Goal: Transaction & Acquisition: Obtain resource

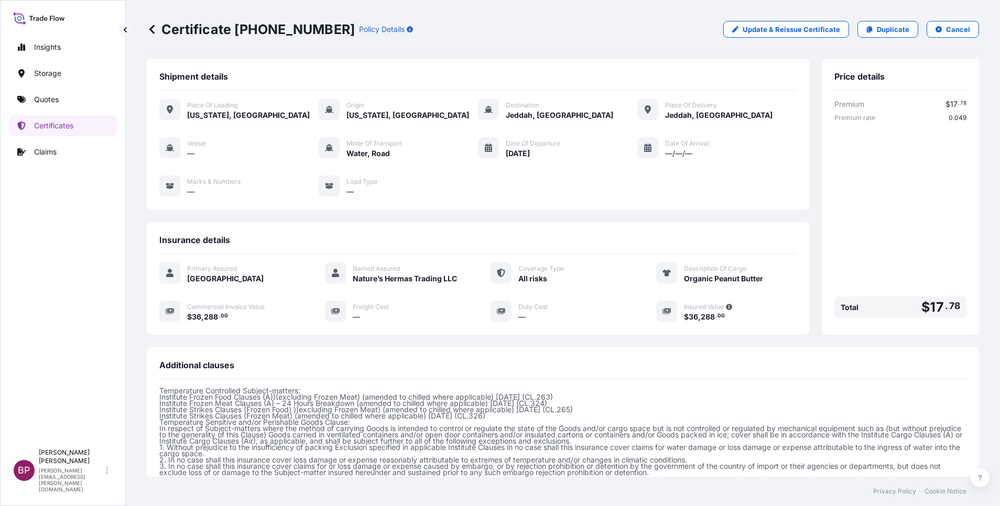
scroll to position [188, 0]
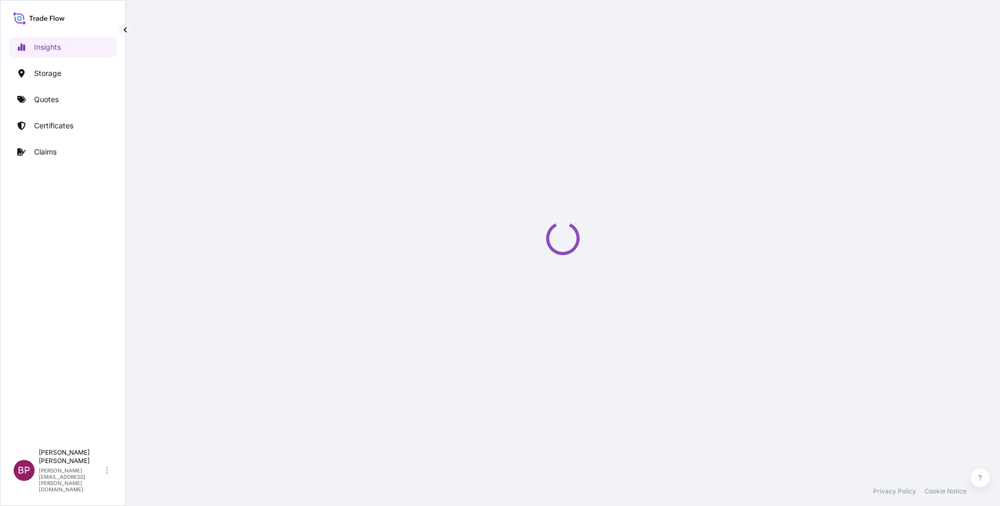
select select "2025"
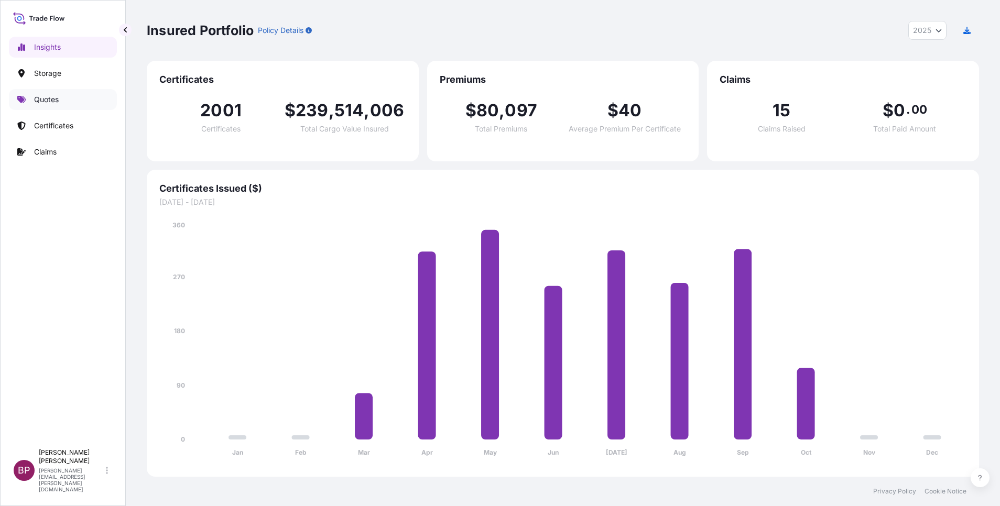
click at [53, 98] on p "Quotes" at bounding box center [46, 99] width 25 height 10
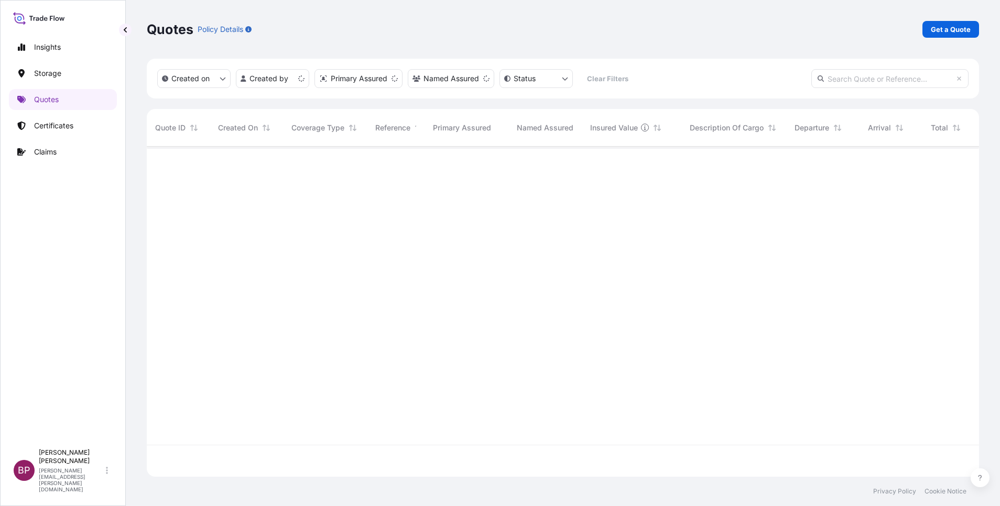
scroll to position [324, 820]
click at [950, 34] on p "Get a Quote" at bounding box center [951, 29] width 40 height 10
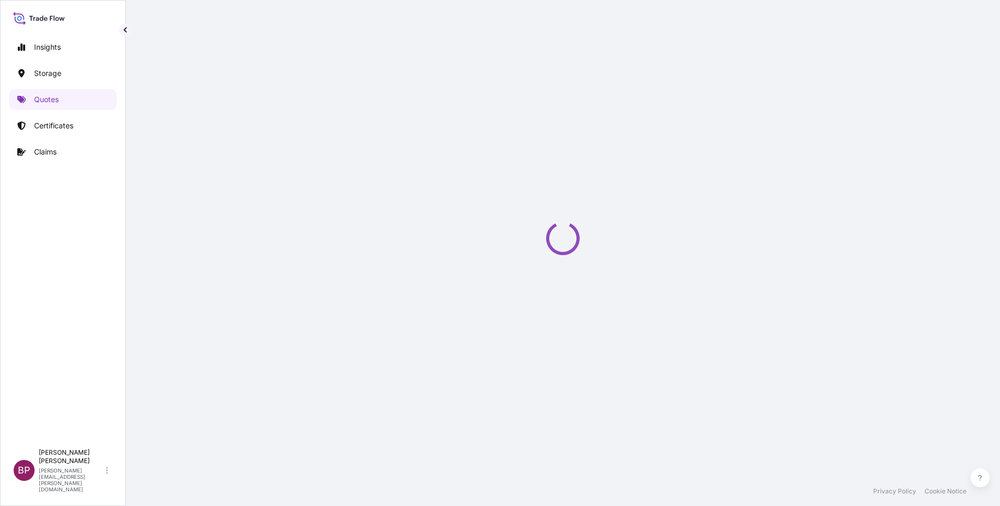
select select "Water"
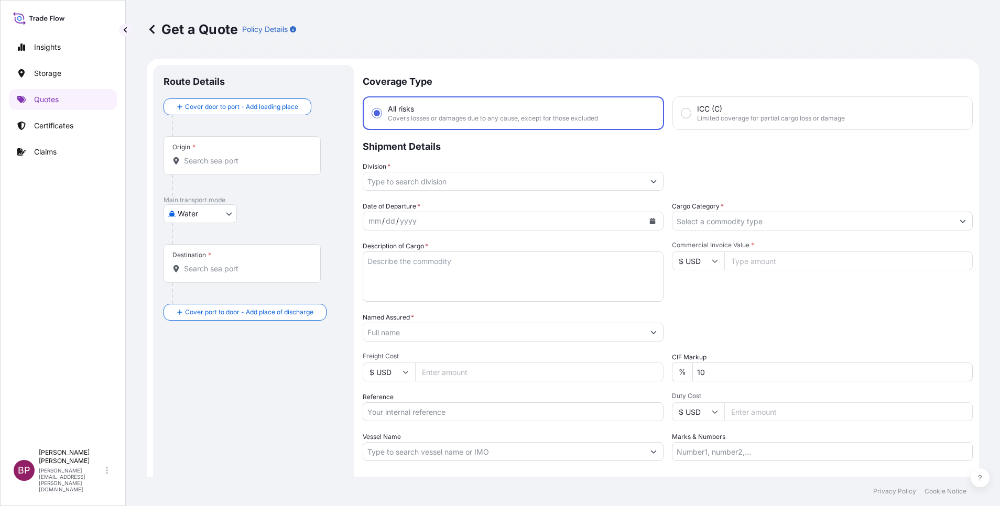
scroll to position [17, 0]
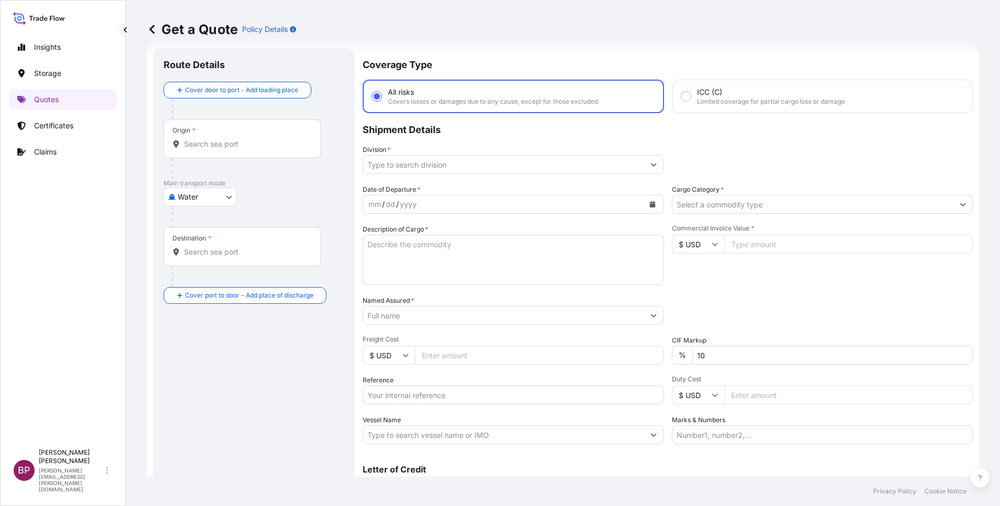
click at [447, 396] on input "Reference" at bounding box center [513, 395] width 301 height 19
paste input "BL:MEDU09139371 SSLS3391"
type input "BL:MEDU09139371 SSLS3391"
click at [473, 316] on input "Named Assured *" at bounding box center [500, 315] width 275 height 19
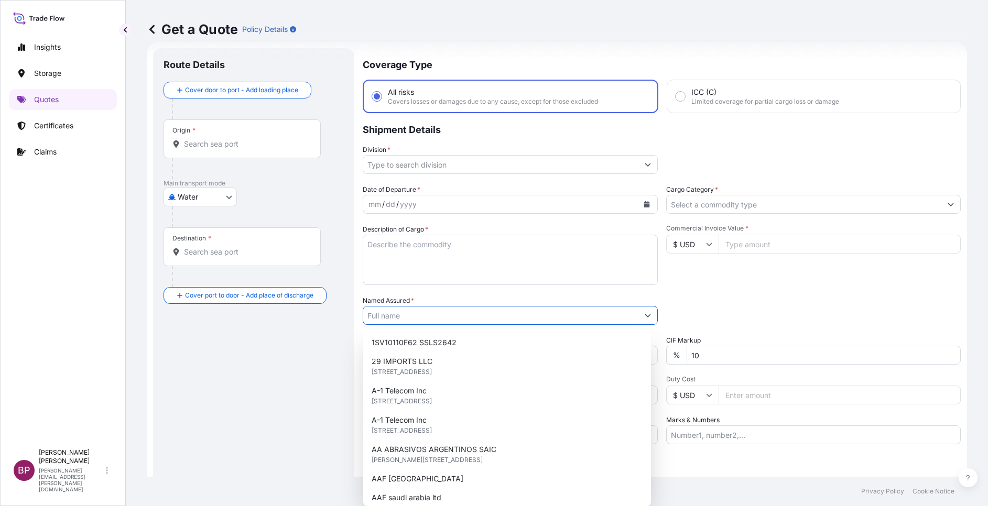
paste input "Mama Sauce Company for Food Industries"
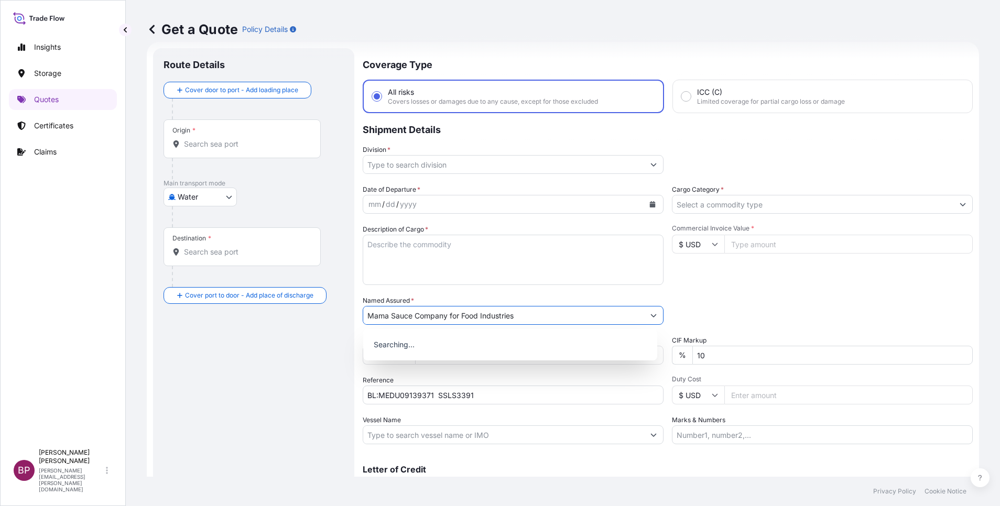
type input "Mama Sauce Company for Food Industries"
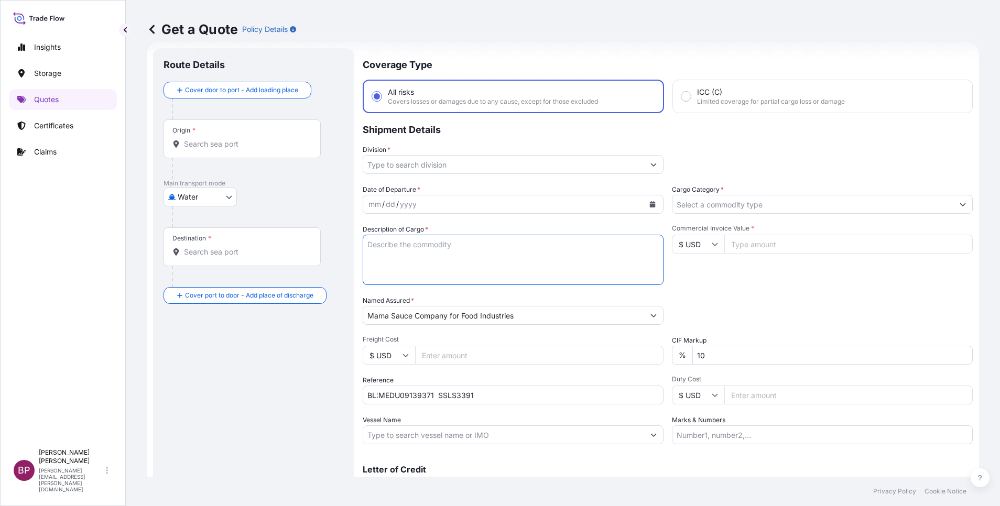
click at [479, 265] on textarea "Description of Cargo *" at bounding box center [513, 260] width 301 height 50
paste textarea "Modified Starch Resistamyl 341"
type textarea "Modified Starch Resistamyl 341"
click at [704, 239] on input "$ USD" at bounding box center [698, 244] width 52 height 19
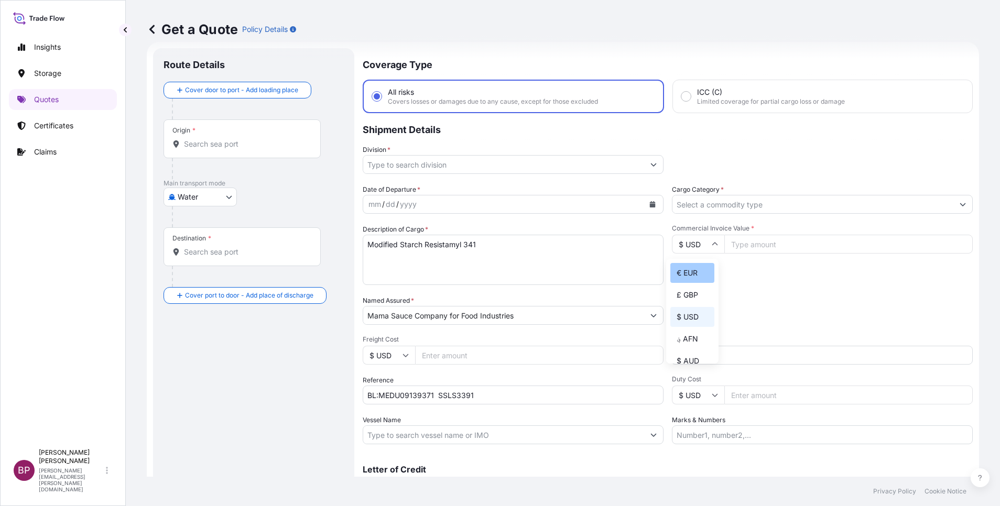
click at [694, 282] on div "€ EUR" at bounding box center [692, 273] width 44 height 20
type input "€ EUR"
drag, startPoint x: 806, startPoint y: 247, endPoint x: 768, endPoint y: 329, distance: 90.5
click at [806, 247] on input "Commercial Invoice Value *" at bounding box center [848, 244] width 248 height 19
paste input "56925.00"
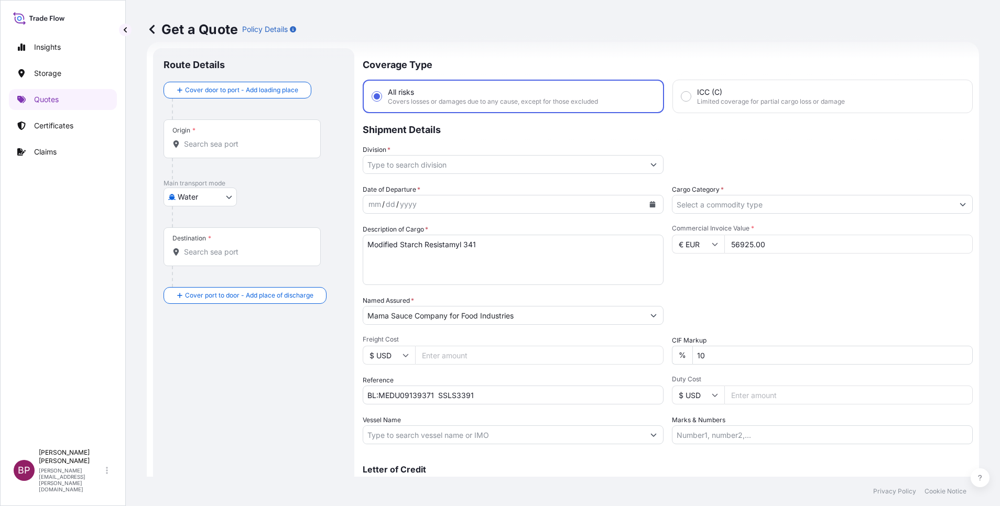
type input "56925.00"
drag, startPoint x: 733, startPoint y: 355, endPoint x: 623, endPoint y: 350, distance: 109.7
click at [625, 350] on div "Date of Departure * mm / dd / yyyy Cargo Category * Description of Cargo * Modi…" at bounding box center [668, 315] width 610 height 260
type input "0"
click at [644, 164] on button "Show suggestions" at bounding box center [653, 164] width 19 height 19
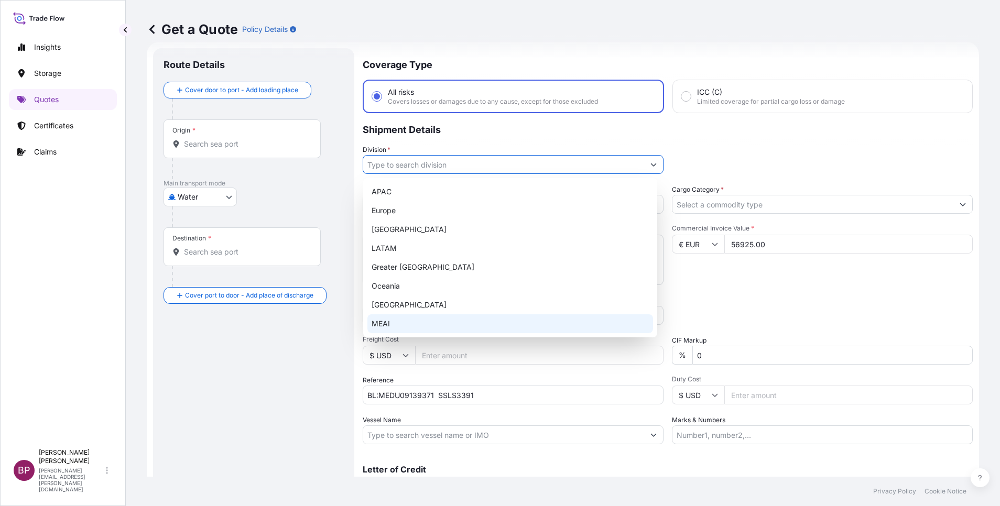
click at [417, 327] on div "MEAI" at bounding box center [510, 324] width 286 height 19
type input "MEAI"
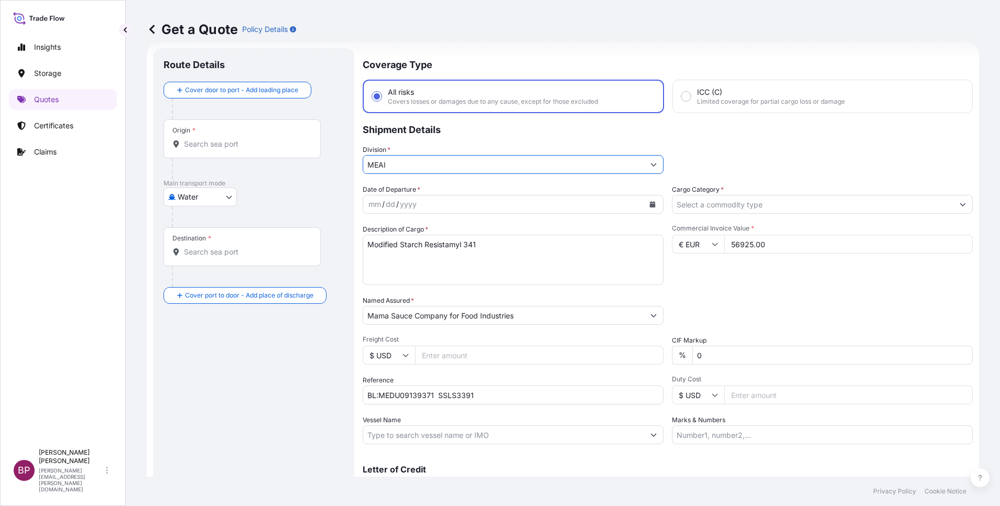
click at [960, 207] on icon "Show suggestions" at bounding box center [963, 204] width 6 height 6
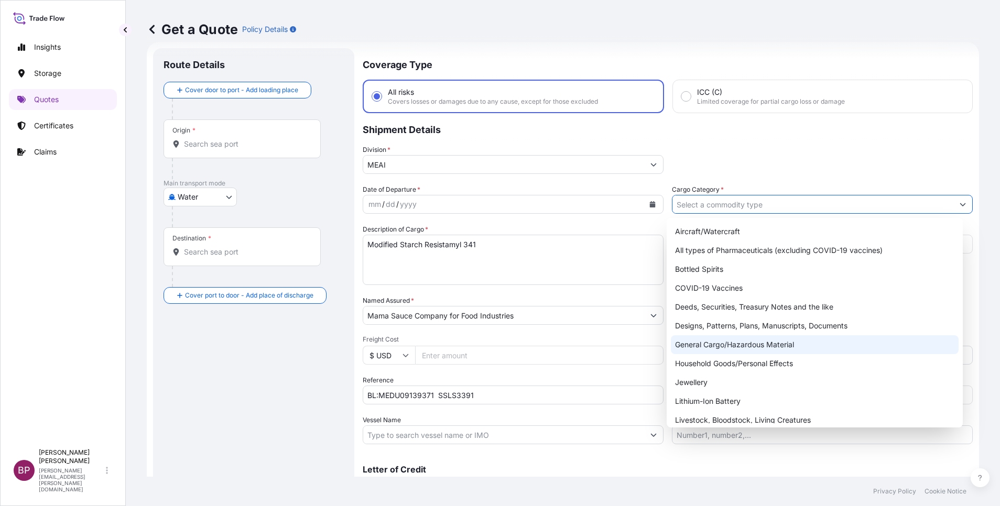
click at [747, 347] on div "General Cargo/Hazardous Material" at bounding box center [815, 344] width 288 height 19
type input "General Cargo/Hazardous Material"
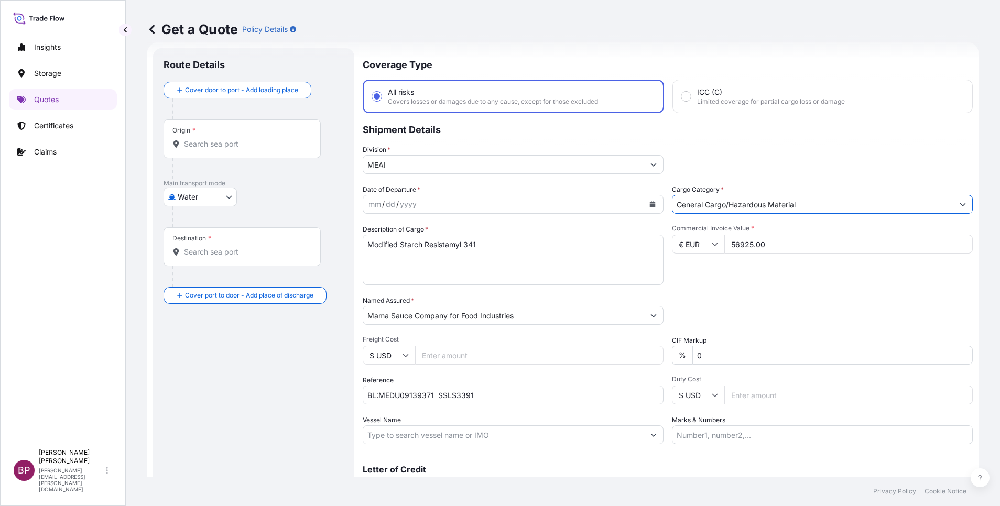
click at [650, 204] on icon "Calendar" at bounding box center [653, 204] width 6 height 6
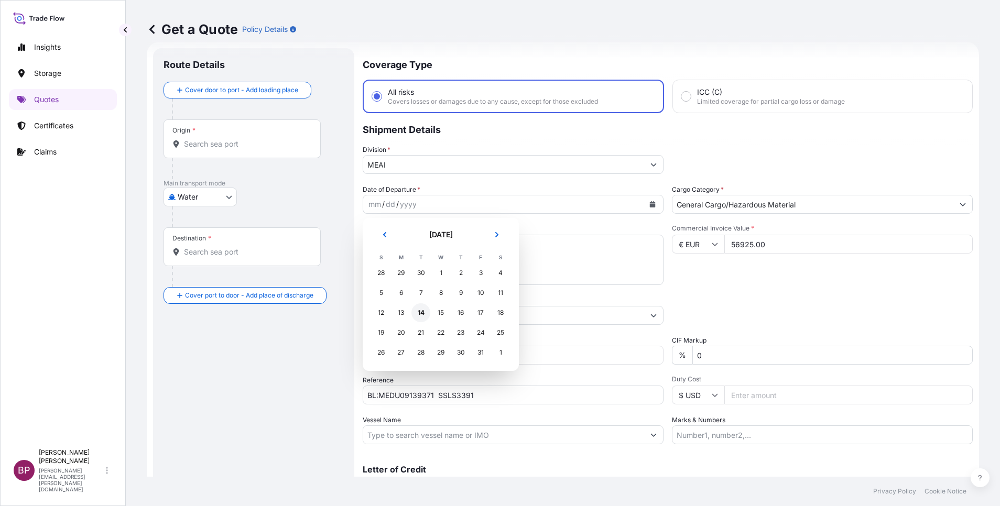
click at [419, 312] on div "14" at bounding box center [420, 312] width 19 height 19
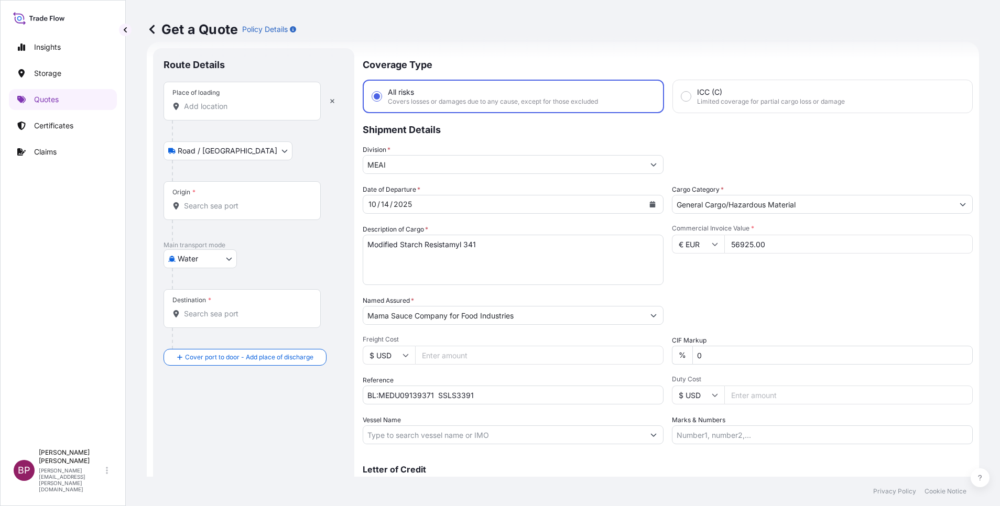
click at [278, 141] on div at bounding box center [258, 131] width 172 height 21
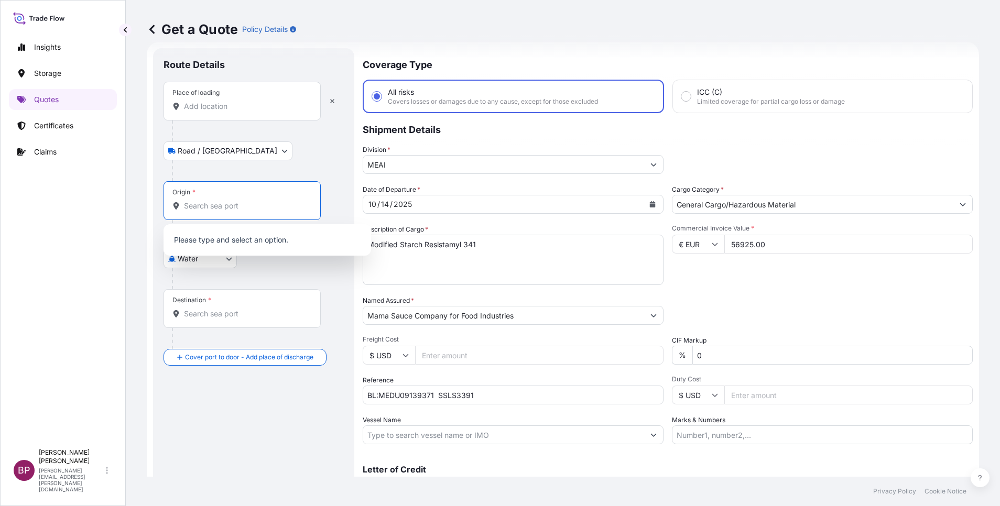
click at [229, 205] on input "Origin *" at bounding box center [246, 206] width 124 height 10
paste input "[GEOGRAPHIC_DATA]"
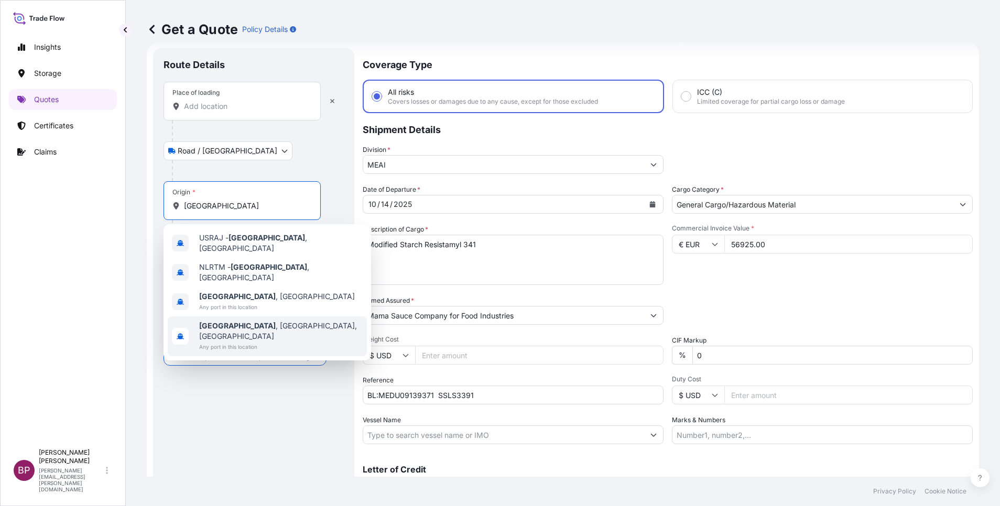
click at [232, 321] on b "[GEOGRAPHIC_DATA]" at bounding box center [237, 325] width 77 height 9
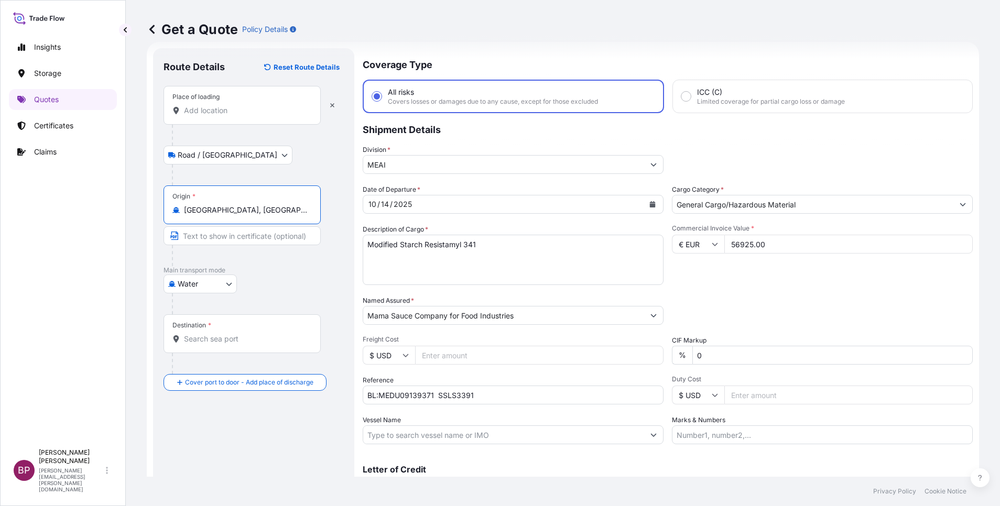
drag, startPoint x: 267, startPoint y: 206, endPoint x: -3, endPoint y: 198, distance: 270.1
click at [0, 198] on html "0 options available. 4 options available. Insights Storage Quotes Certificates …" at bounding box center [500, 253] width 1000 height 506
paste input "OTTERDAM"
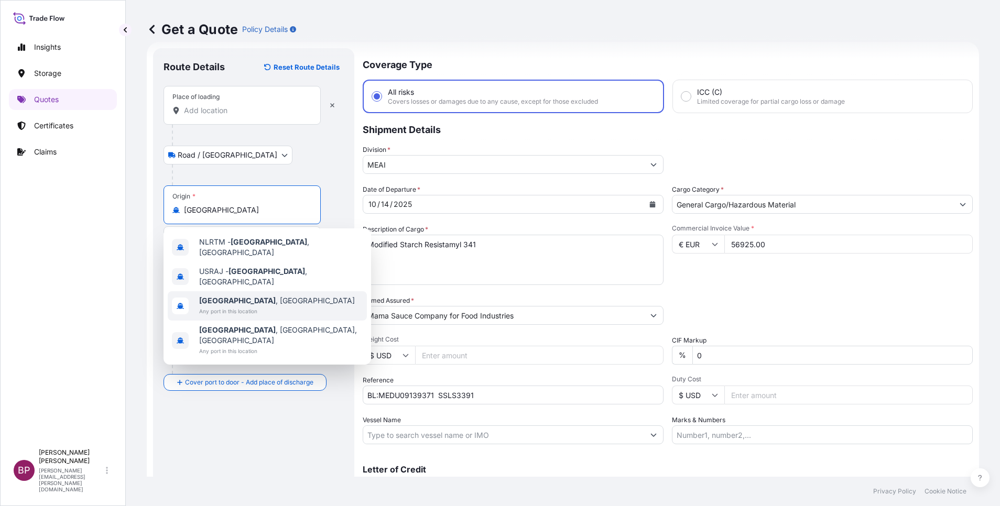
click at [270, 306] on span "Any port in this location" at bounding box center [277, 311] width 156 height 10
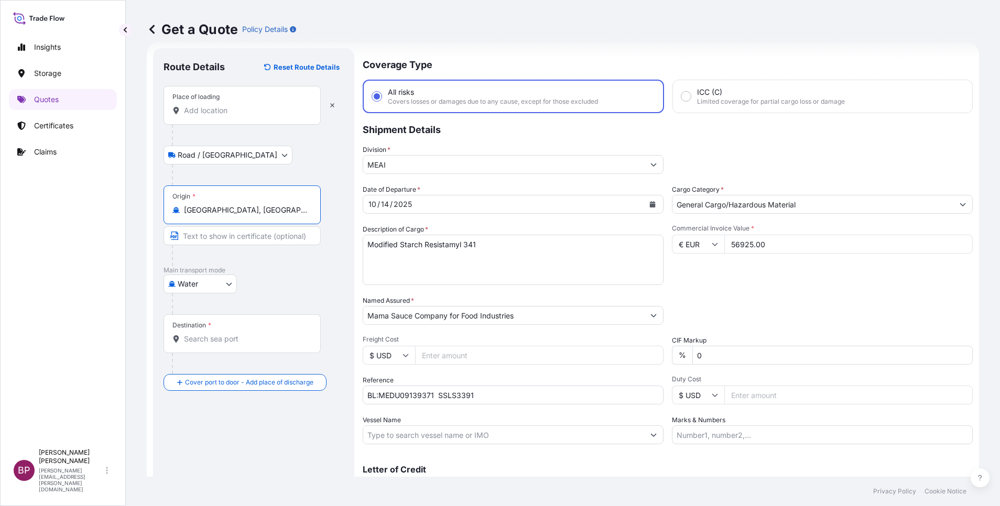
type input "[GEOGRAPHIC_DATA], [GEOGRAPHIC_DATA]"
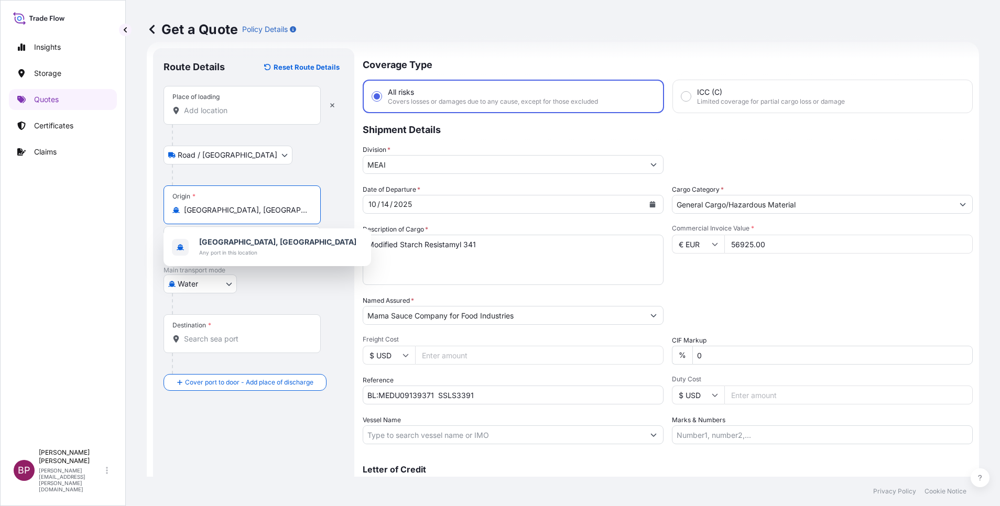
click at [251, 343] on input "Destination *" at bounding box center [246, 339] width 124 height 10
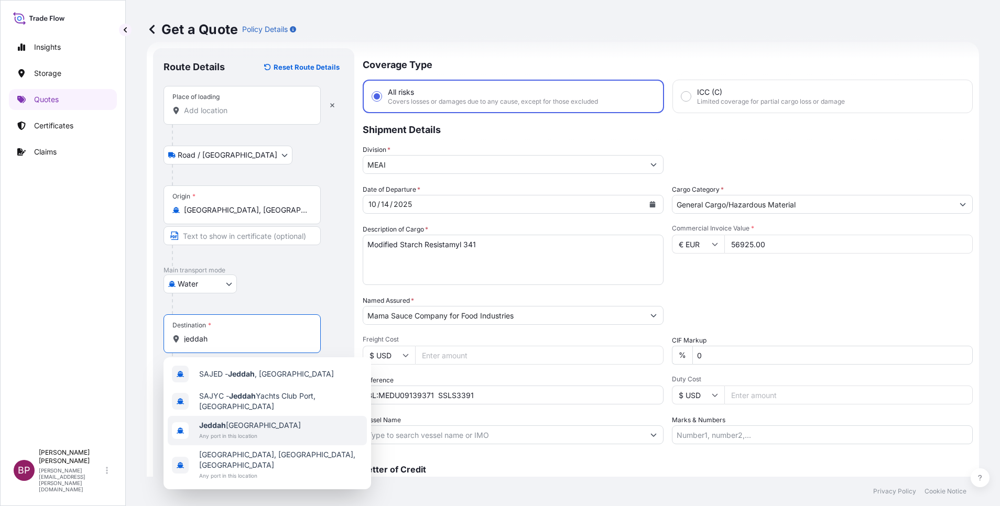
click at [270, 428] on span "Jeddah [GEOGRAPHIC_DATA]" at bounding box center [250, 425] width 102 height 10
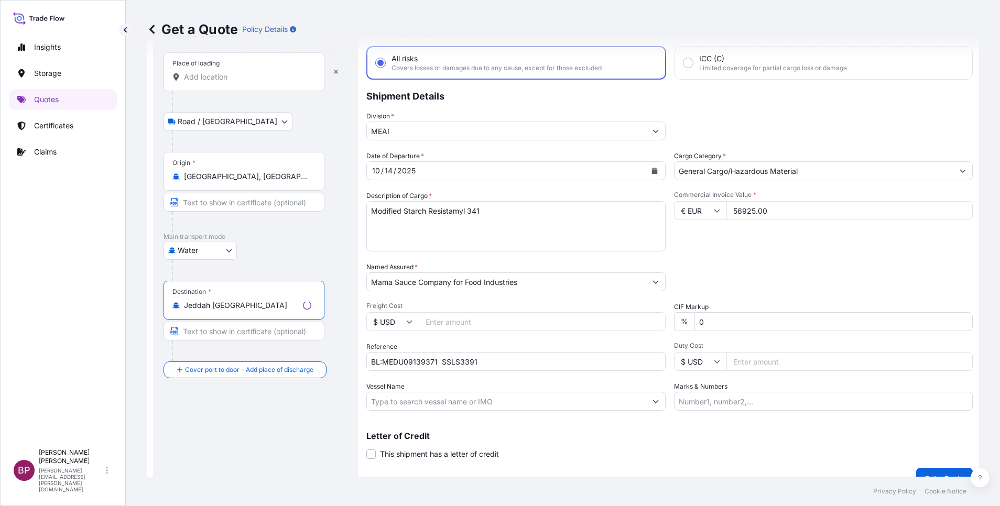
scroll to position [69, 0]
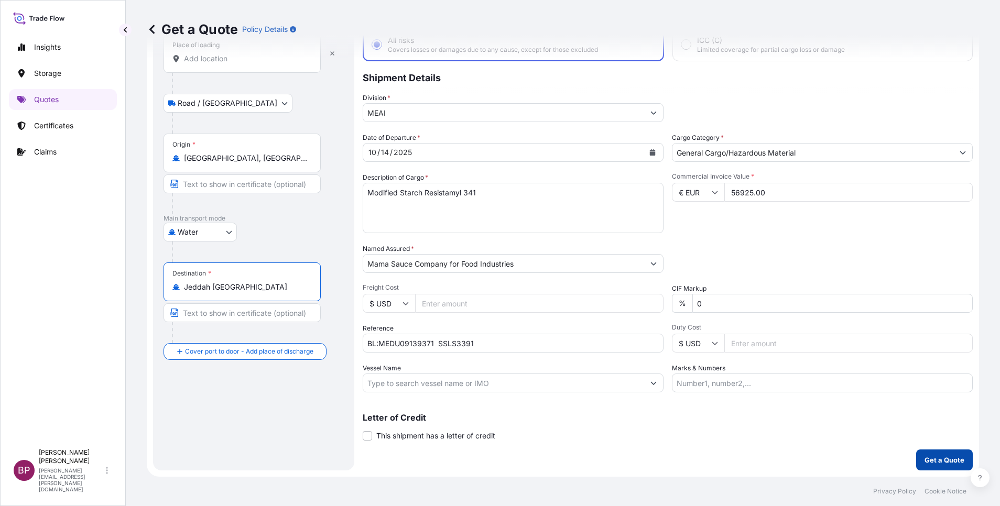
type input "Jeddah [GEOGRAPHIC_DATA]"
click at [933, 462] on p "Get a Quote" at bounding box center [945, 460] width 40 height 10
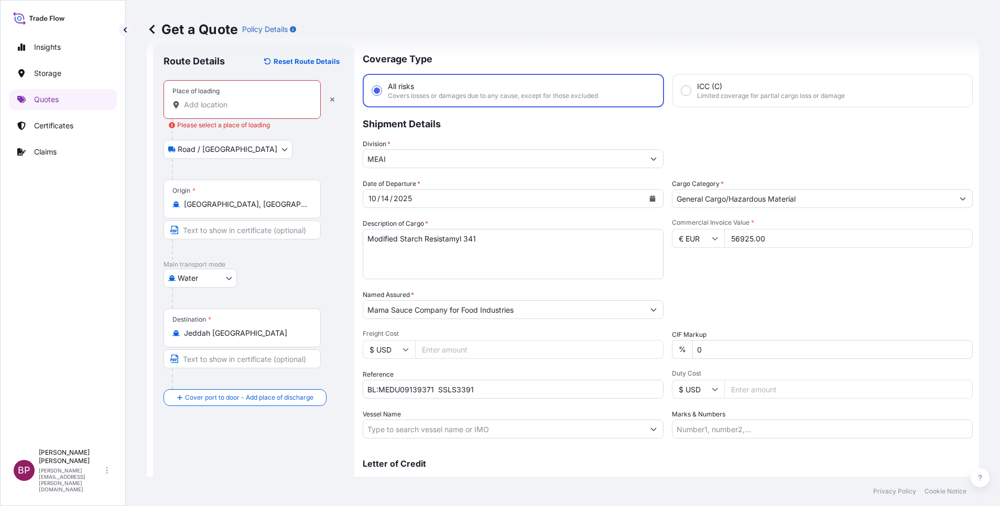
scroll to position [0, 0]
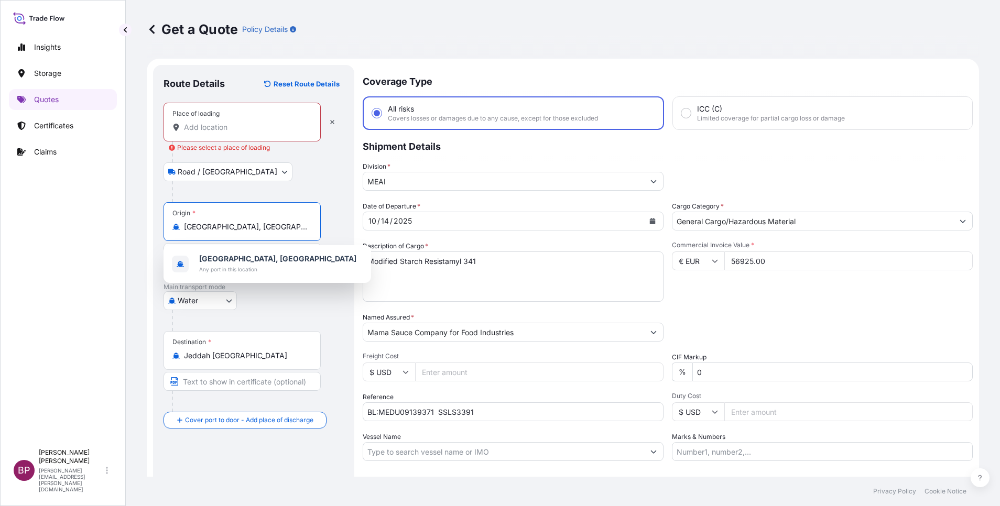
click at [288, 224] on input "[GEOGRAPHIC_DATA], [GEOGRAPHIC_DATA]" at bounding box center [246, 227] width 124 height 10
drag, startPoint x: 287, startPoint y: 224, endPoint x: 42, endPoint y: 205, distance: 245.6
click at [42, 205] on div "Insights Storage Quotes Certificates Claims BP [PERSON_NAME] Kurian [EMAIL_ADDR…" at bounding box center [500, 253] width 1000 height 506
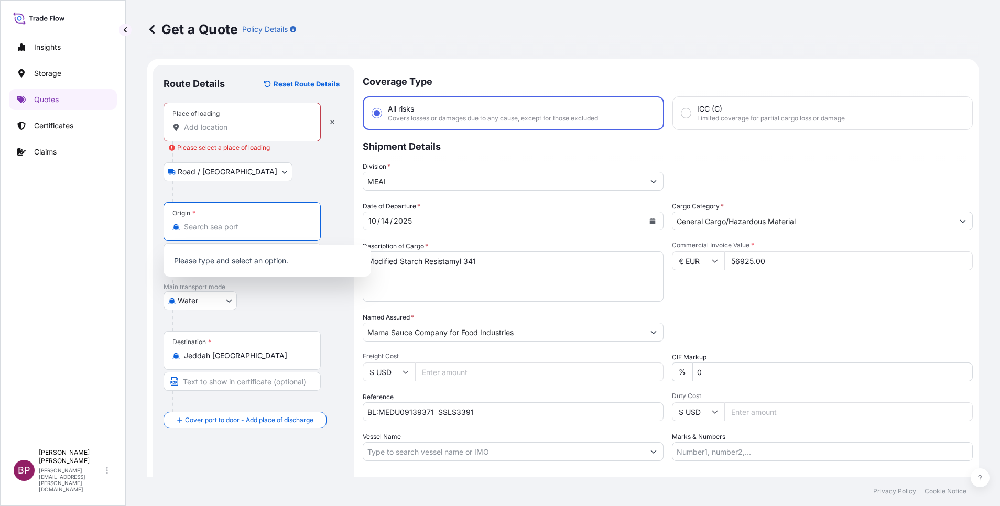
type input "[GEOGRAPHIC_DATA], [GEOGRAPHIC_DATA]"
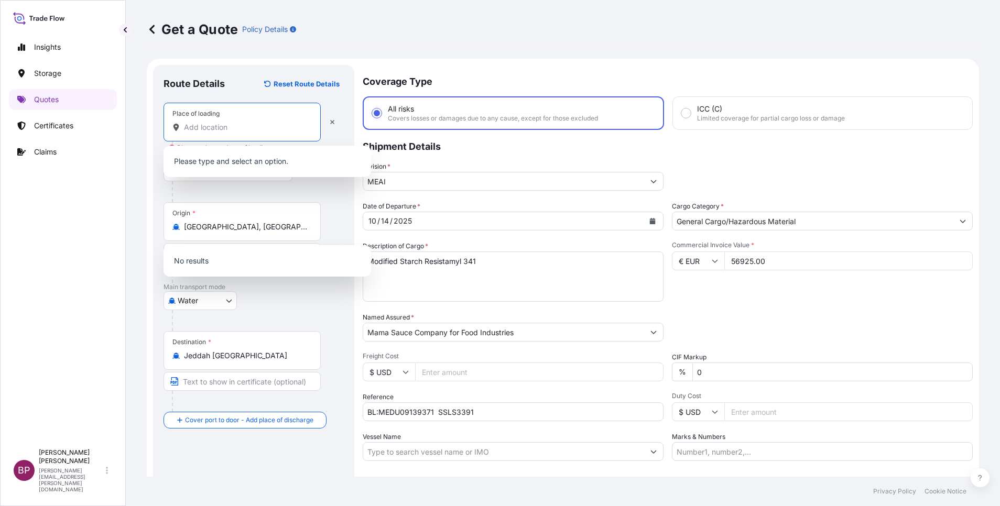
click at [241, 123] on input "Place of loading Please select a place of loading" at bounding box center [246, 127] width 124 height 10
type input "v"
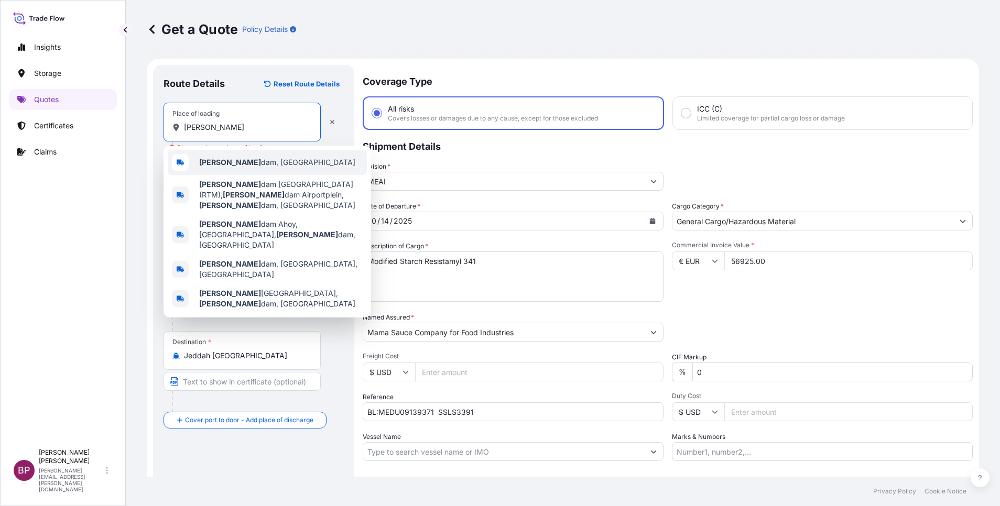
click at [253, 166] on span "[PERSON_NAME] dam, [GEOGRAPHIC_DATA]" at bounding box center [277, 162] width 156 height 10
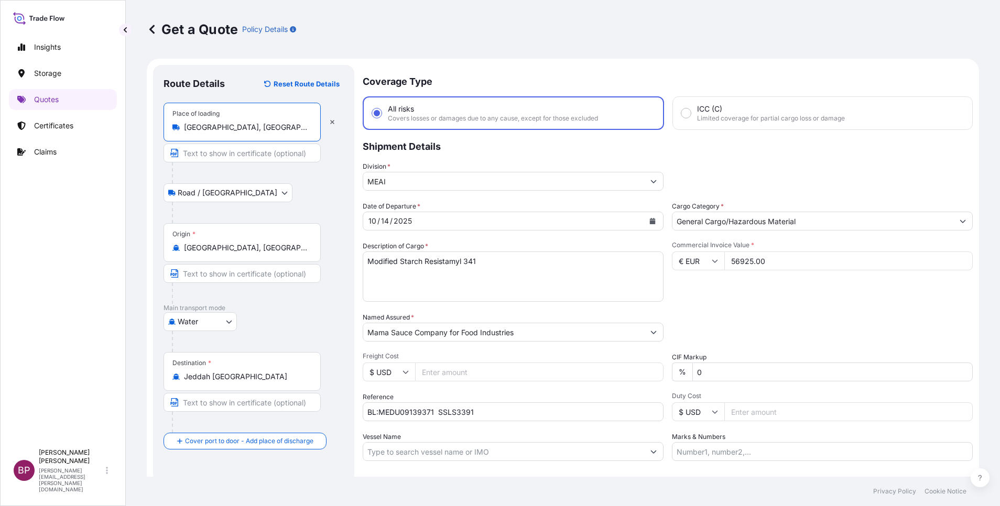
type input "[GEOGRAPHIC_DATA], [GEOGRAPHIC_DATA]"
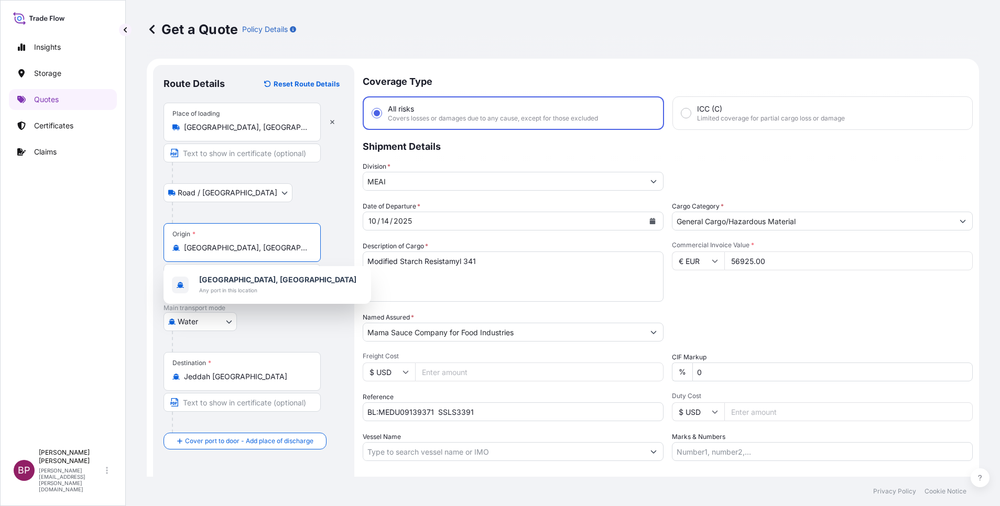
drag, startPoint x: 277, startPoint y: 251, endPoint x: 28, endPoint y: 227, distance: 250.1
click at [28, 227] on div "Insights Storage Quotes Certificates Claims BP [PERSON_NAME] Kurian [EMAIL_ADDR…" at bounding box center [500, 253] width 1000 height 506
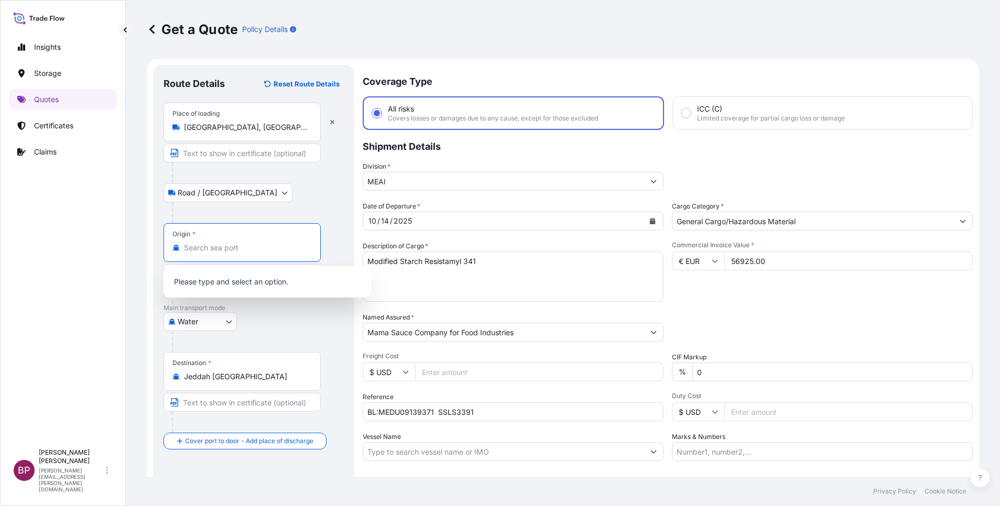
type input "[GEOGRAPHIC_DATA], [GEOGRAPHIC_DATA]"
click at [284, 193] on div "Road / [GEOGRAPHIC_DATA] / Inland" at bounding box center [254, 192] width 180 height 19
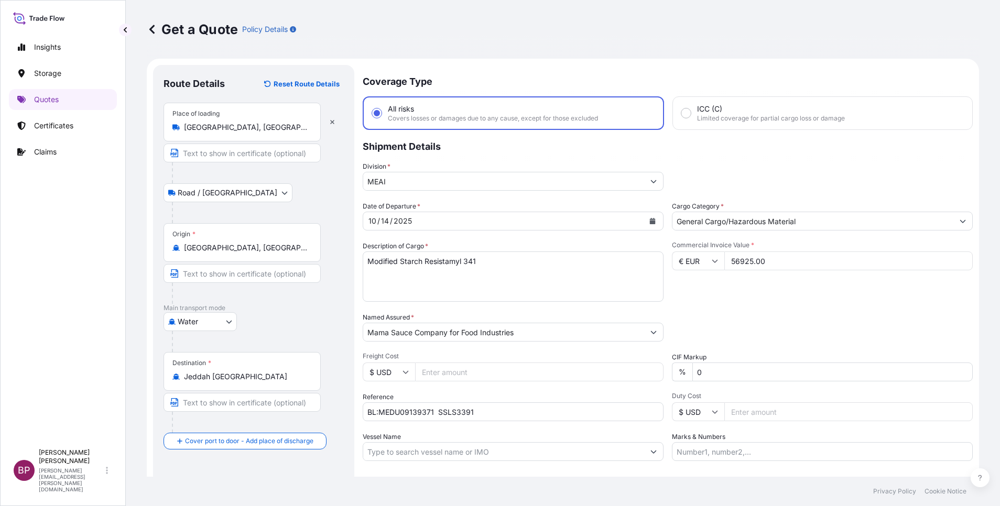
click at [287, 239] on div "Origin * [GEOGRAPHIC_DATA], [GEOGRAPHIC_DATA]" at bounding box center [242, 242] width 157 height 39
click at [287, 243] on input "[GEOGRAPHIC_DATA], [GEOGRAPHIC_DATA]" at bounding box center [246, 248] width 124 height 10
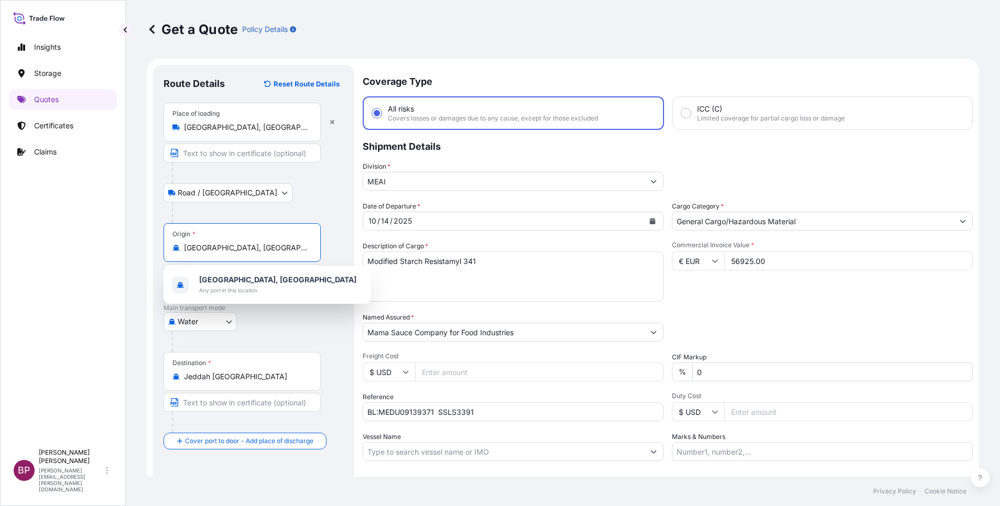
drag, startPoint x: 298, startPoint y: 244, endPoint x: -3, endPoint y: 242, distance: 300.9
click at [0, 242] on html "1 option available. 0 options available. 1 option available. Insights Storage Q…" at bounding box center [500, 253] width 1000 height 506
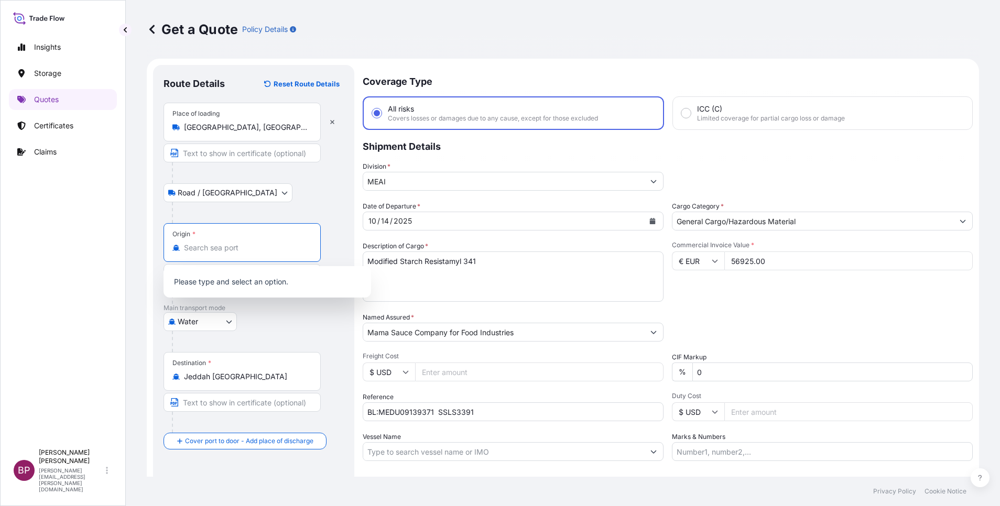
type input "[GEOGRAPHIC_DATA], [GEOGRAPHIC_DATA]"
click at [297, 186] on div "Road / [GEOGRAPHIC_DATA] / Inland" at bounding box center [254, 192] width 180 height 19
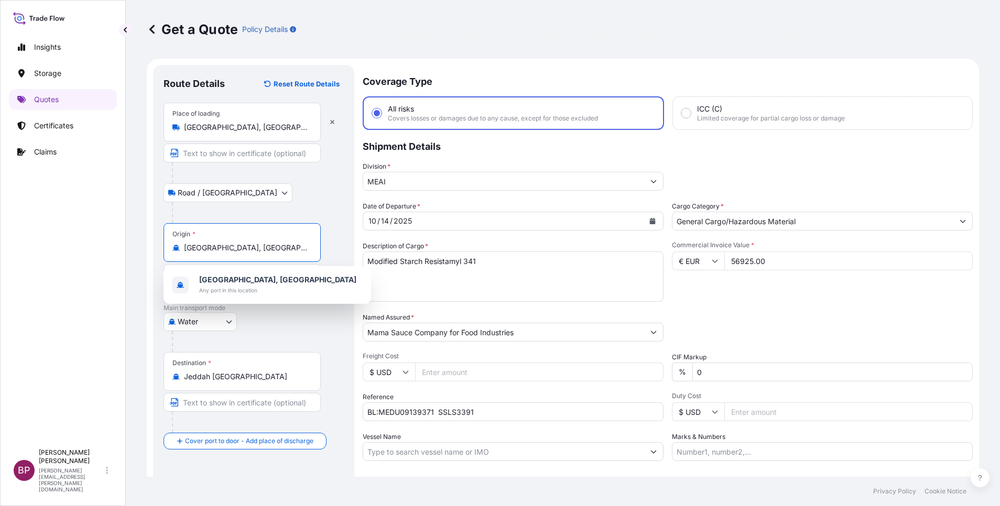
drag, startPoint x: 274, startPoint y: 252, endPoint x: 84, endPoint y: 241, distance: 190.0
click at [84, 241] on div "Insights Storage Quotes Certificates Claims BP [PERSON_NAME] Kurian [EMAIL_ADDR…" at bounding box center [500, 253] width 1000 height 506
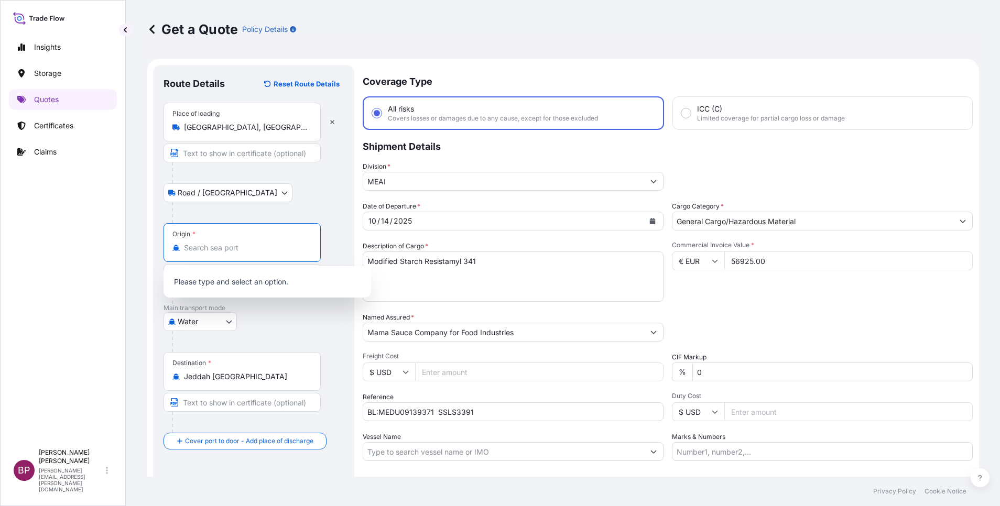
type input "[GEOGRAPHIC_DATA], [GEOGRAPHIC_DATA]"
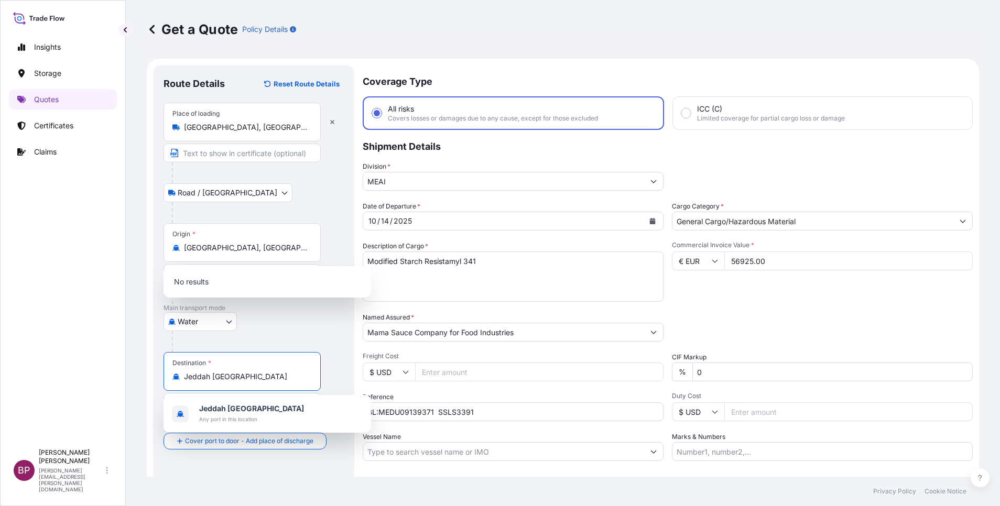
click at [229, 372] on input "Jeddah [GEOGRAPHIC_DATA]" at bounding box center [246, 377] width 124 height 10
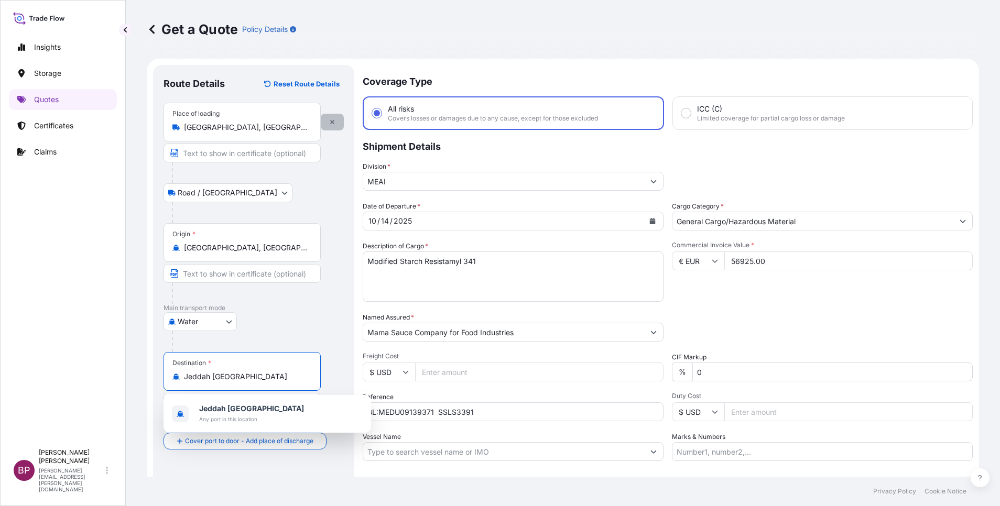
click at [333, 120] on icon "button" at bounding box center [332, 122] width 6 height 6
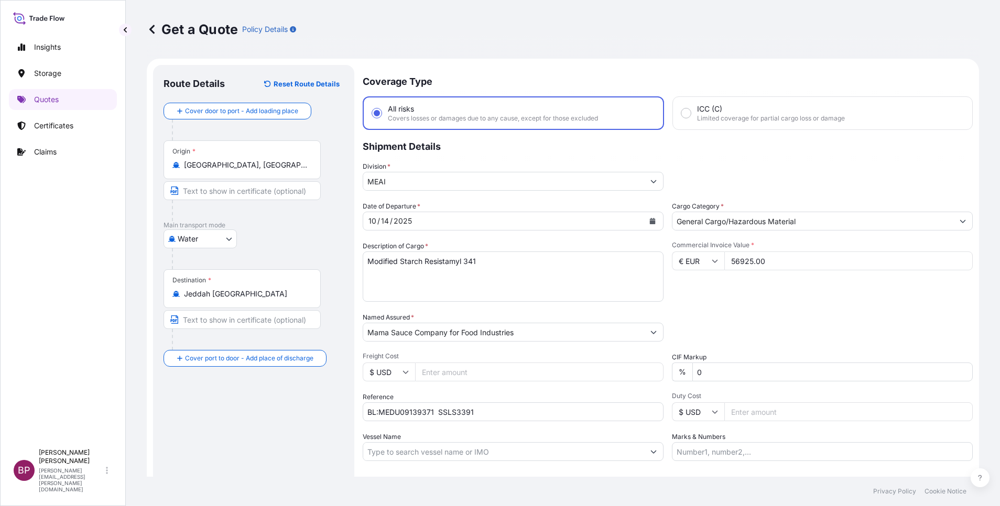
drag, startPoint x: 284, startPoint y: 166, endPoint x: 80, endPoint y: 162, distance: 203.9
click at [80, 162] on div "Insights Storage Quotes Certificates Claims BP [PERSON_NAME] Kurian [EMAIL_ADDR…" at bounding box center [500, 253] width 1000 height 506
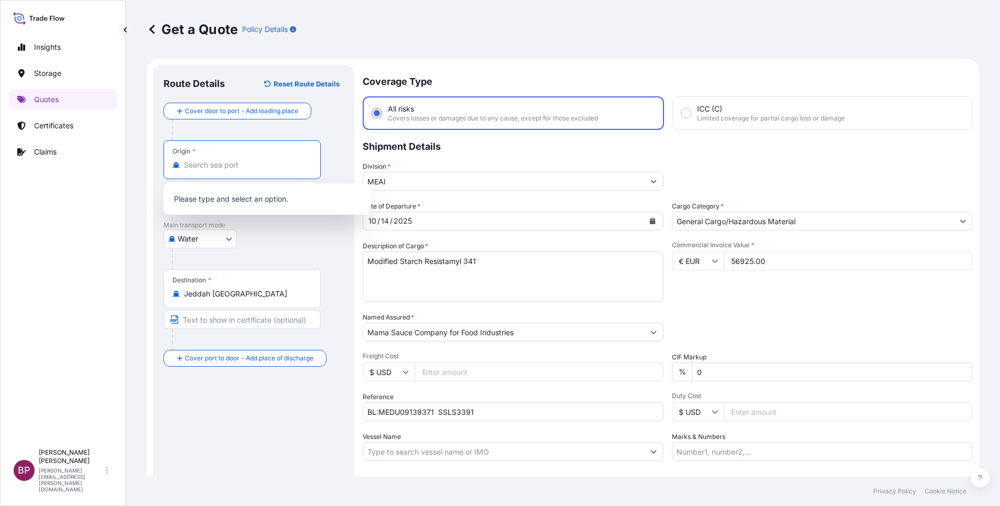
type input "[GEOGRAPHIC_DATA], [GEOGRAPHIC_DATA]"
click at [301, 247] on div "Water Air Water Inland" at bounding box center [254, 239] width 180 height 19
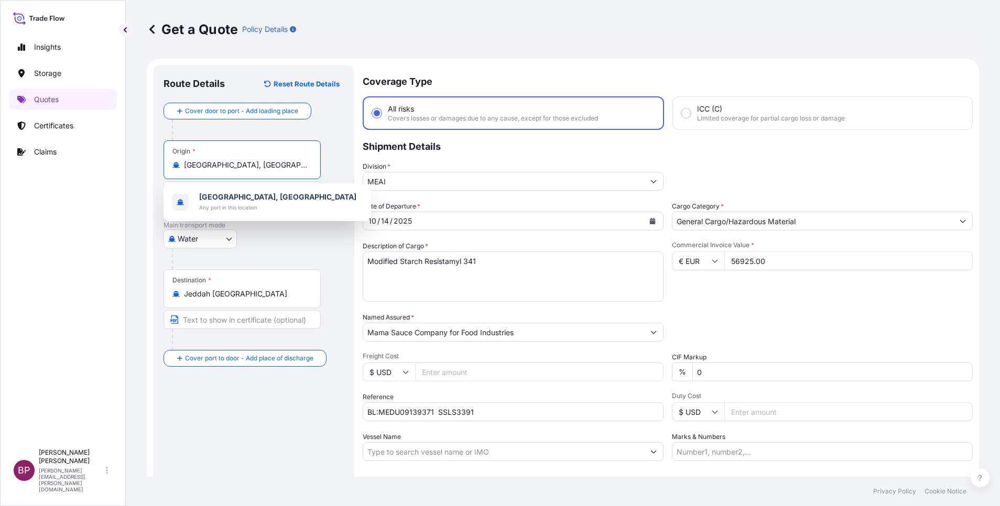
drag, startPoint x: 289, startPoint y: 164, endPoint x: 75, endPoint y: 160, distance: 213.4
click at [75, 160] on div "Insights Storage Quotes Certificates Claims BP [PERSON_NAME] Kurian [EMAIL_ADDR…" at bounding box center [500, 253] width 1000 height 506
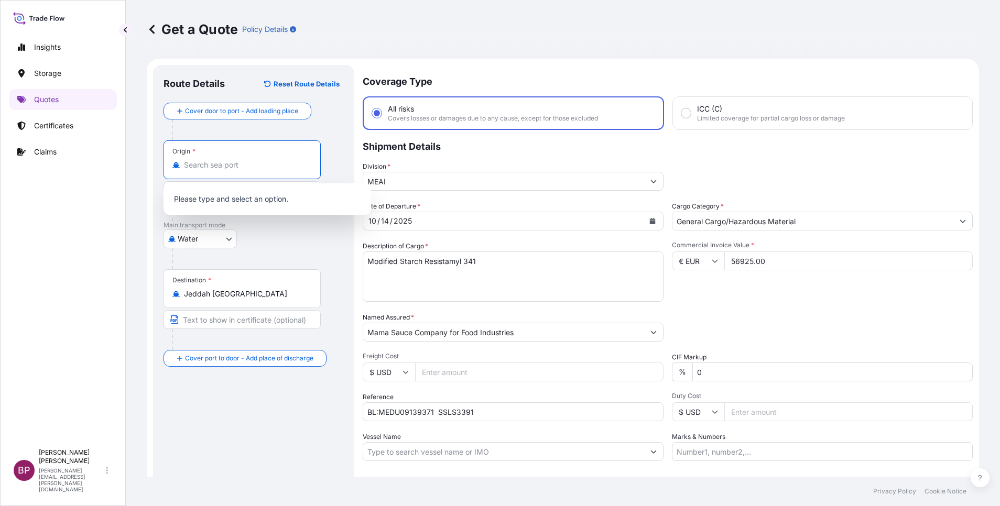
type input "[GEOGRAPHIC_DATA], [GEOGRAPHIC_DATA]"
click at [310, 241] on div "Water Air Water Inland" at bounding box center [254, 239] width 180 height 19
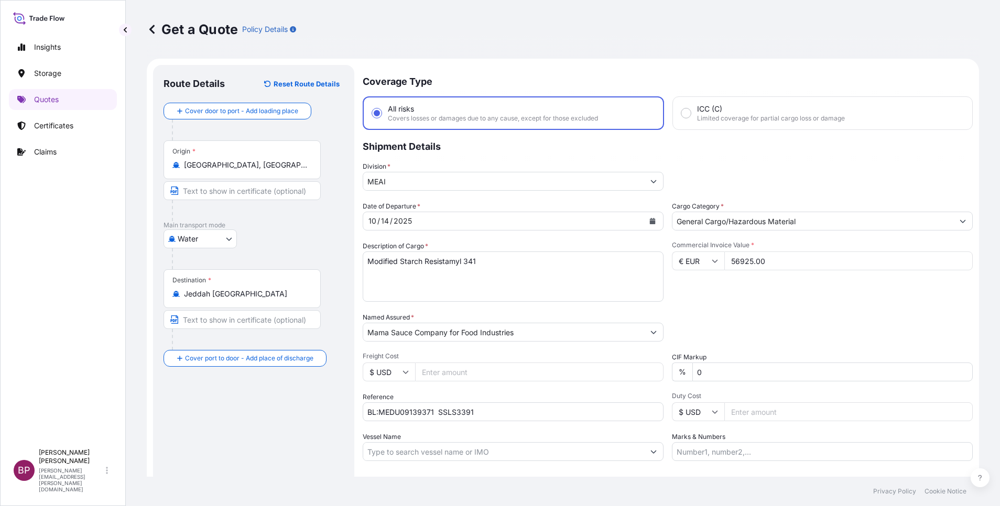
drag, startPoint x: 236, startPoint y: 292, endPoint x: 90, endPoint y: 285, distance: 147.0
click at [96, 287] on div "Insights Storage Quotes Certificates Claims BP [PERSON_NAME] Kurian [EMAIL_ADDR…" at bounding box center [500, 253] width 1000 height 506
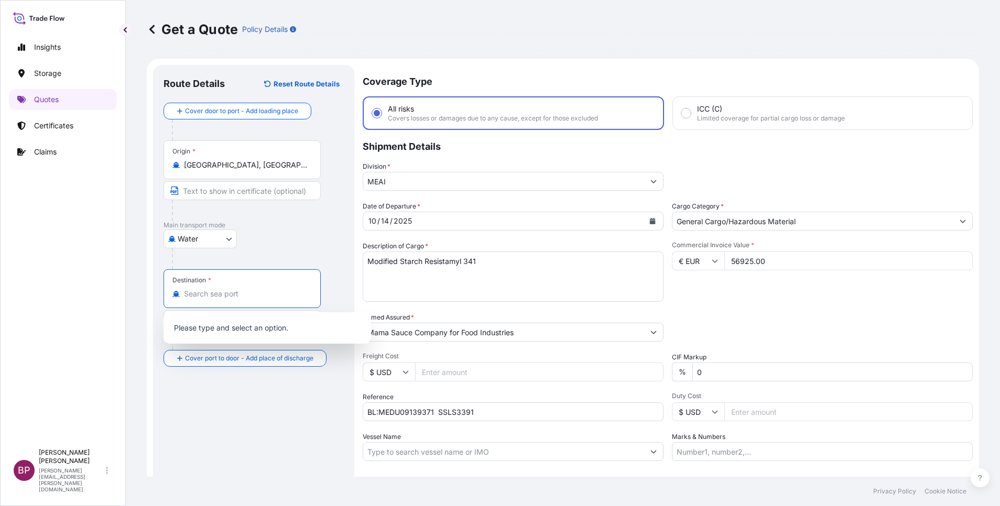
type input "Jeddah [GEOGRAPHIC_DATA]"
click at [362, 244] on form "Route Details Reset Route Details Cover door to port - Add loading place Place …" at bounding box center [563, 302] width 832 height 487
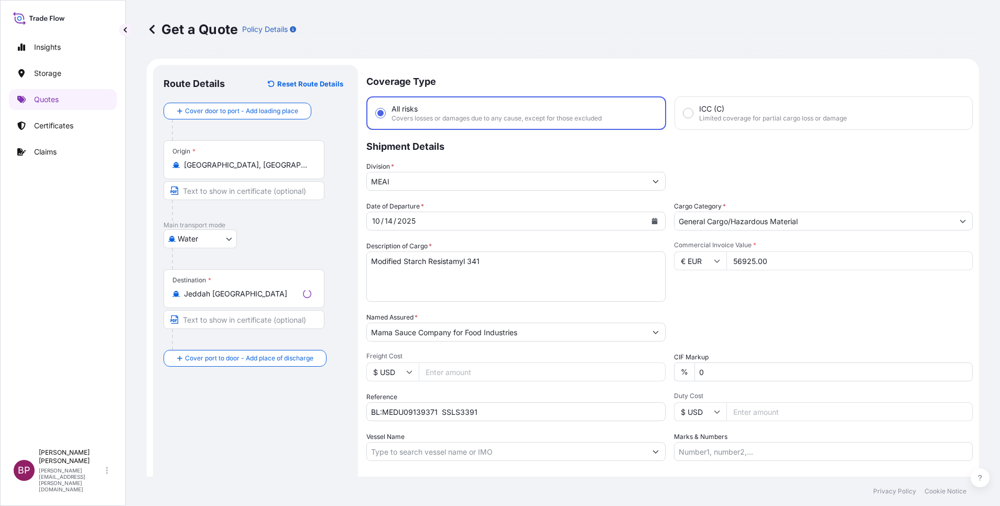
click at [19, 146] on div "Insights Storage Quotes Certificates Claims BP [PERSON_NAME] Kurian [EMAIL_ADDR…" at bounding box center [500, 253] width 1000 height 506
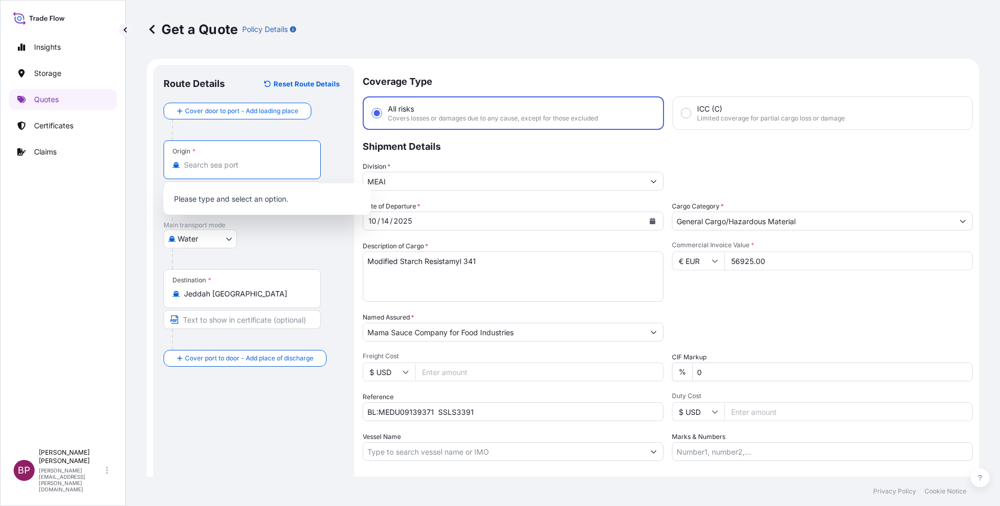
type input "[GEOGRAPHIC_DATA], [GEOGRAPHIC_DATA]"
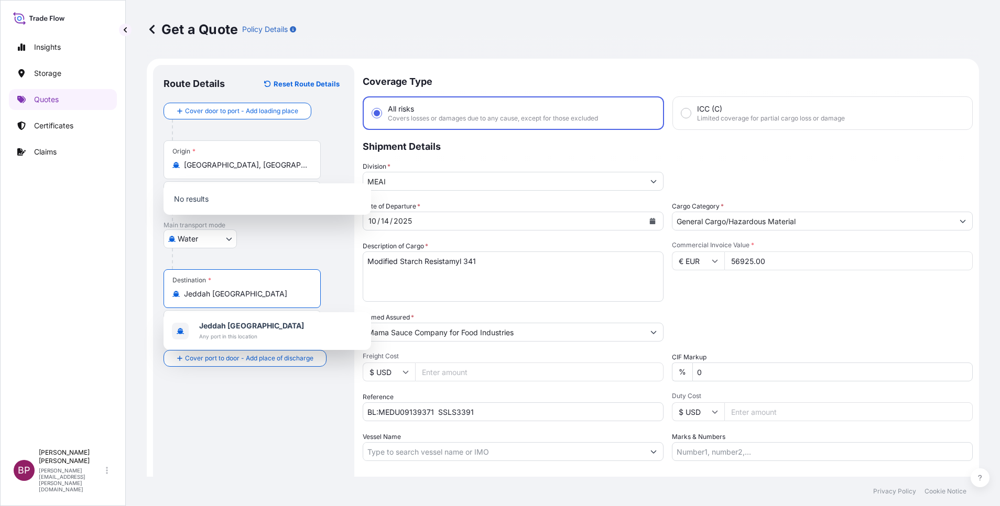
drag, startPoint x: 284, startPoint y: 297, endPoint x: 67, endPoint y: 290, distance: 217.1
click at [67, 291] on div "Insights Storage Quotes Certificates Claims BP [PERSON_NAME] Kurian [EMAIL_ADDR…" at bounding box center [500, 253] width 1000 height 506
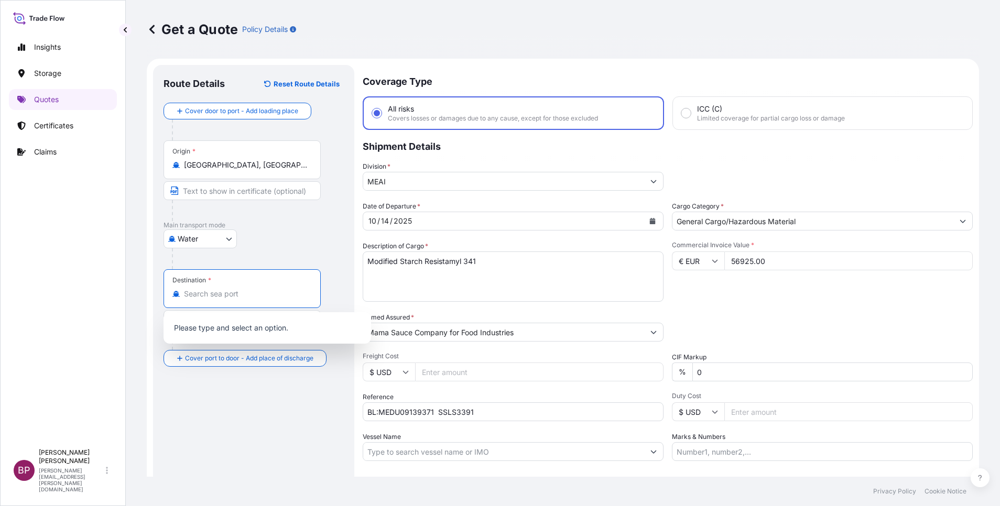
type input "Jeddah [GEOGRAPHIC_DATA]"
click at [211, 329] on p "No results" at bounding box center [267, 328] width 199 height 23
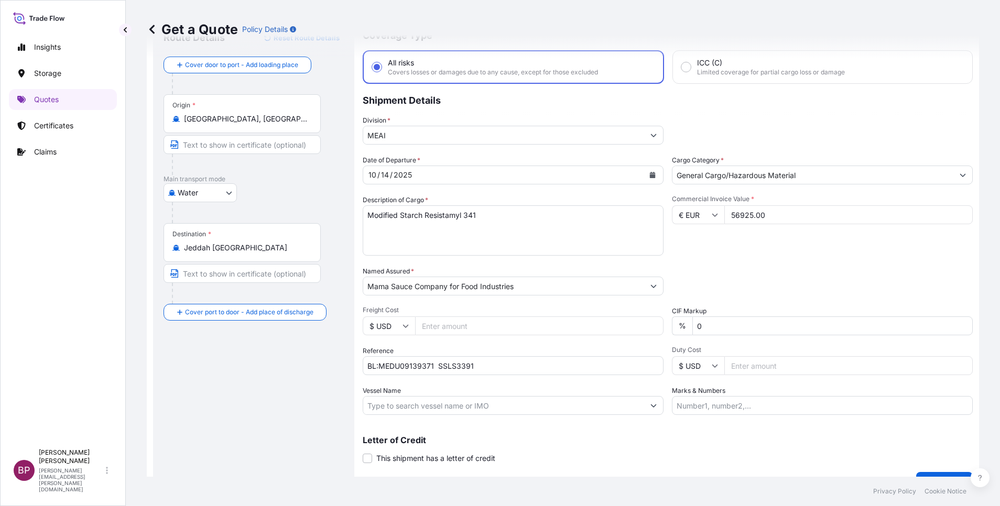
scroll to position [69, 0]
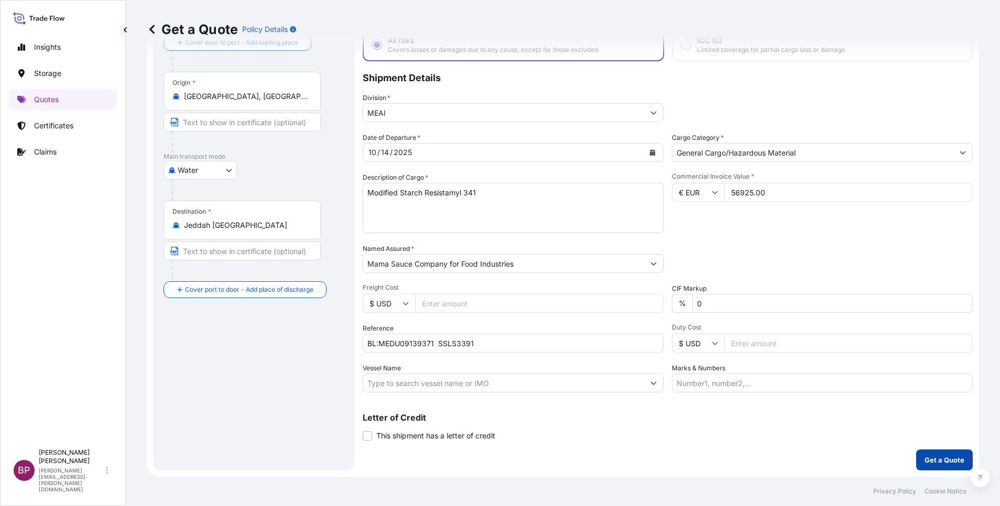
click at [928, 458] on p "Get a Quote" at bounding box center [945, 460] width 40 height 10
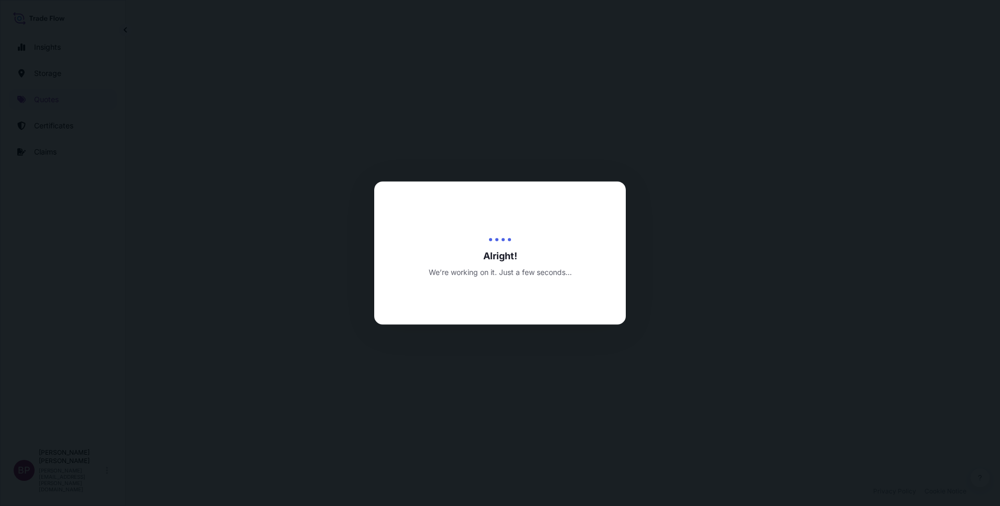
select select "Water"
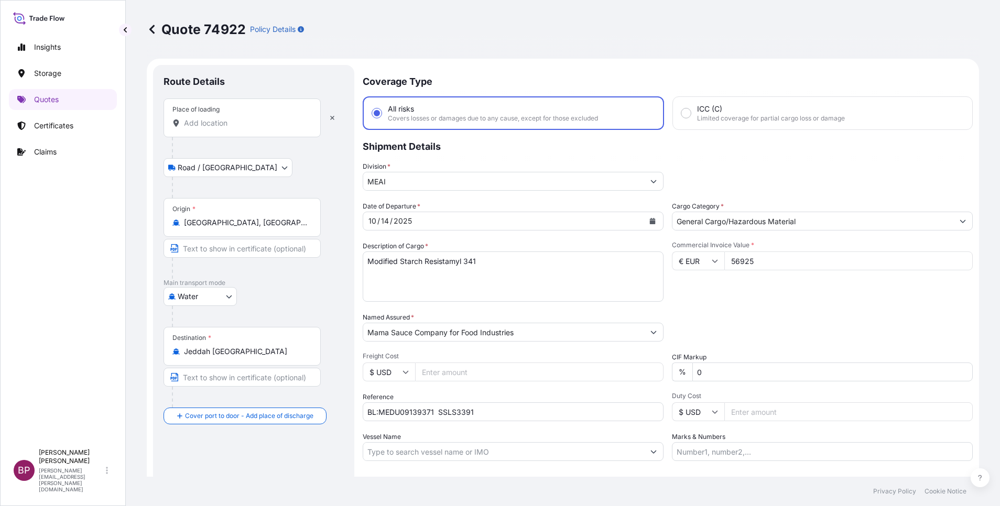
click at [249, 126] on input "Place of loading" at bounding box center [246, 123] width 124 height 10
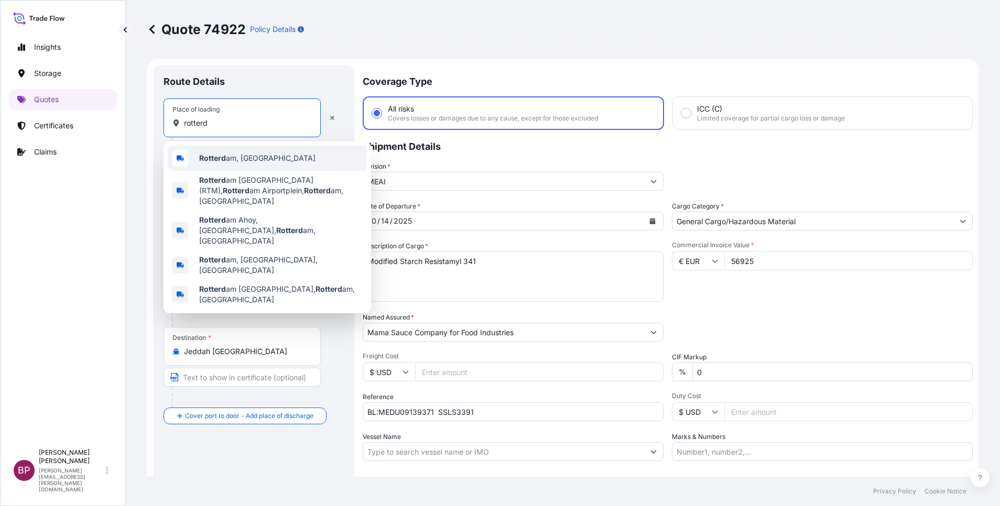
click at [246, 150] on div "Rotterd am, [GEOGRAPHIC_DATA]" at bounding box center [267, 158] width 199 height 25
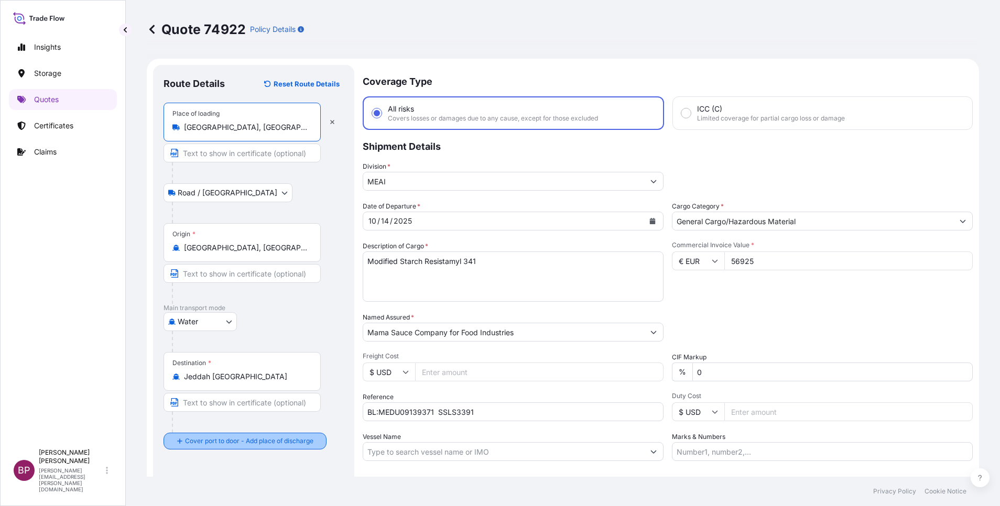
type input "[GEOGRAPHIC_DATA], [GEOGRAPHIC_DATA]"
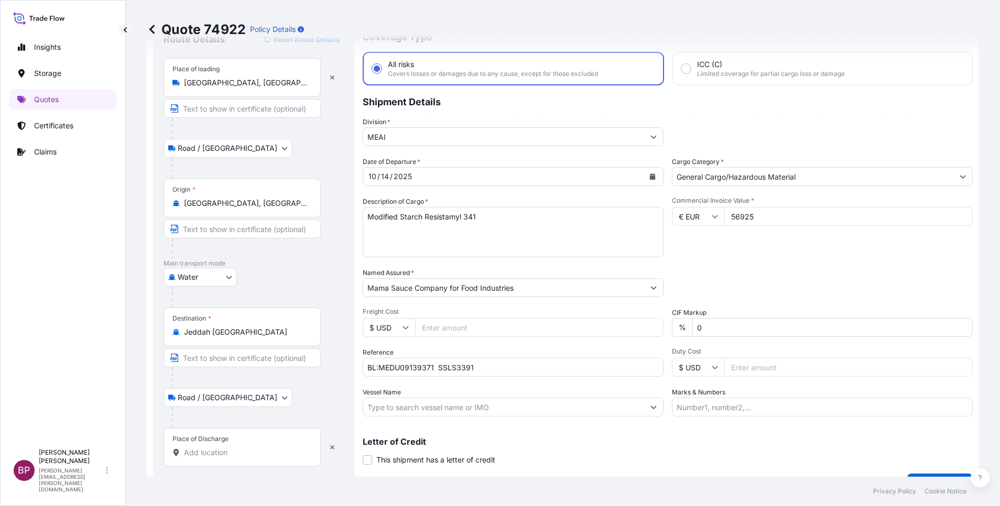
scroll to position [79, 0]
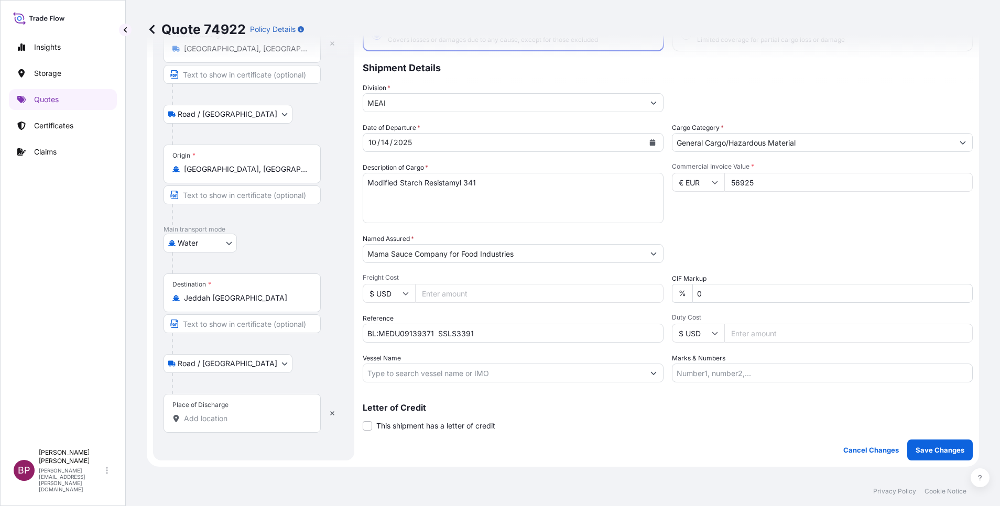
click at [239, 414] on input "Place of Discharge" at bounding box center [246, 419] width 124 height 10
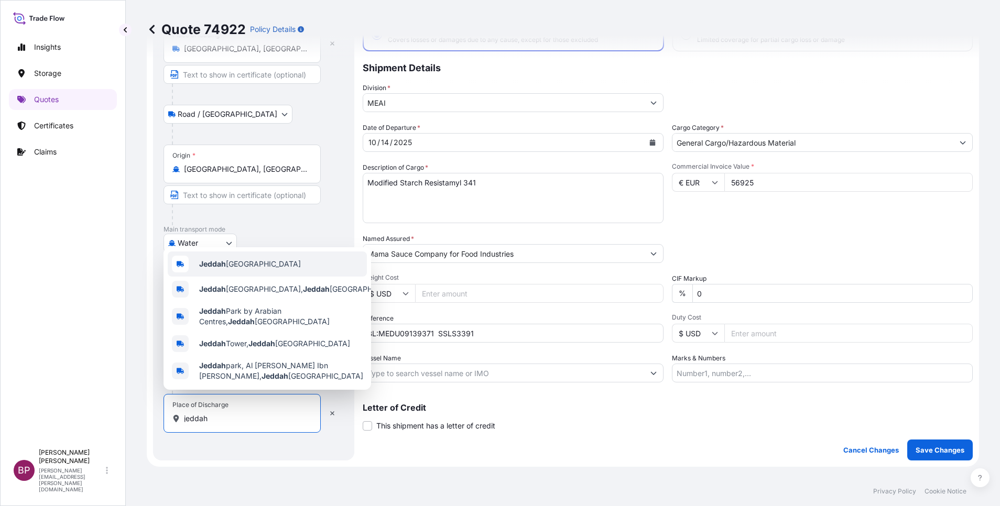
click at [283, 256] on div "Jeddah [GEOGRAPHIC_DATA]" at bounding box center [267, 264] width 199 height 25
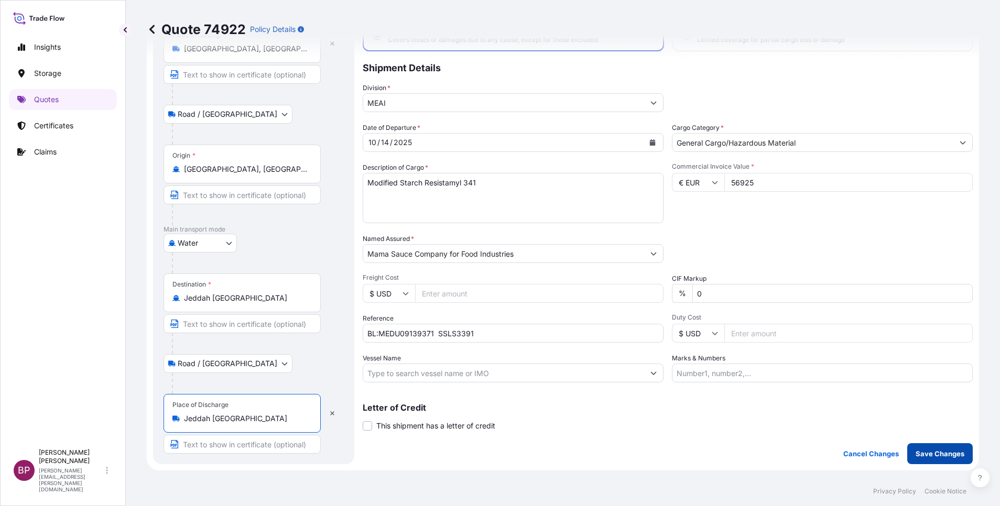
type input "Jeddah [GEOGRAPHIC_DATA]"
click at [917, 448] on button "Save Changes" at bounding box center [940, 453] width 66 height 21
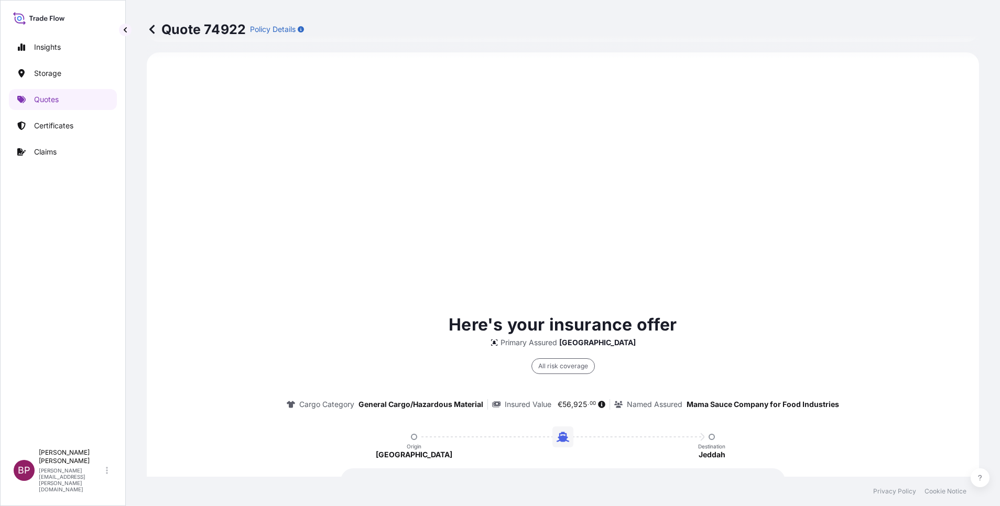
select select "Road / [GEOGRAPHIC_DATA]"
select select "Water"
select select "Road / [GEOGRAPHIC_DATA]"
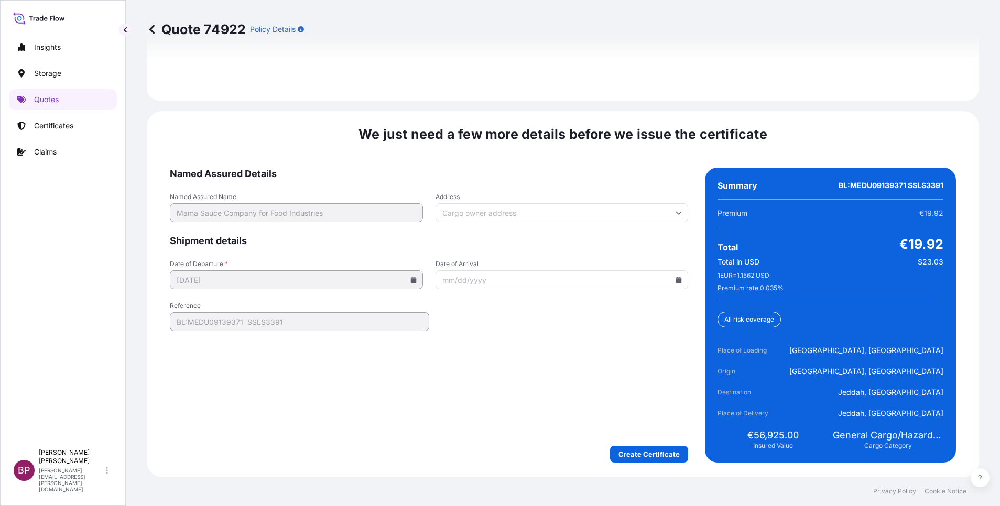
scroll to position [1608, 0]
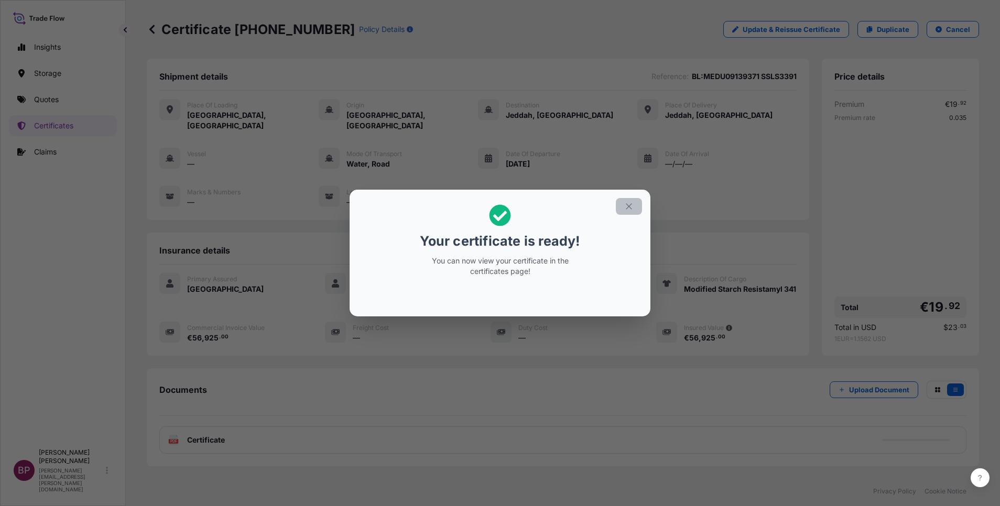
click at [633, 209] on icon "button" at bounding box center [628, 206] width 9 height 9
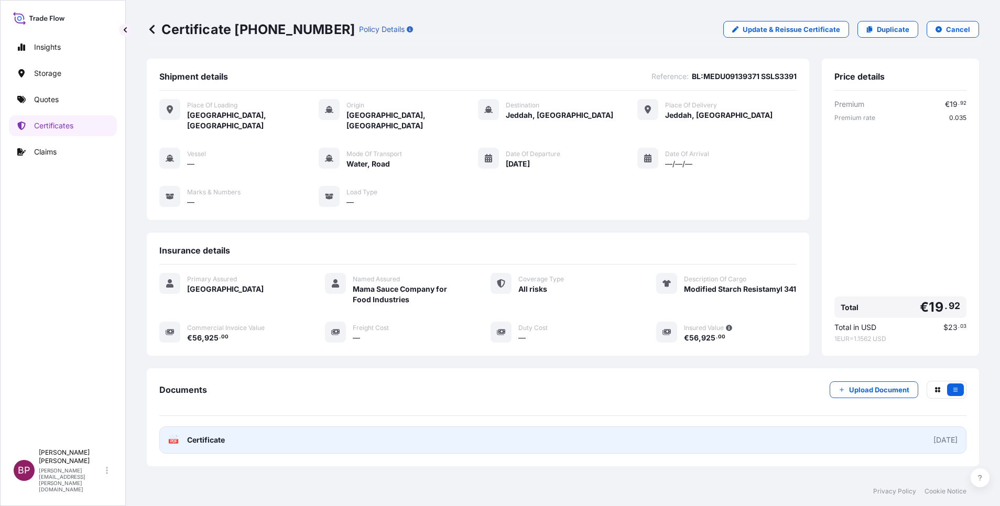
click at [219, 435] on span "Certificate" at bounding box center [206, 440] width 38 height 10
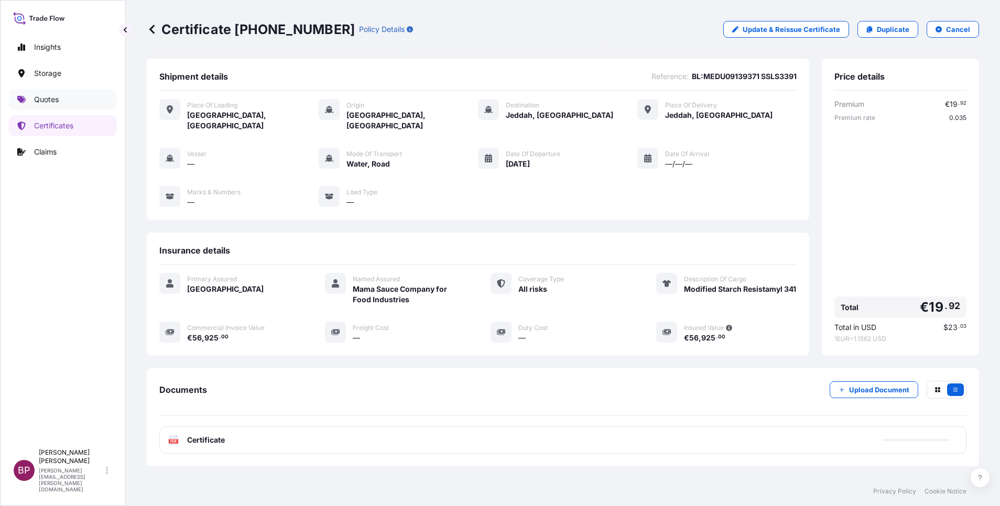
click at [58, 97] on p "Quotes" at bounding box center [46, 99] width 25 height 10
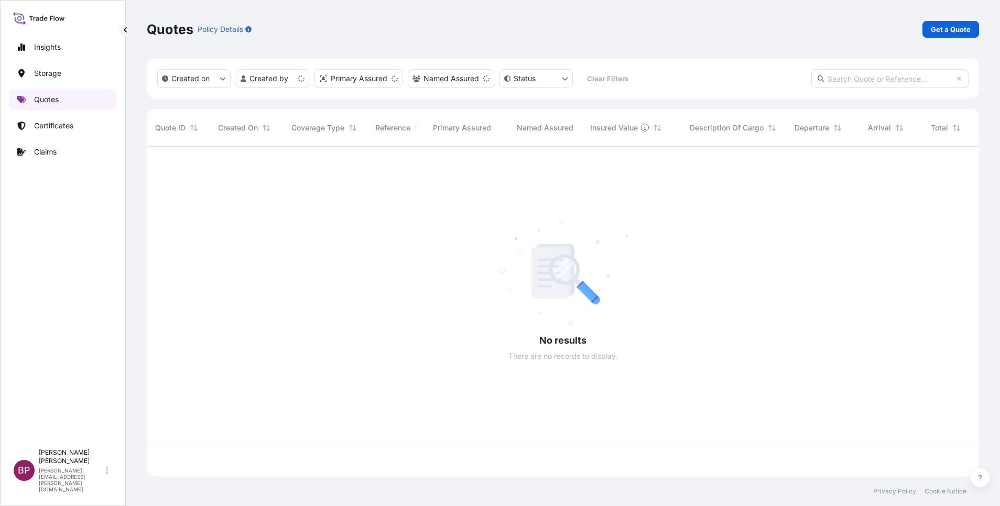
scroll to position [324, 820]
click at [952, 35] on link "Get a Quote" at bounding box center [951, 29] width 57 height 17
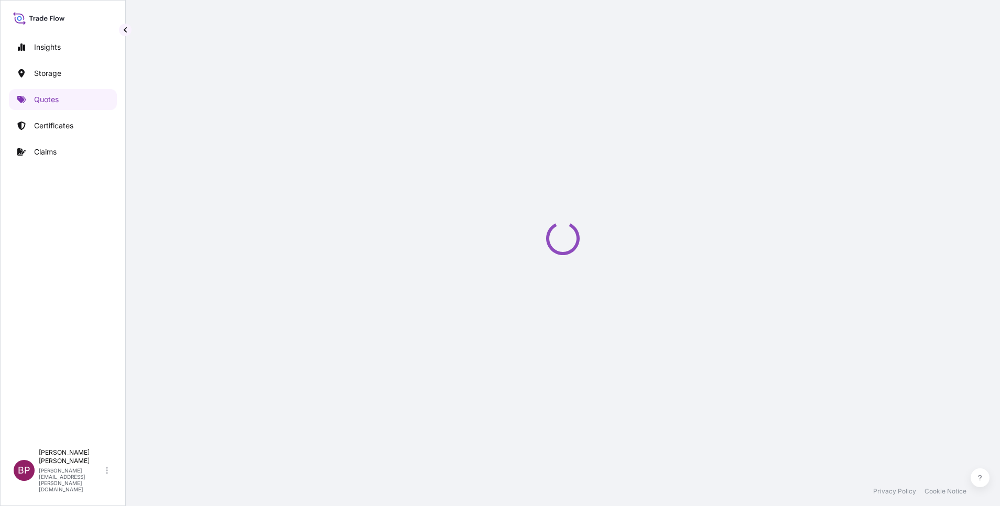
select select "Water"
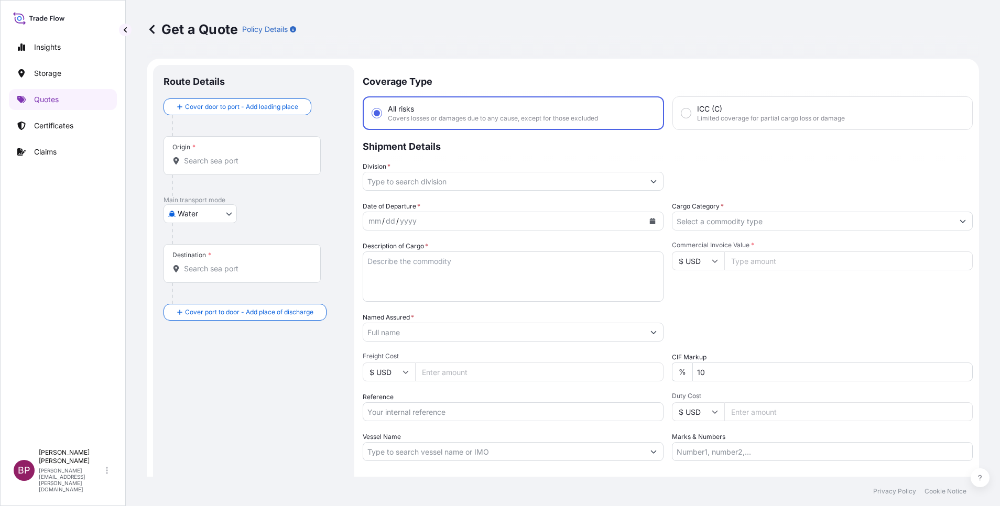
scroll to position [17, 0]
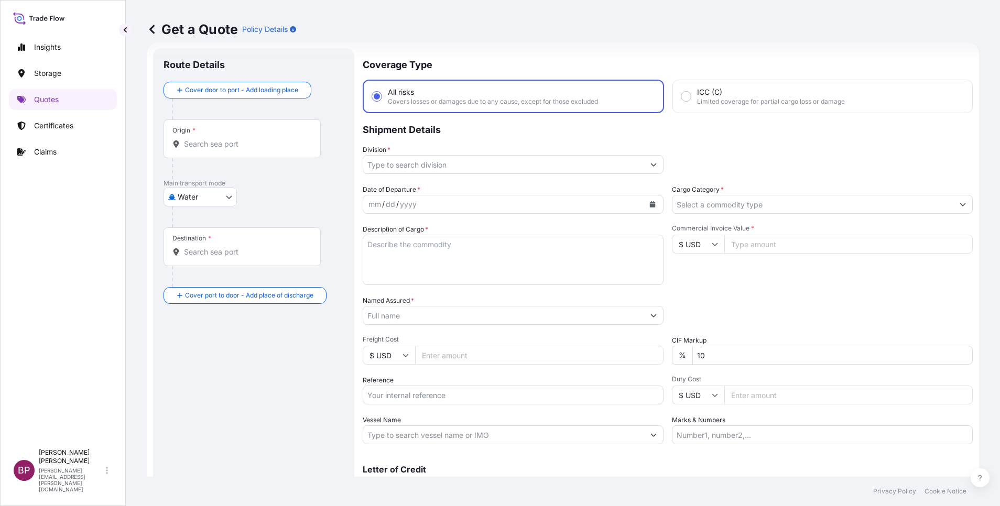
click at [431, 396] on input "Reference" at bounding box center [513, 395] width 301 height 19
paste input "B/L# Z235090317 SSLS3467"
type input "B/L# Z235090317 SSLS3467"
drag, startPoint x: 416, startPoint y: 312, endPoint x: 431, endPoint y: 315, distance: 15.9
click at [416, 313] on input "Named Assured *" at bounding box center [500, 315] width 275 height 19
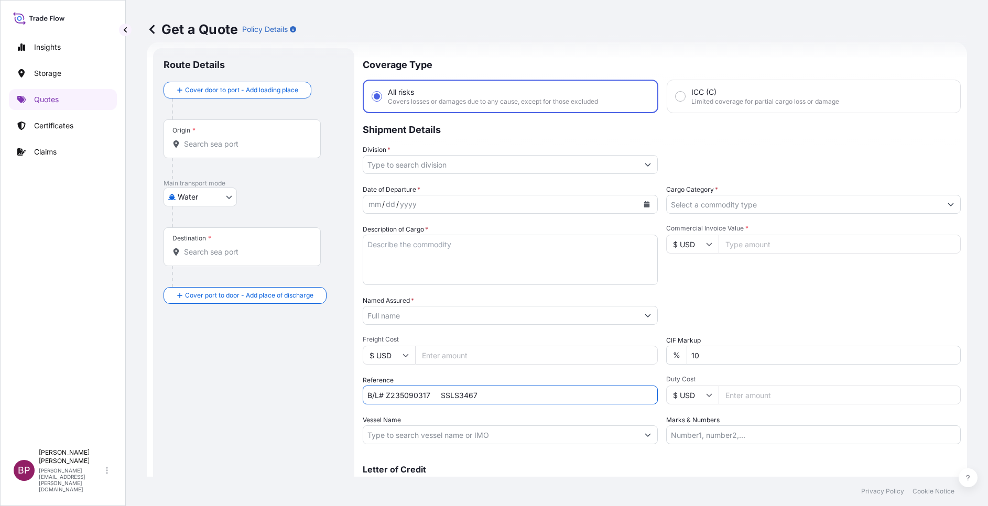
paste input "VICTORY MARINE TRADING COMPANY"
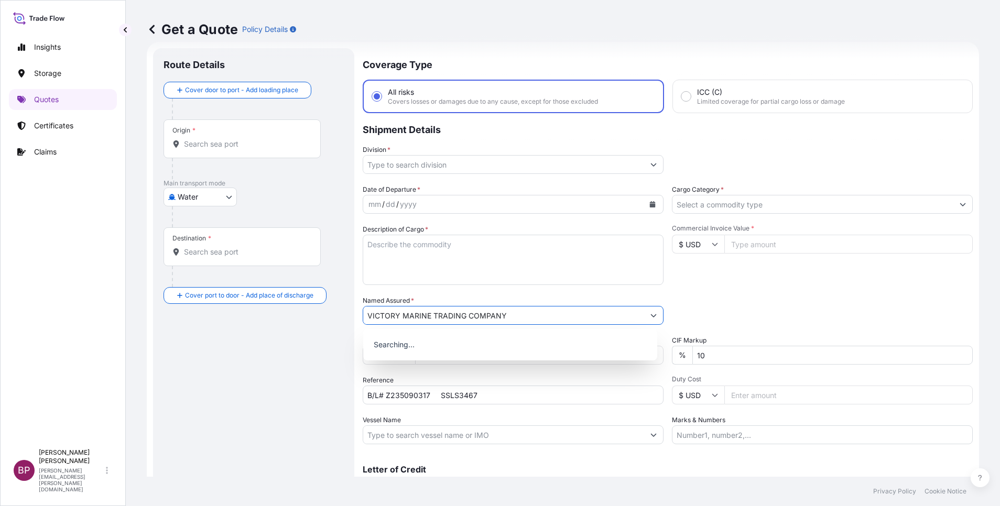
type input "VICTORY MARINE TRADING COMPANY"
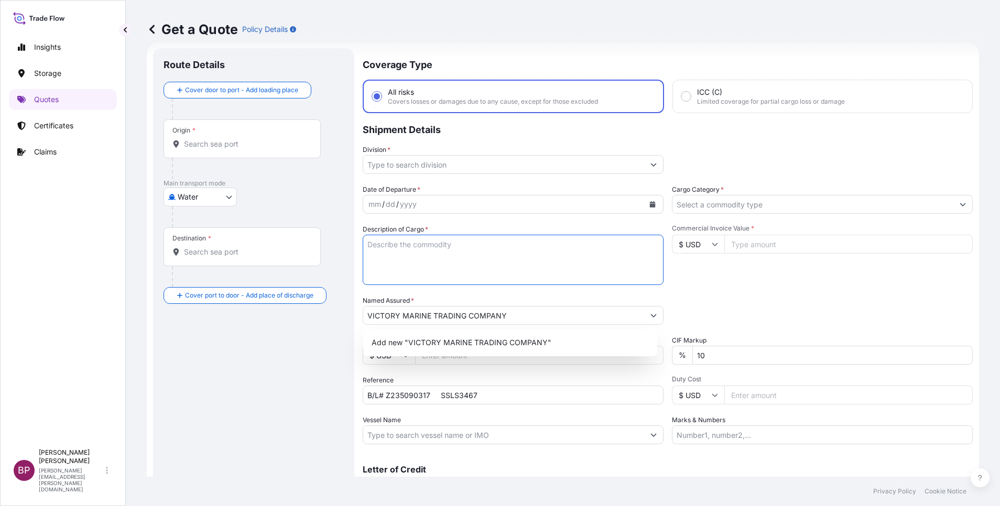
click at [467, 270] on textarea "Description of Cargo *" at bounding box center [513, 260] width 301 height 50
paste textarea "Pipe Fittings and Accessories"
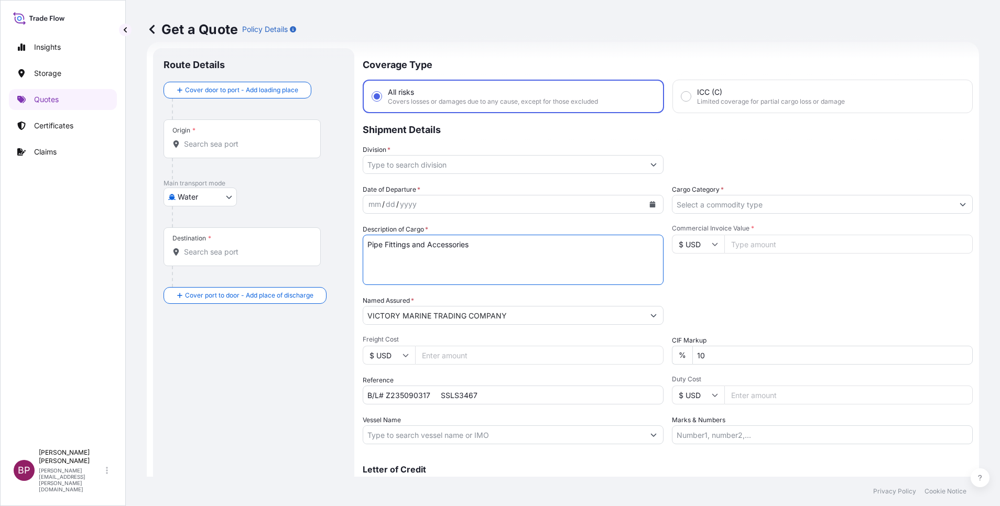
type textarea "Pipe Fittings and Accessories"
click at [750, 248] on input "Commercial Invoice Value *" at bounding box center [848, 244] width 248 height 19
paste input "111600.00"
type input "111600.00"
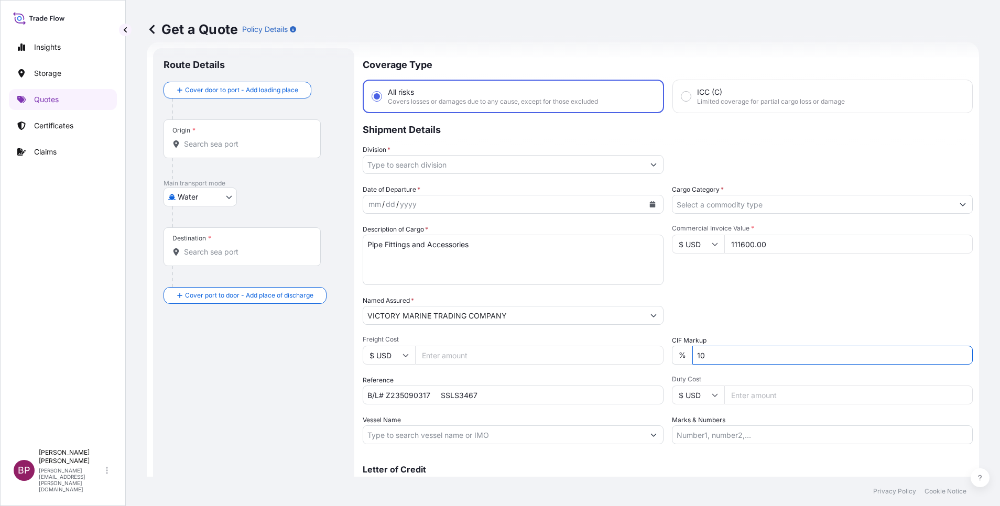
drag, startPoint x: 699, startPoint y: 359, endPoint x: 663, endPoint y: 353, distance: 36.6
click at [664, 356] on div "Date of Departure * mm / dd / yyyy Cargo Category * Description of Cargo * Pipe…" at bounding box center [668, 315] width 610 height 260
type input "0"
click at [755, 311] on div "Packing Category Type to search a container mode Please select a primary mode o…" at bounding box center [822, 310] width 301 height 29
click at [960, 203] on icon "Show suggestions" at bounding box center [963, 204] width 6 height 6
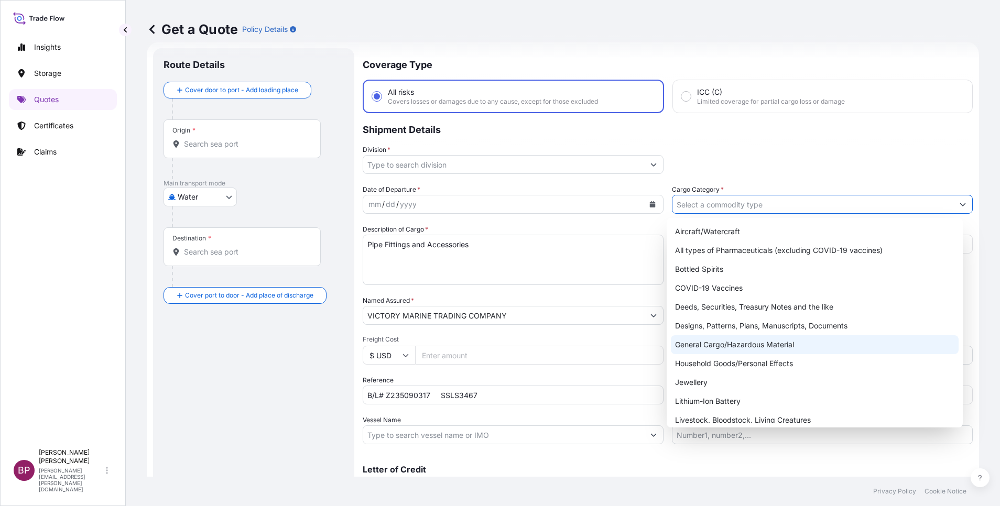
click at [749, 349] on div "General Cargo/Hazardous Material" at bounding box center [815, 344] width 288 height 19
type input "General Cargo/Hazardous Material"
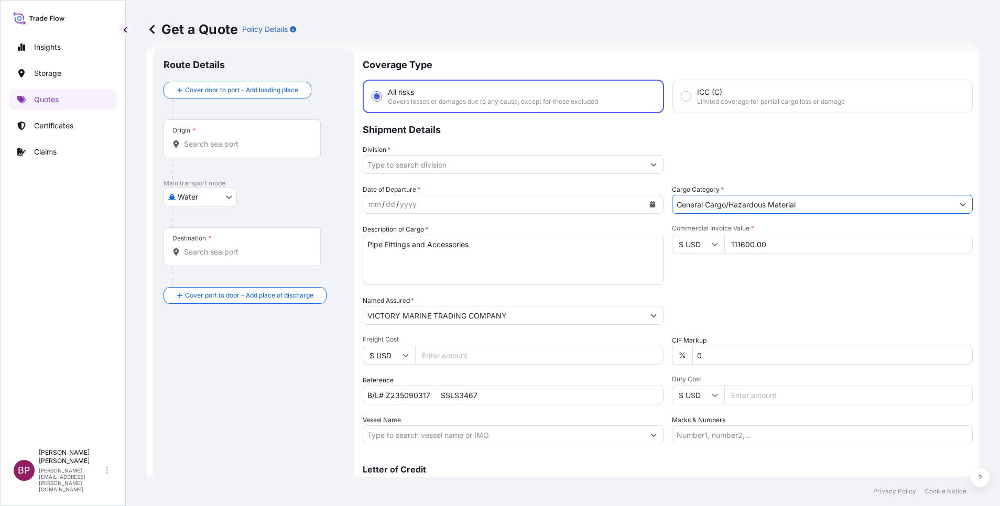
click at [644, 161] on button "Show suggestions" at bounding box center [653, 164] width 19 height 19
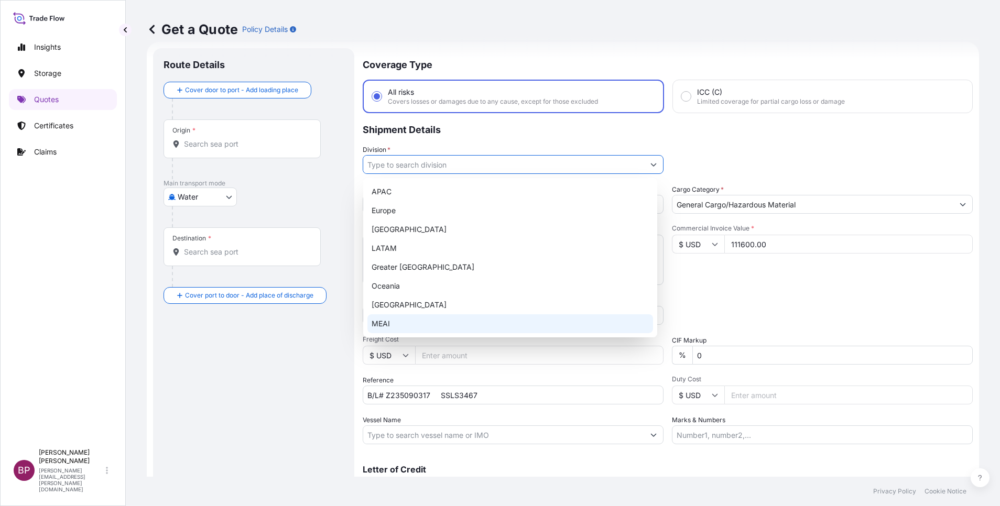
click at [449, 330] on div "MEAI" at bounding box center [510, 324] width 286 height 19
type input "MEAI"
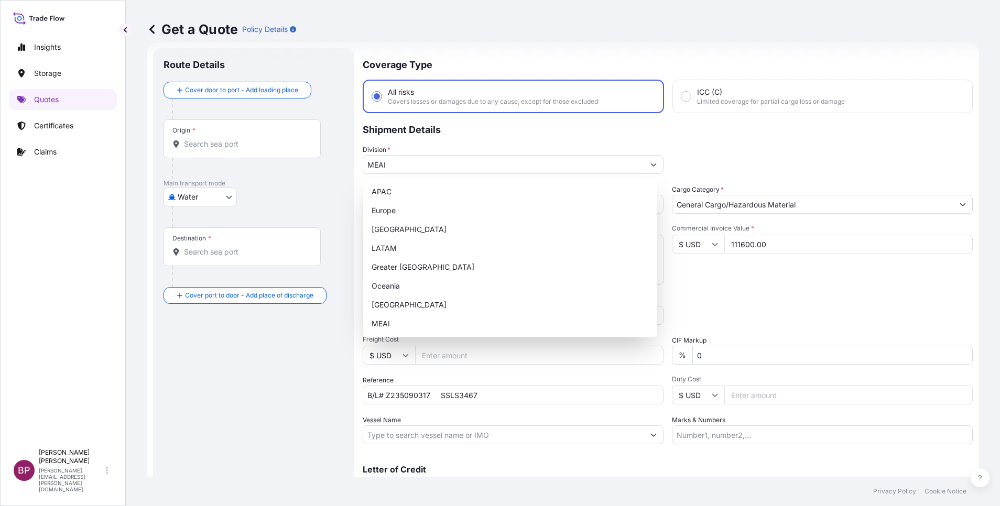
click at [695, 150] on div "Division * MEAI" at bounding box center [668, 159] width 610 height 29
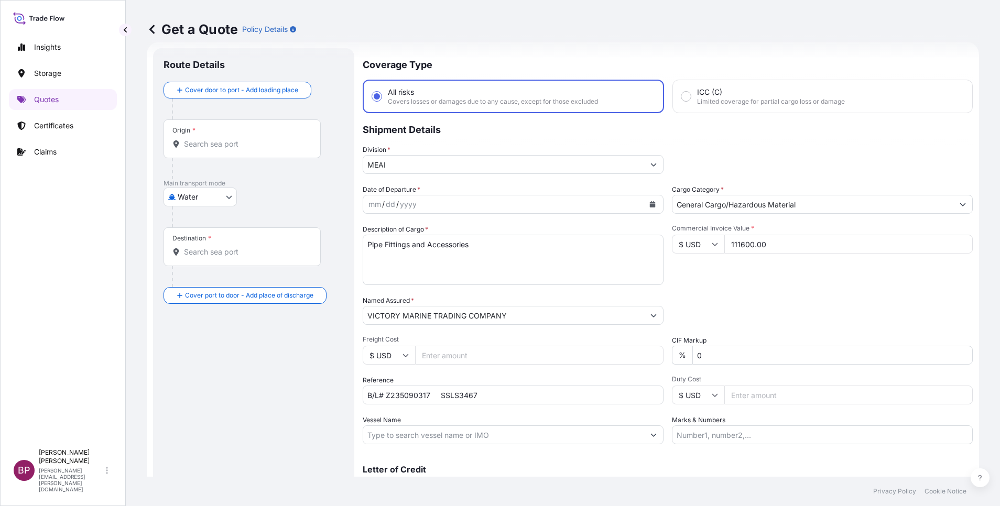
click at [649, 201] on icon "Calendar" at bounding box center [652, 204] width 6 height 6
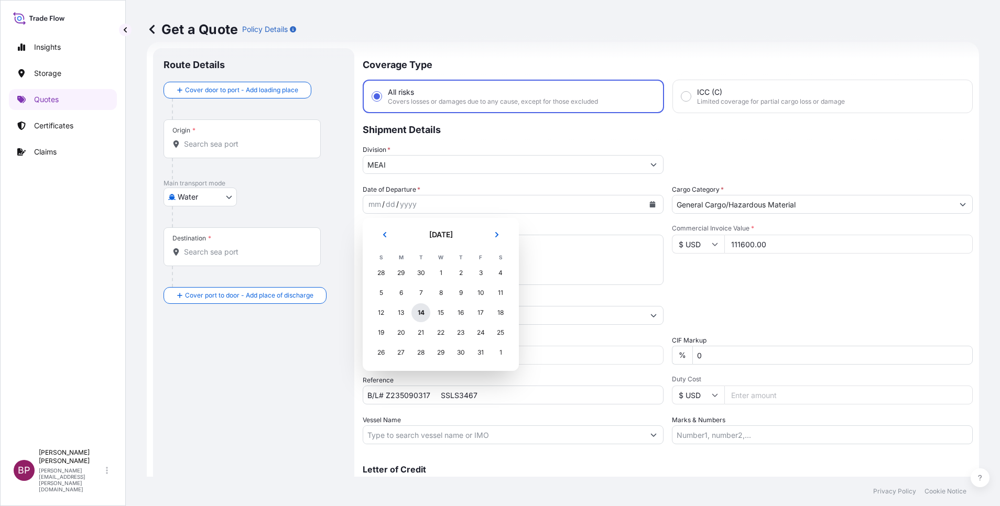
click at [422, 313] on div "14" at bounding box center [420, 312] width 19 height 19
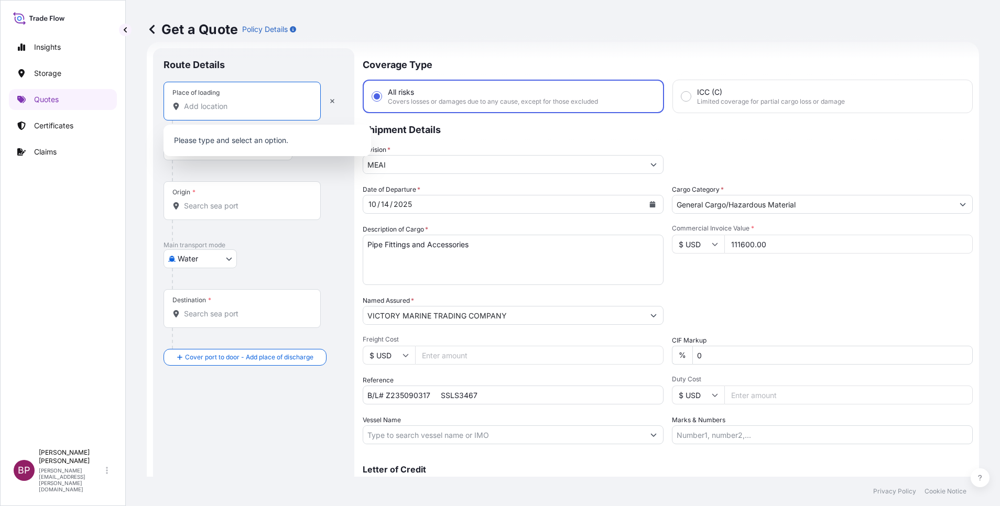
click at [248, 105] on input "Place of loading" at bounding box center [246, 106] width 124 height 10
paste input "TIANJIN"
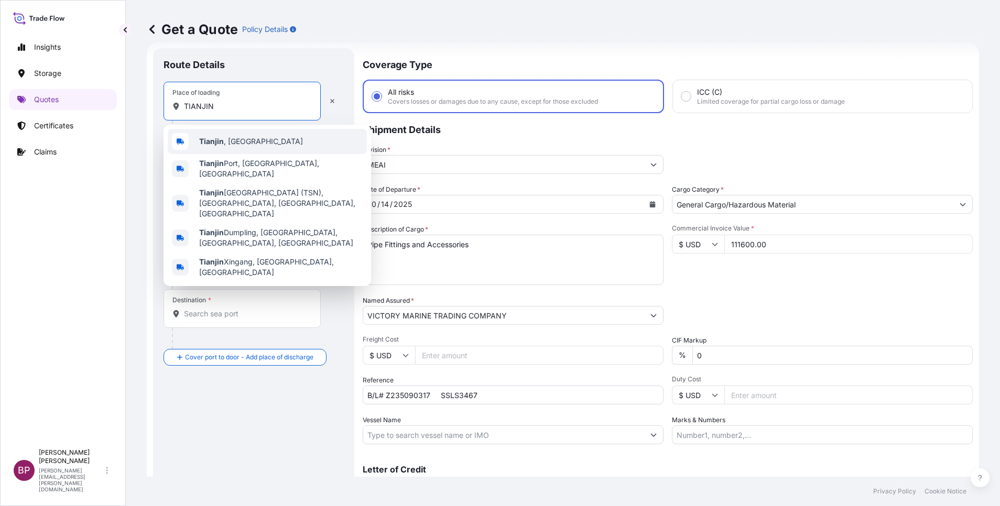
click at [251, 144] on div "[GEOGRAPHIC_DATA] , [GEOGRAPHIC_DATA]" at bounding box center [267, 141] width 199 height 25
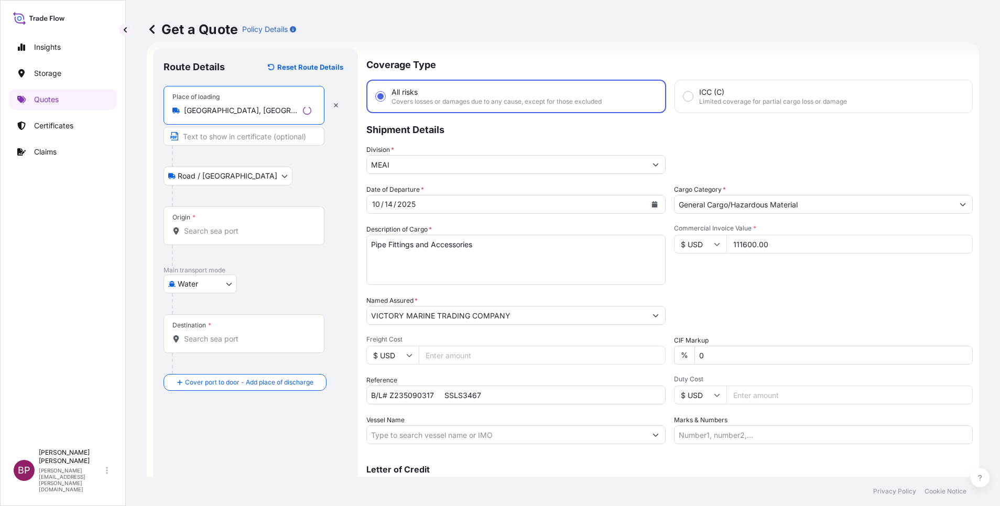
type input "[GEOGRAPHIC_DATA], [GEOGRAPHIC_DATA]"
click at [238, 233] on input "Origin *" at bounding box center [247, 231] width 127 height 10
paste input "TIANJIN"
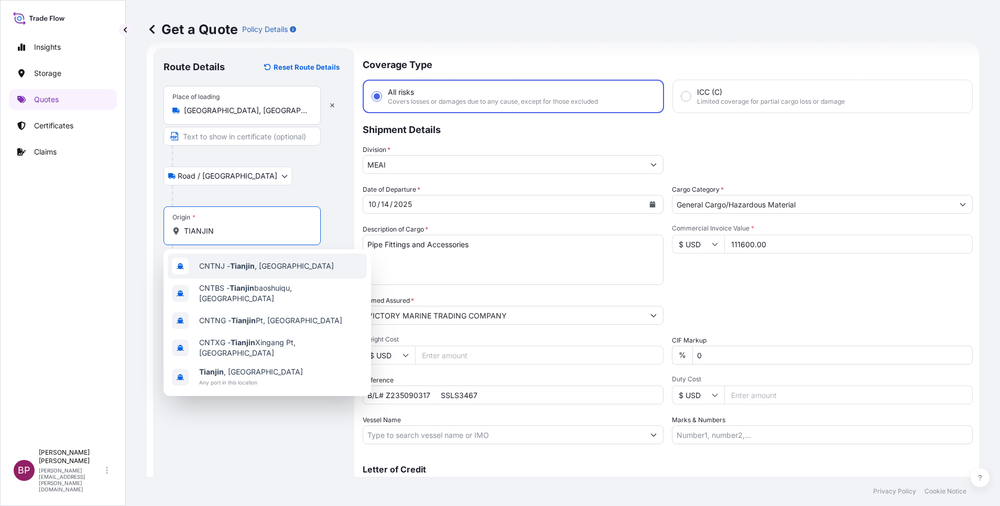
click at [276, 269] on span "CNTNJ - [GEOGRAPHIC_DATA] , [GEOGRAPHIC_DATA]" at bounding box center [266, 266] width 135 height 10
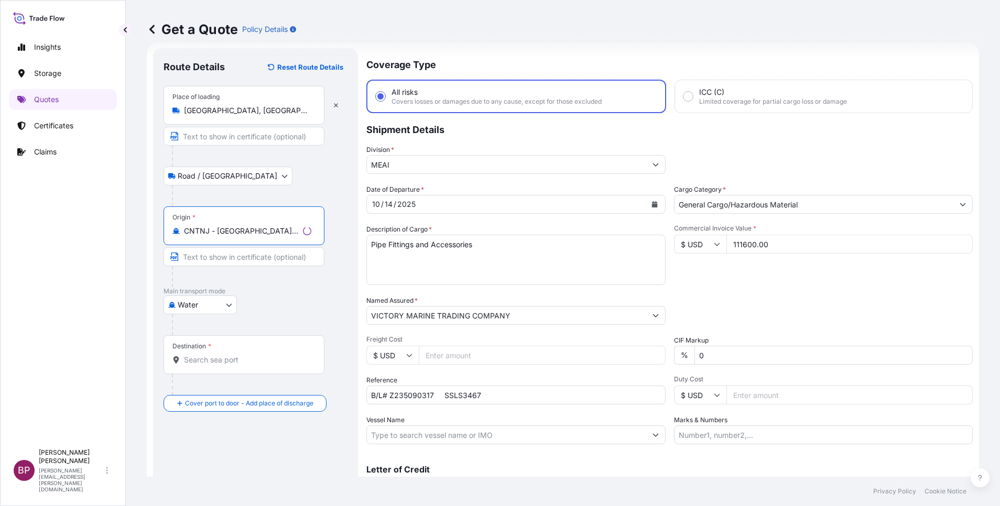
type input "CNTNJ - [GEOGRAPHIC_DATA], [GEOGRAPHIC_DATA]"
click at [263, 363] on input "Destination *" at bounding box center [247, 360] width 127 height 10
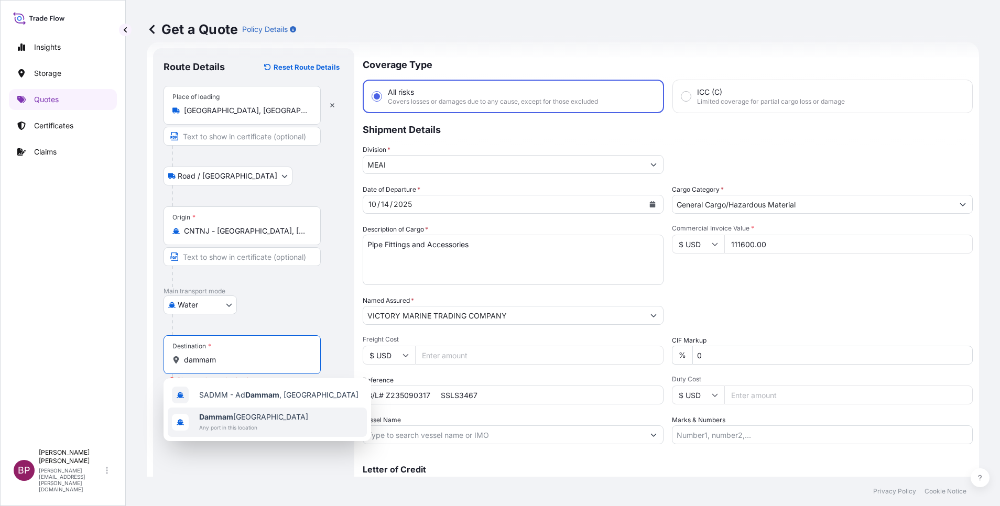
click at [280, 419] on div "[GEOGRAPHIC_DATA] [GEOGRAPHIC_DATA] Any port in this location" at bounding box center [267, 422] width 199 height 29
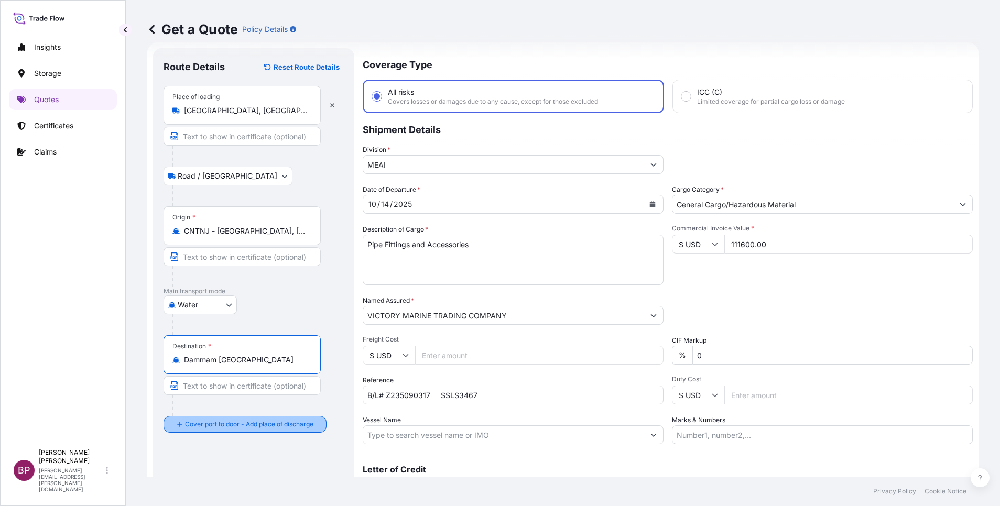
type input "Dammam [GEOGRAPHIC_DATA]"
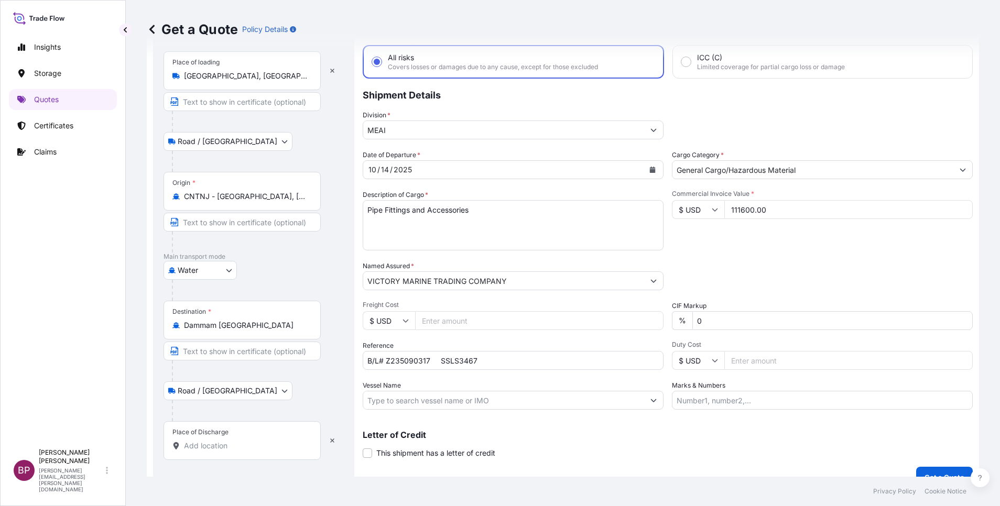
scroll to position [69, 0]
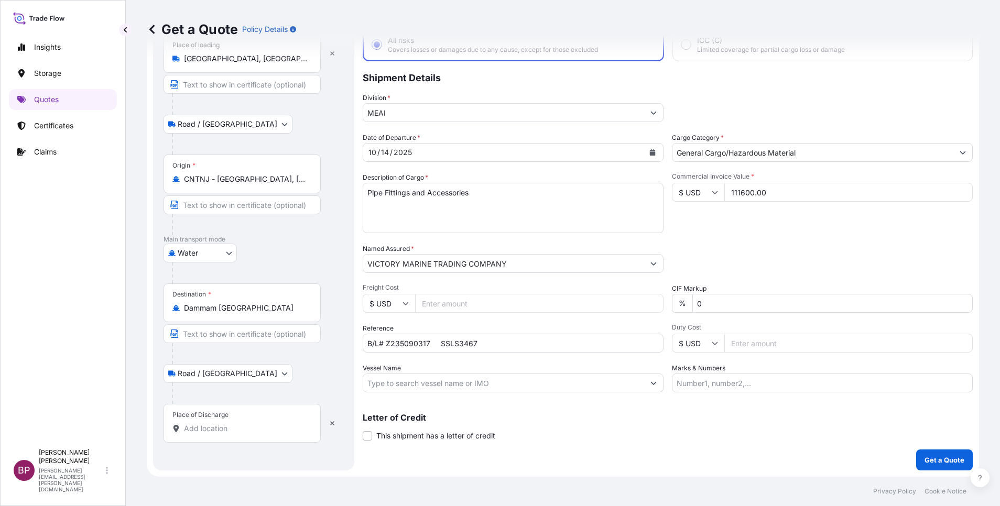
click at [225, 432] on input "Place of Discharge" at bounding box center [246, 429] width 124 height 10
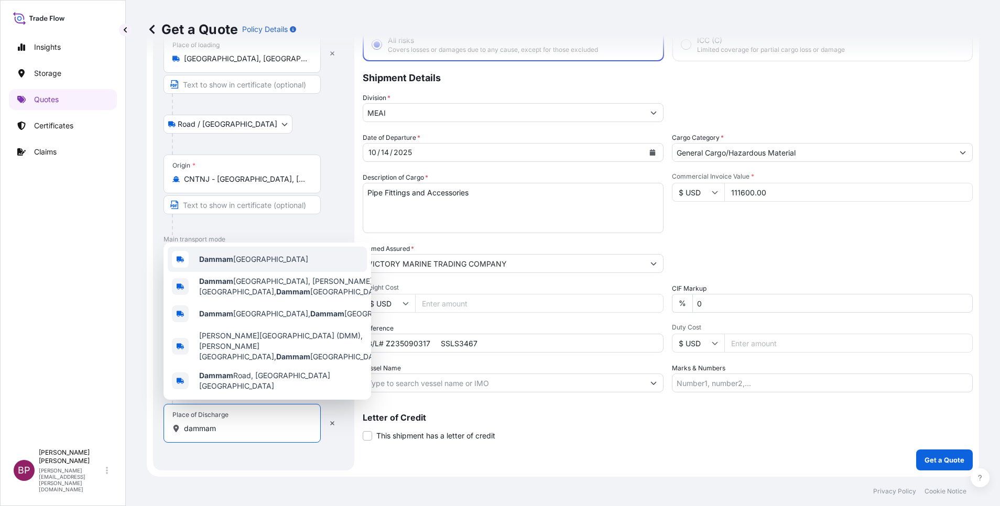
click at [282, 270] on div "Dammam [GEOGRAPHIC_DATA]" at bounding box center [267, 259] width 199 height 25
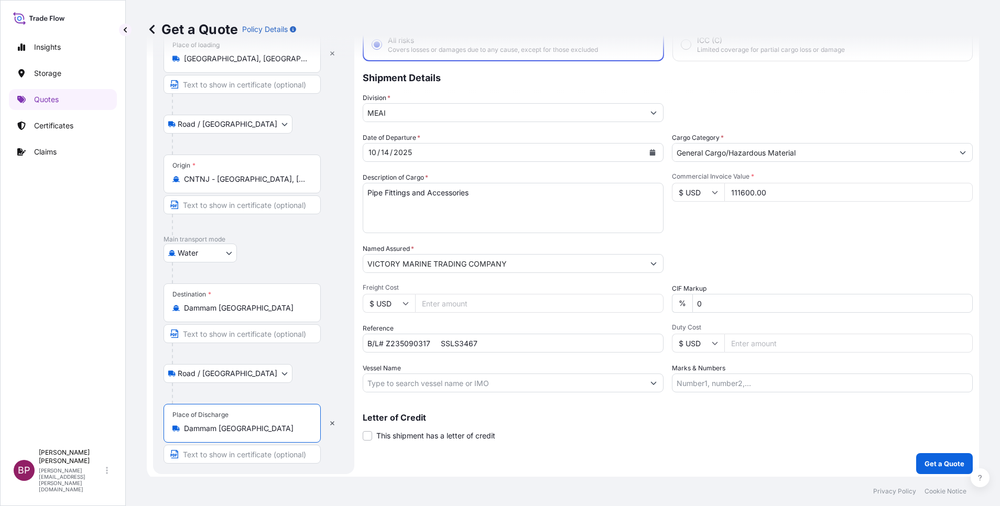
type input "Dammam [GEOGRAPHIC_DATA]"
click at [714, 456] on div "Coverage Type All risks Covers losses or damages due to any cause, except for t…" at bounding box center [668, 235] width 610 height 478
click at [940, 465] on p "Get a Quote" at bounding box center [945, 464] width 40 height 10
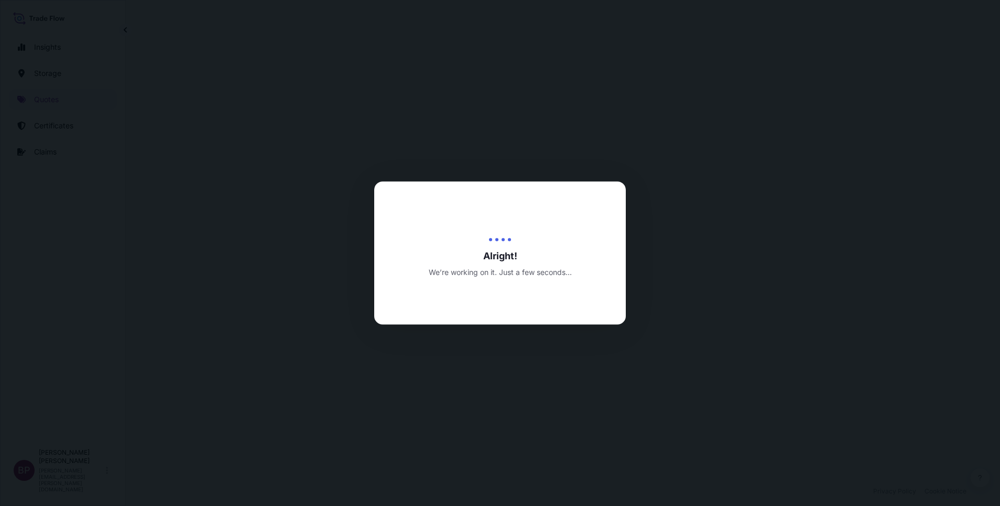
select select "Road / [GEOGRAPHIC_DATA]"
select select "Water"
select select "Road / [GEOGRAPHIC_DATA]"
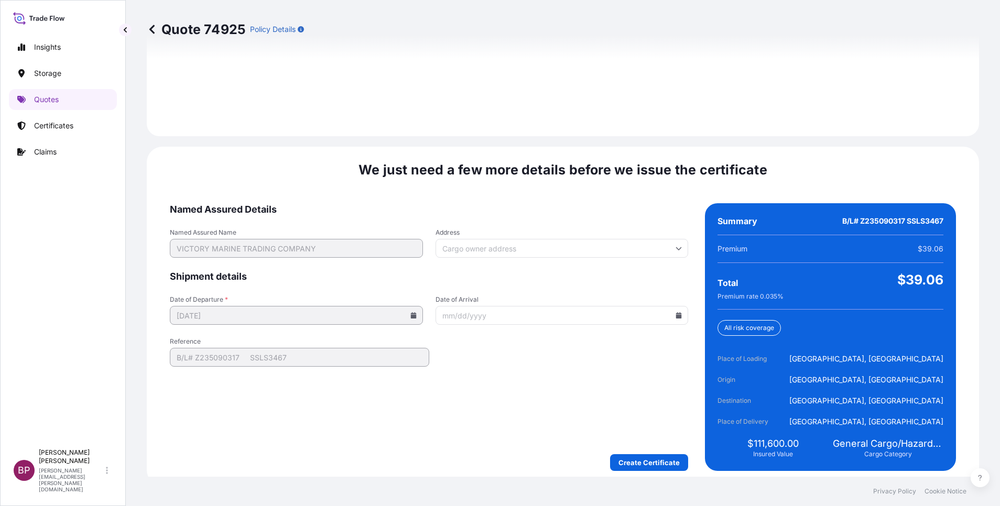
scroll to position [1554, 0]
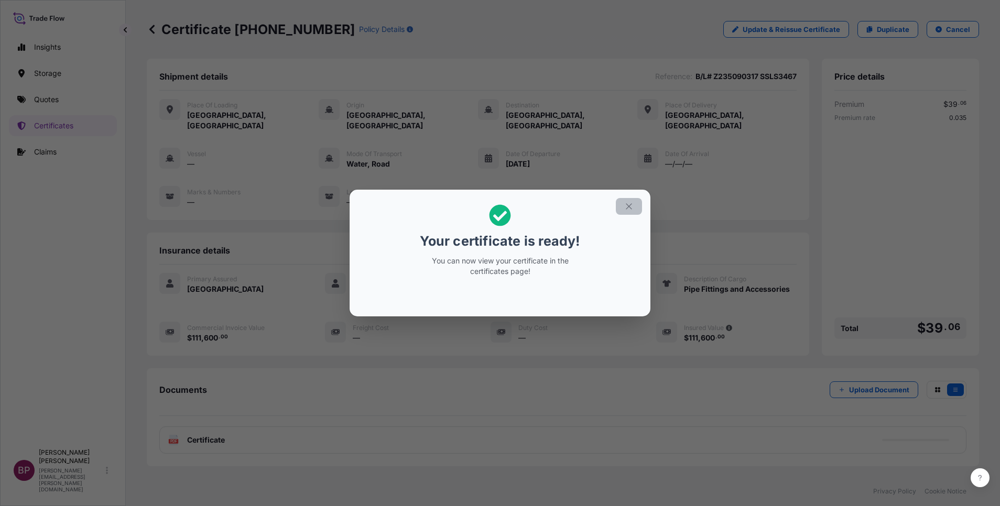
click at [628, 208] on icon "button" at bounding box center [629, 206] width 6 height 6
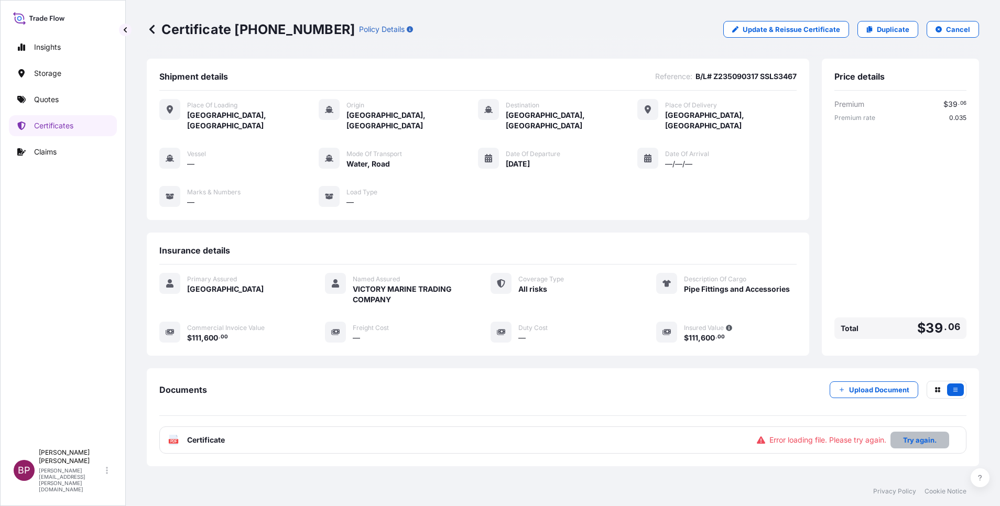
click at [906, 435] on p "Try again." at bounding box center [920, 440] width 34 height 10
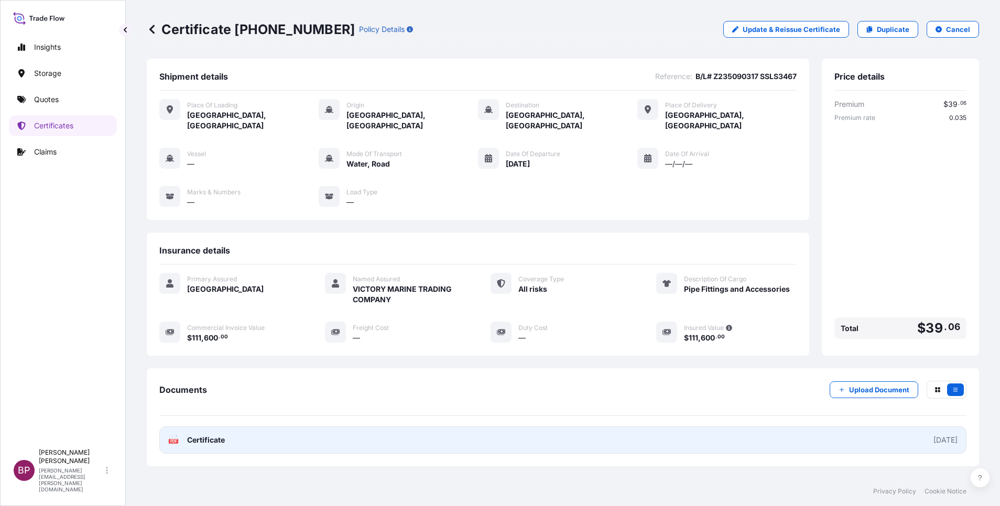
click at [204, 435] on span "Certificate" at bounding box center [206, 440] width 38 height 10
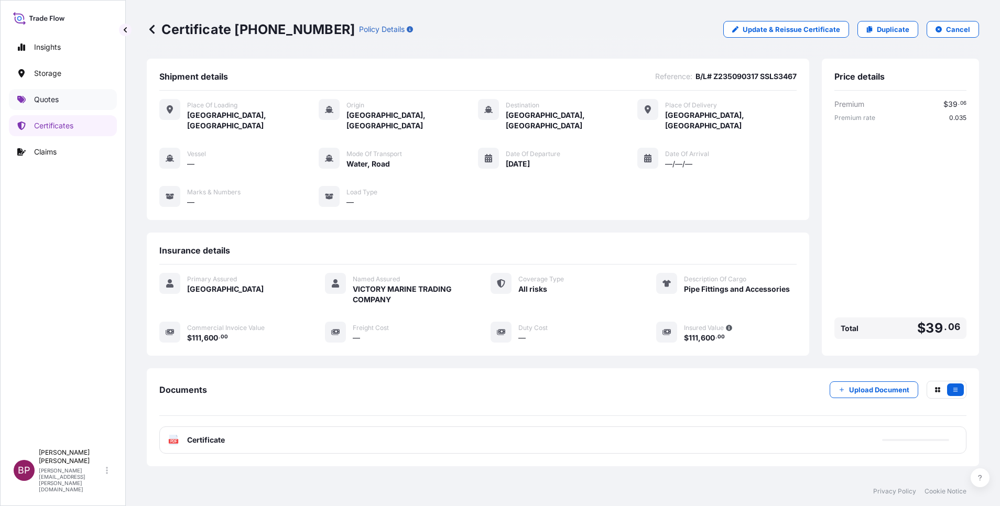
click at [60, 101] on link "Quotes" at bounding box center [63, 99] width 108 height 21
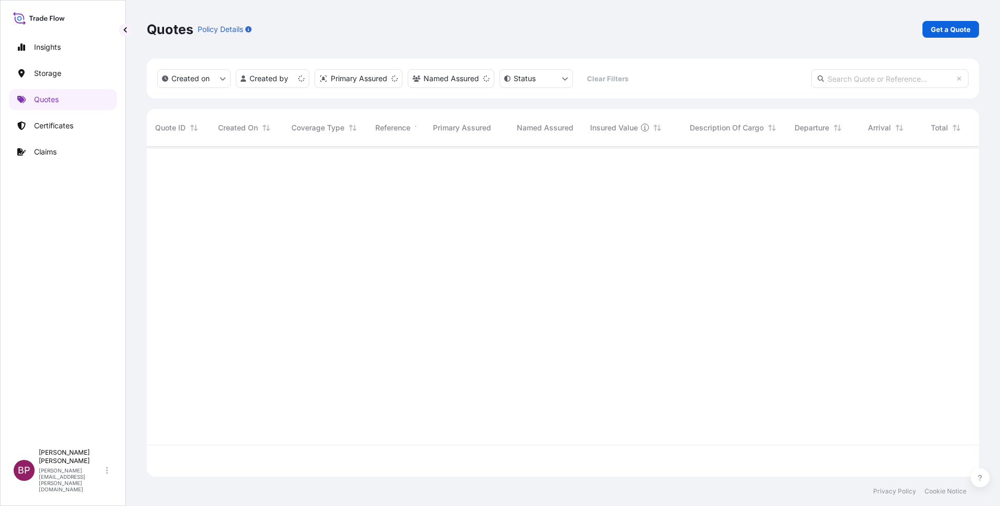
scroll to position [324, 820]
click at [948, 31] on p "Get a Quote" at bounding box center [951, 29] width 40 height 10
select select "Water"
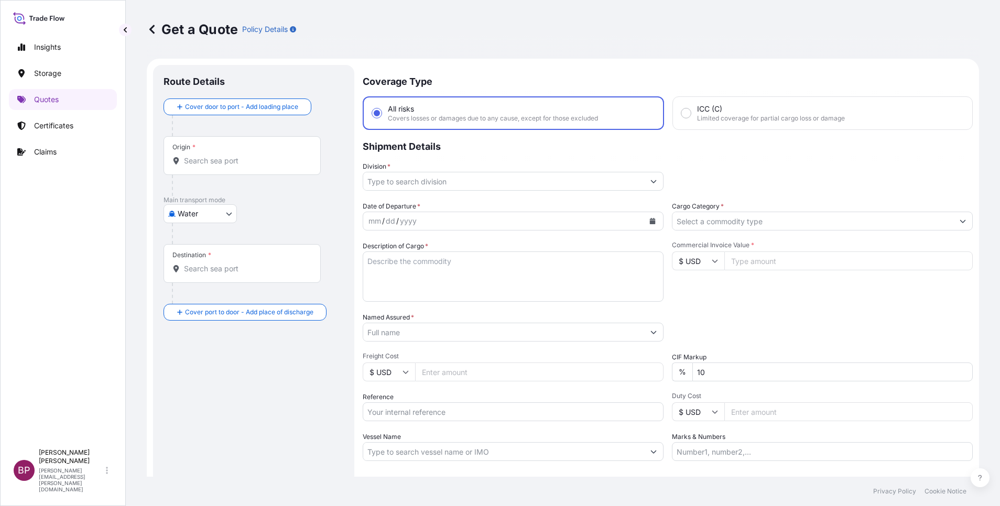
scroll to position [17, 0]
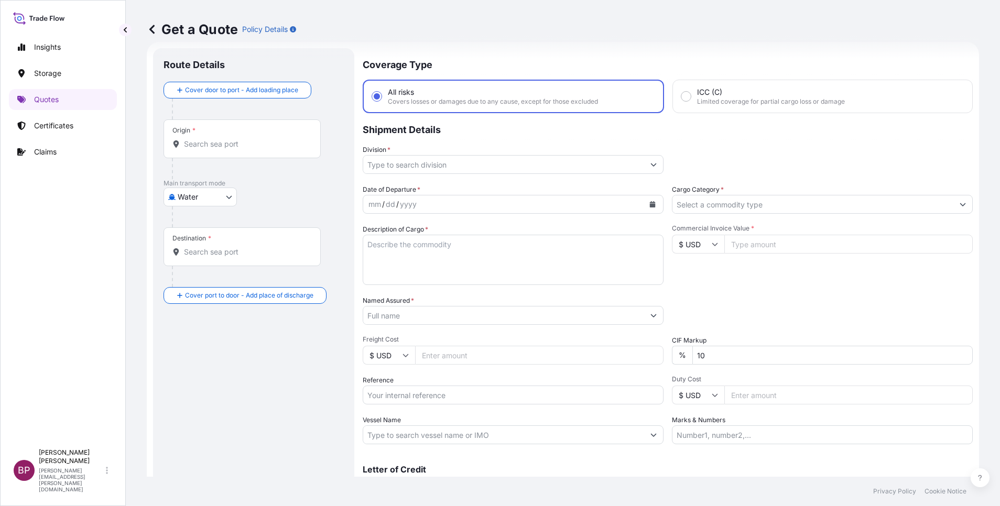
click at [410, 394] on input "Reference" at bounding box center [513, 395] width 301 height 19
paste input "SSLS3458"
type input "SSLS3458"
drag, startPoint x: 394, startPoint y: 316, endPoint x: 401, endPoint y: 316, distance: 6.8
click at [396, 316] on input "Named Assured *" at bounding box center [503, 315] width 281 height 19
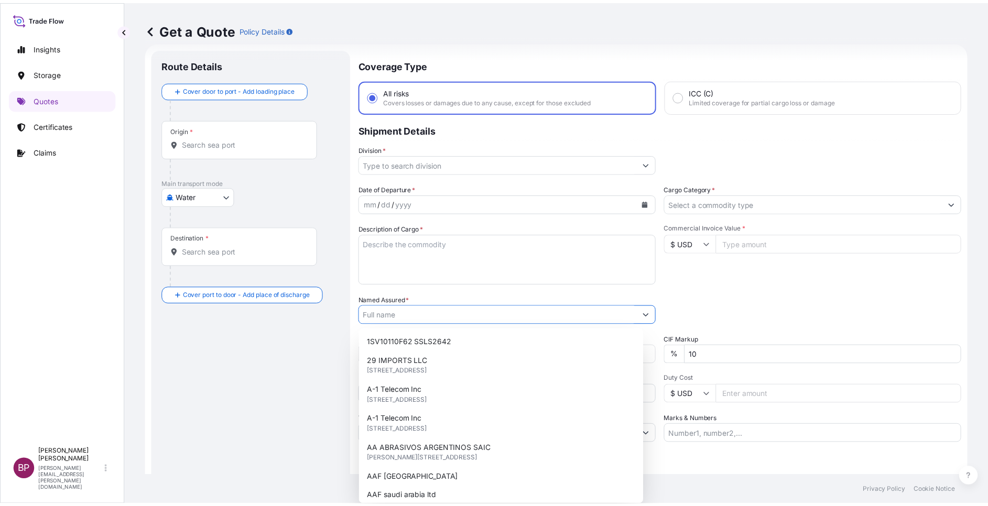
paste input "Electronic Energy Trading Company"
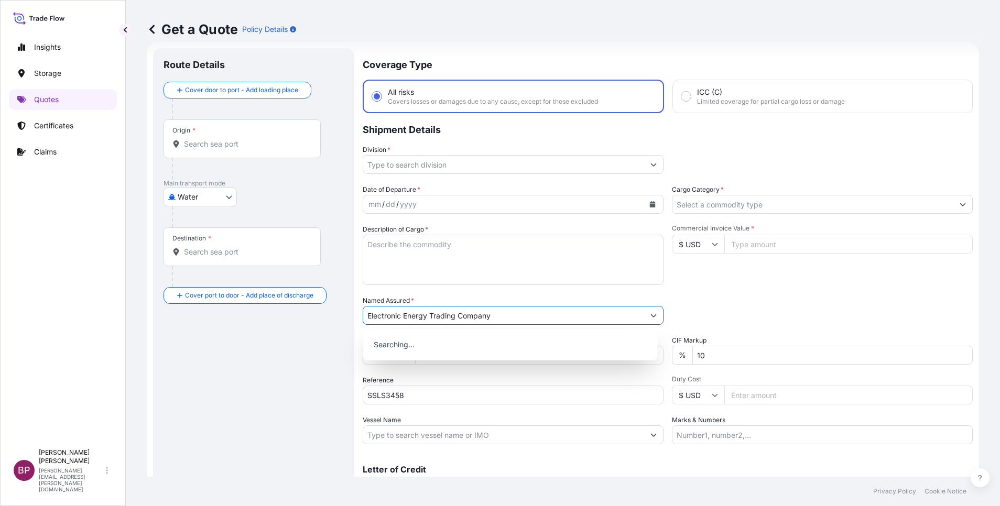
type input "Electronic Energy Trading Company"
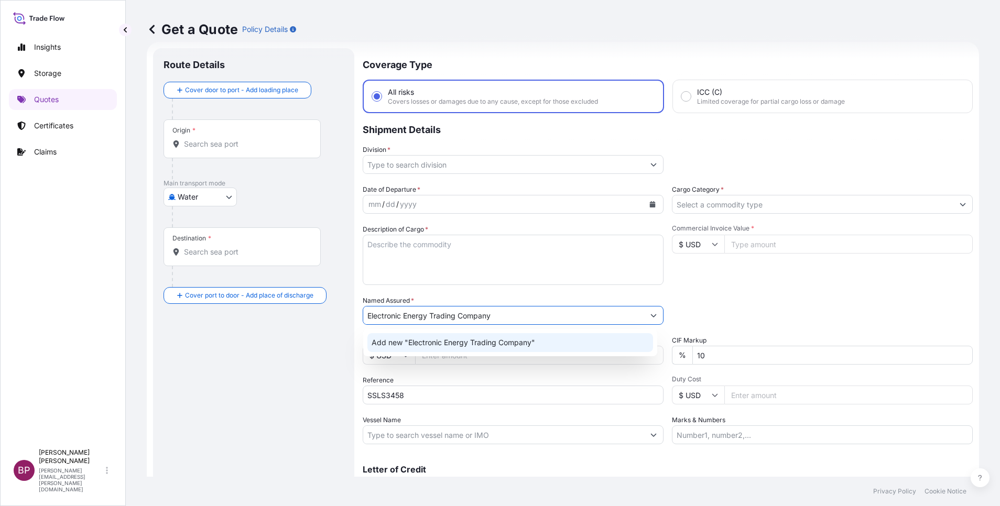
click at [512, 256] on textarea "Description of Cargo *" at bounding box center [513, 260] width 301 height 50
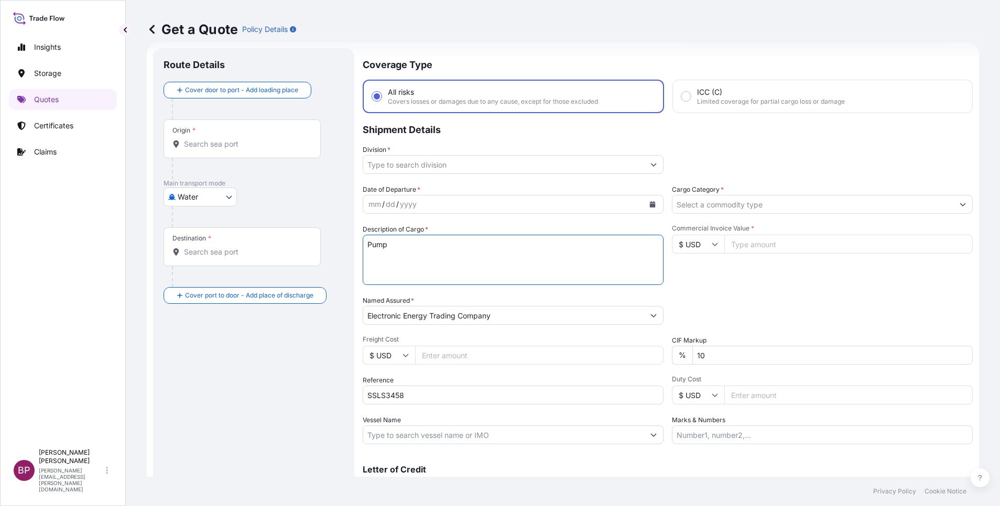
type textarea "Pump"
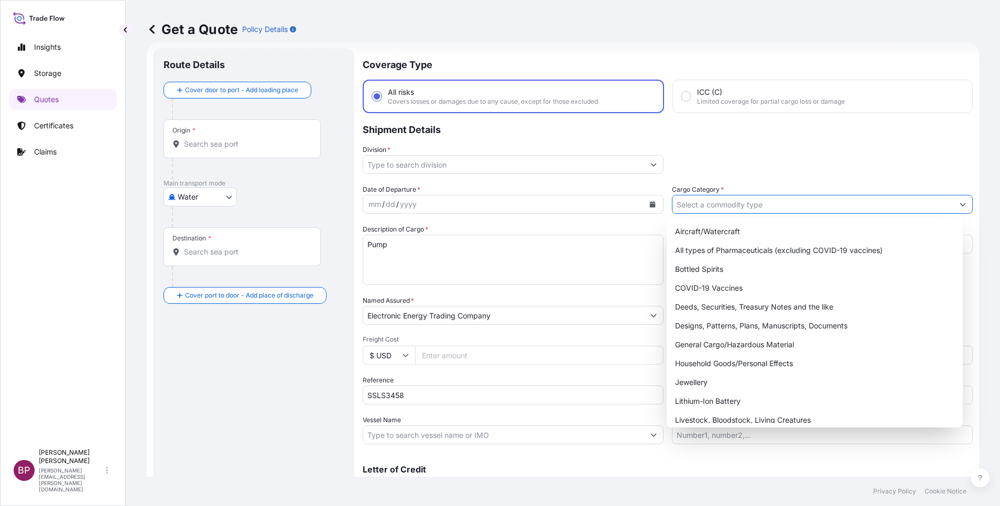
click at [724, 203] on input "Cargo Category *" at bounding box center [813, 204] width 281 height 19
click at [707, 348] on div "General Cargo/Hazardous Material" at bounding box center [815, 344] width 288 height 19
type input "General Cargo/Hazardous Material"
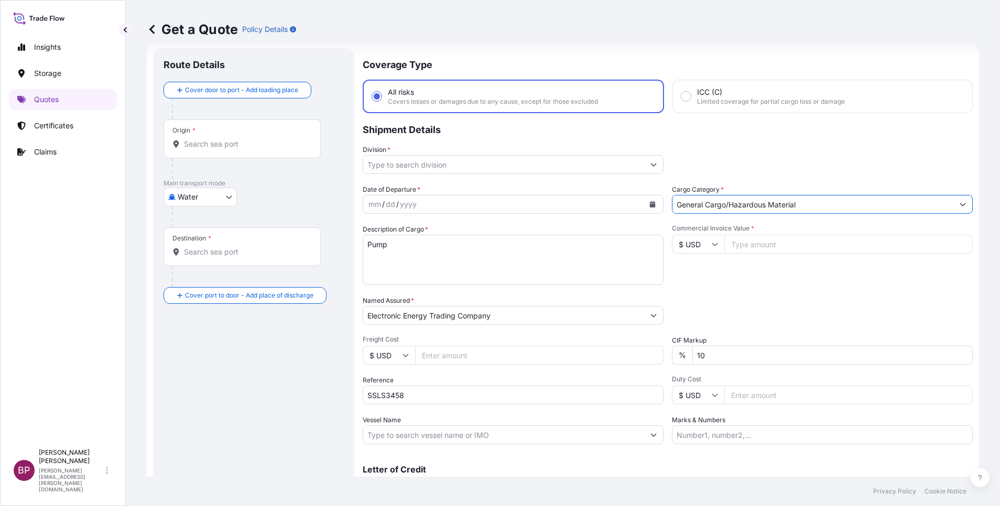
click at [651, 166] on icon "Show suggestions" at bounding box center [654, 164] width 6 height 6
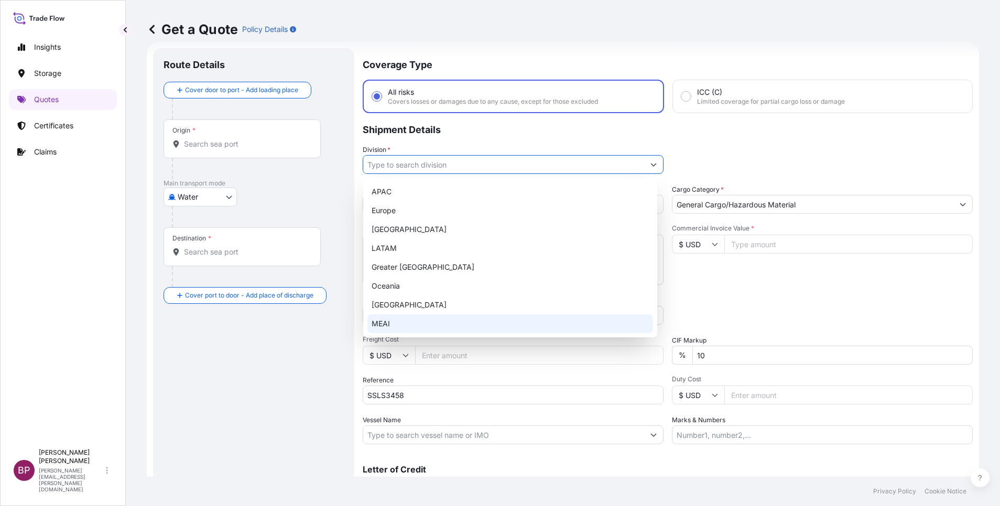
click at [446, 323] on div "MEAI" at bounding box center [510, 324] width 286 height 19
type input "MEAI"
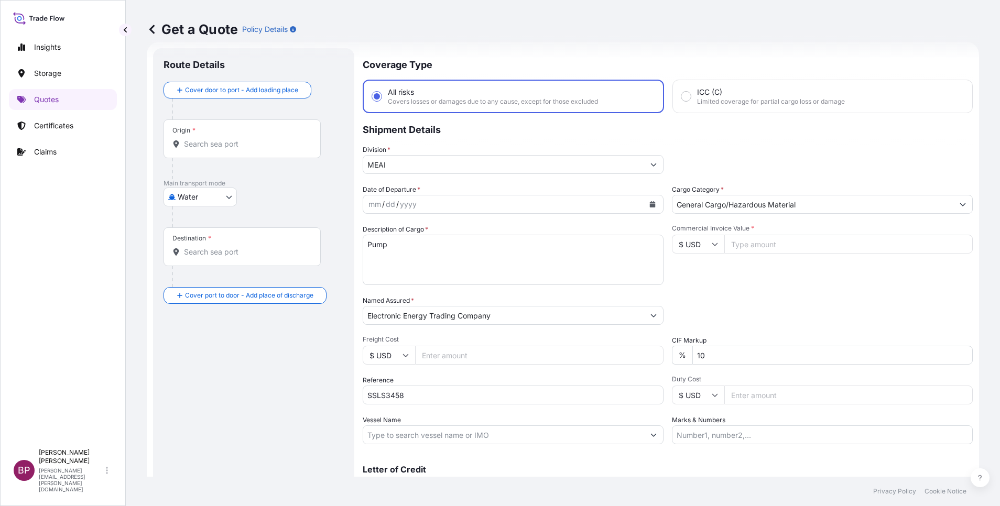
click at [705, 242] on input "$ USD" at bounding box center [698, 244] width 52 height 19
drag, startPoint x: 681, startPoint y: 285, endPoint x: 779, endPoint y: 279, distance: 98.2
click at [682, 155] on div "﷼ SAR" at bounding box center [692, 145] width 44 height 20
type input "﷼ SAR"
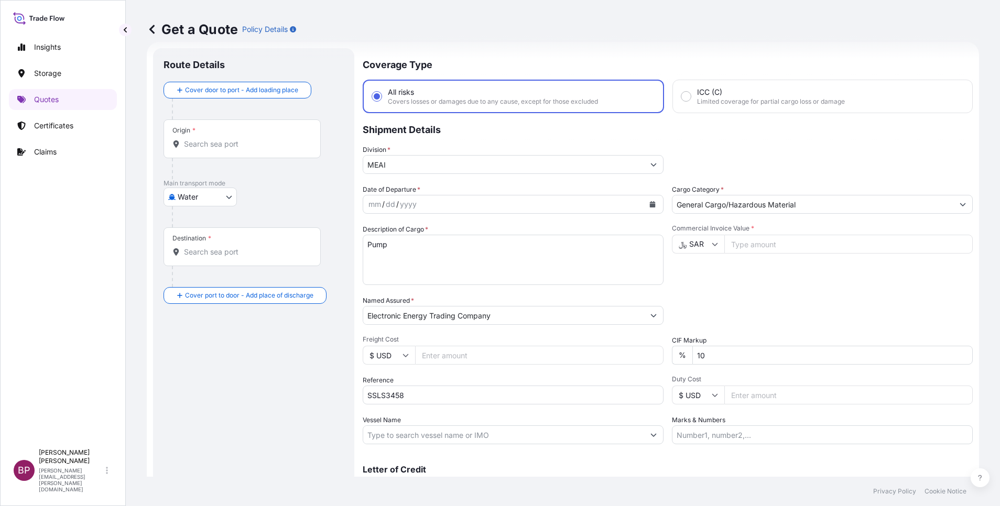
click at [766, 247] on input "Commercial Invoice Value *" at bounding box center [848, 244] width 248 height 19
paste input "242973.72"
type input "242973.72"
drag, startPoint x: 675, startPoint y: 352, endPoint x: 578, endPoint y: 328, distance: 100.4
click at [617, 340] on div "Date of Departure * mm / dd / yyyy Cargo Category * General Cargo/Hazardous Mat…" at bounding box center [668, 315] width 610 height 260
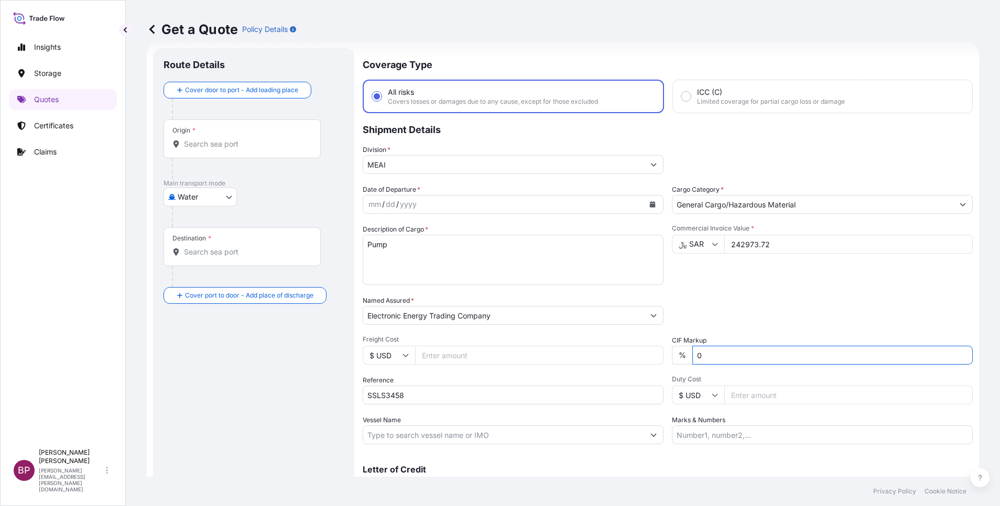
type input "0"
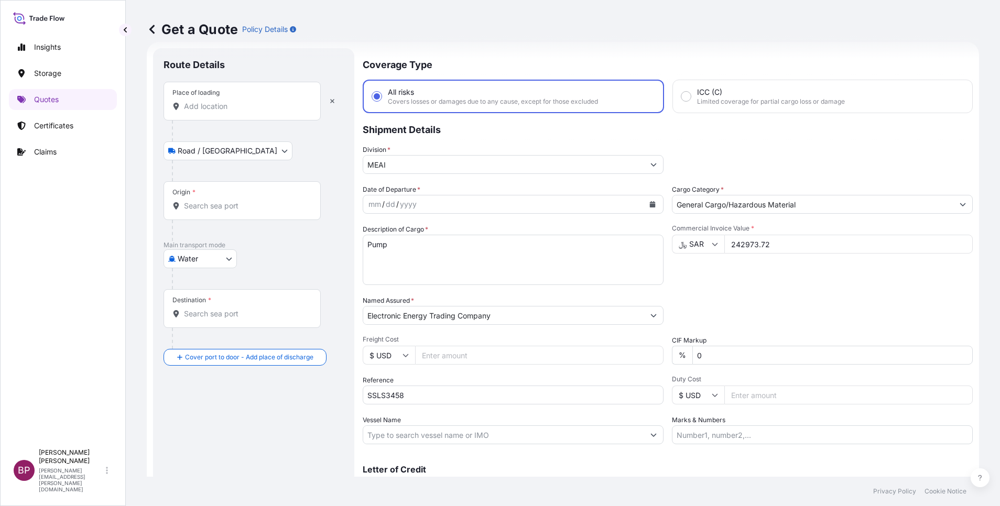
click at [234, 115] on div "Place of loading" at bounding box center [242, 101] width 157 height 39
click at [234, 112] on input "Place of loading" at bounding box center [246, 106] width 124 height 10
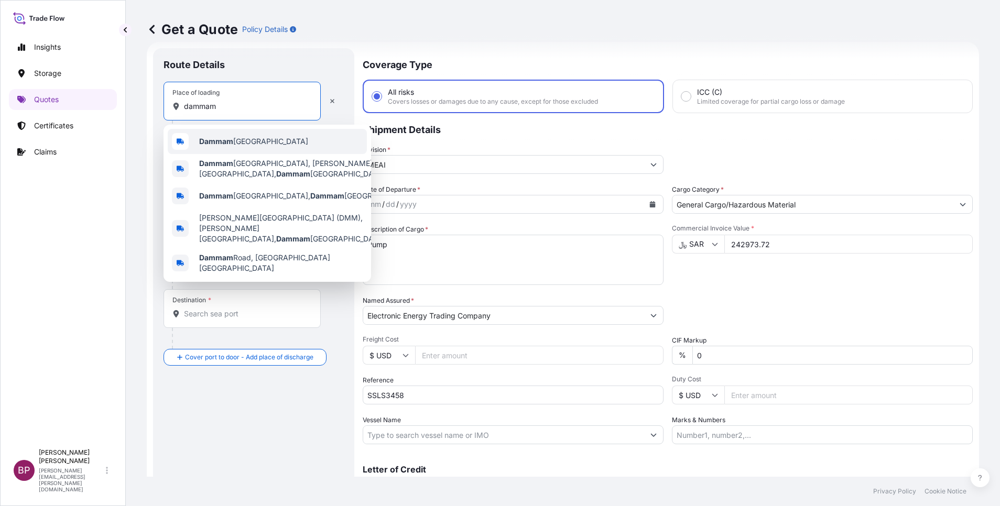
click at [287, 142] on div "Dammam [GEOGRAPHIC_DATA]" at bounding box center [267, 141] width 199 height 25
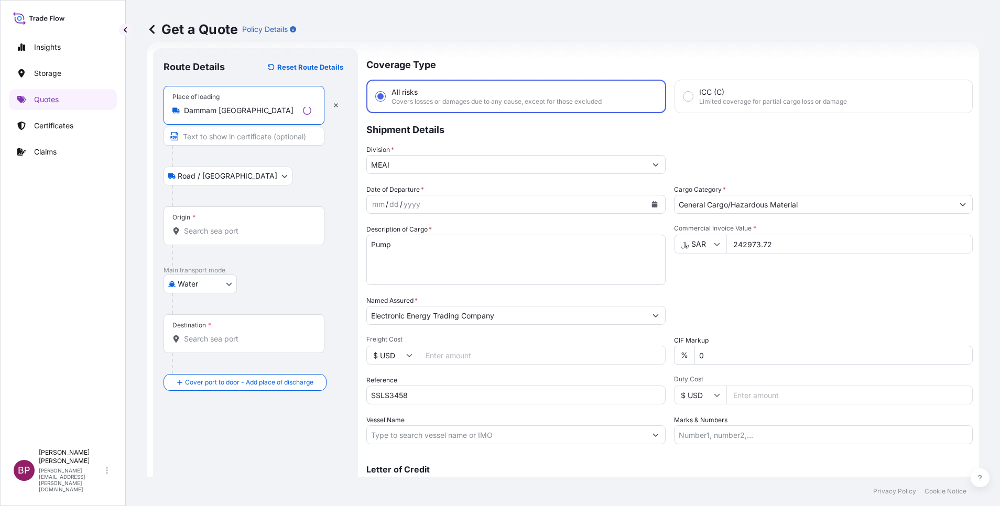
type input "Dammam [GEOGRAPHIC_DATA]"
click at [232, 284] on body "0 options available. 5 options available. Insights Storage Quotes Certificates …" at bounding box center [500, 253] width 1000 height 506
click at [207, 349] on div "Inland" at bounding box center [200, 349] width 65 height 19
select select "Inland"
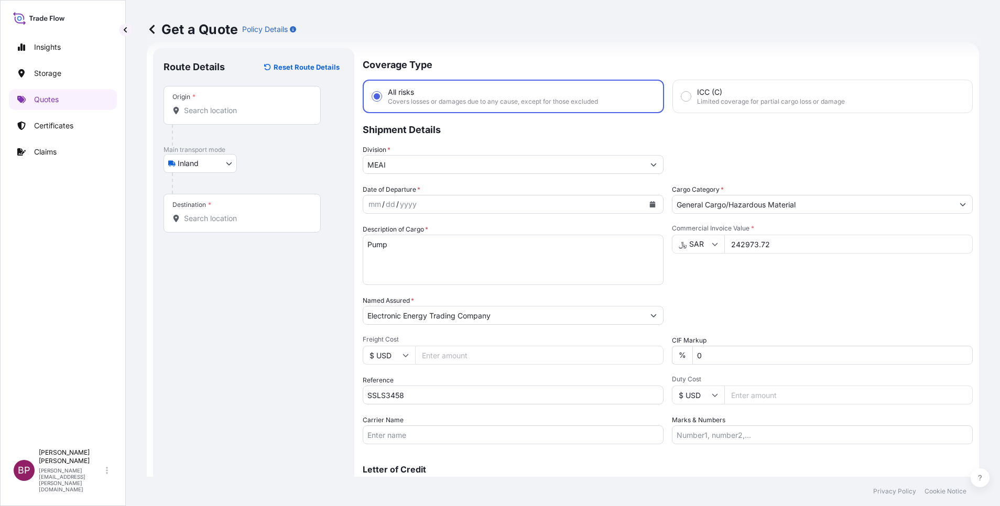
click at [240, 104] on div "Origin *" at bounding box center [242, 105] width 157 height 39
click at [240, 105] on input "Origin *" at bounding box center [246, 110] width 124 height 10
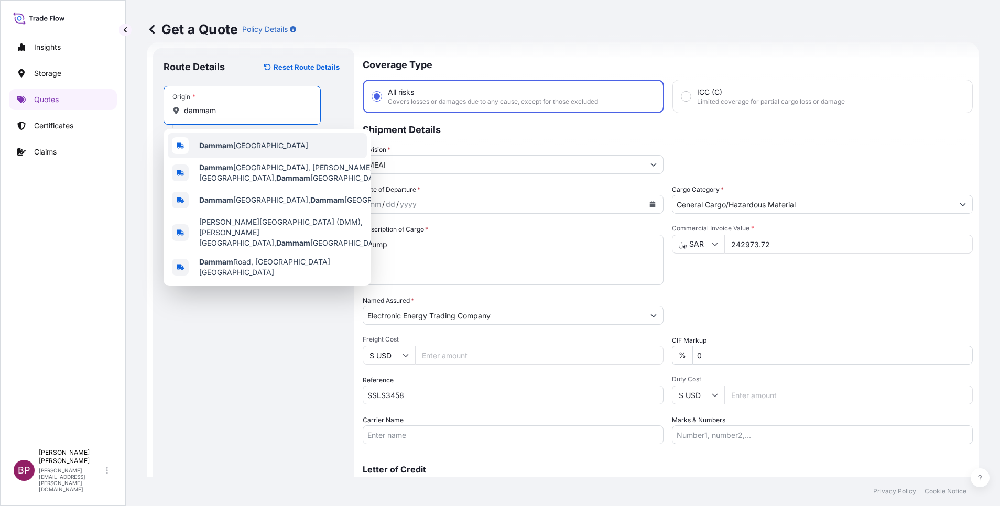
click at [241, 148] on span "Dammam [GEOGRAPHIC_DATA]" at bounding box center [253, 145] width 109 height 10
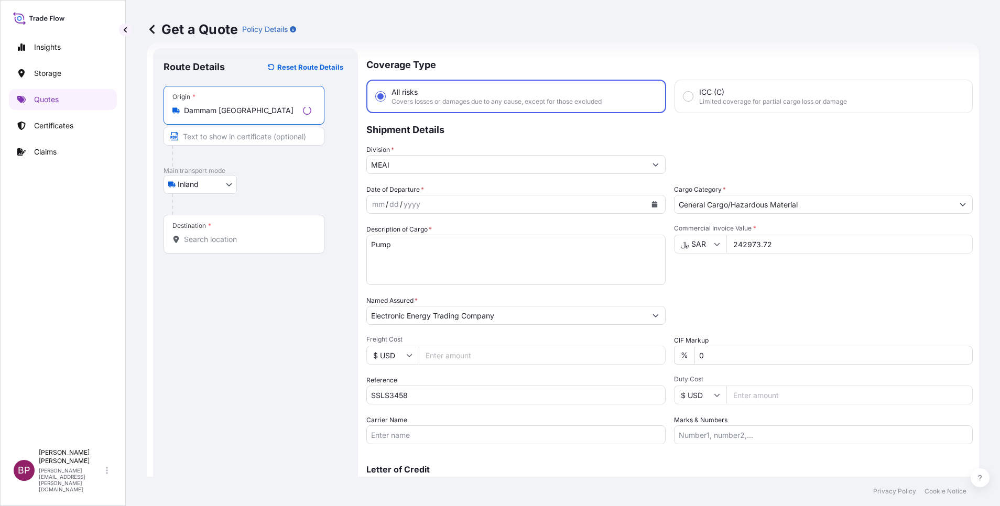
type input "Dammam [GEOGRAPHIC_DATA]"
click at [212, 236] on input "Destination *" at bounding box center [247, 239] width 127 height 10
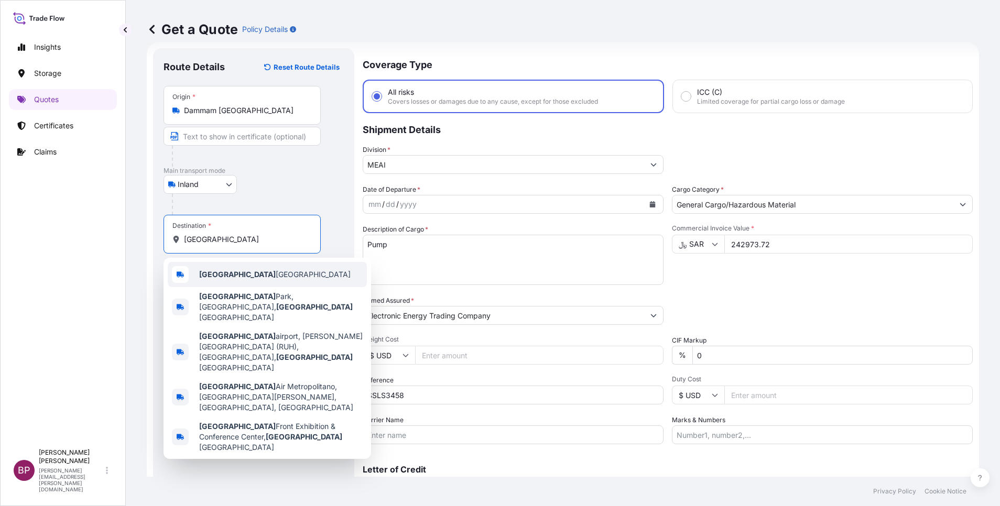
click at [237, 280] on div "[GEOGRAPHIC_DATA] [GEOGRAPHIC_DATA]" at bounding box center [267, 274] width 199 height 25
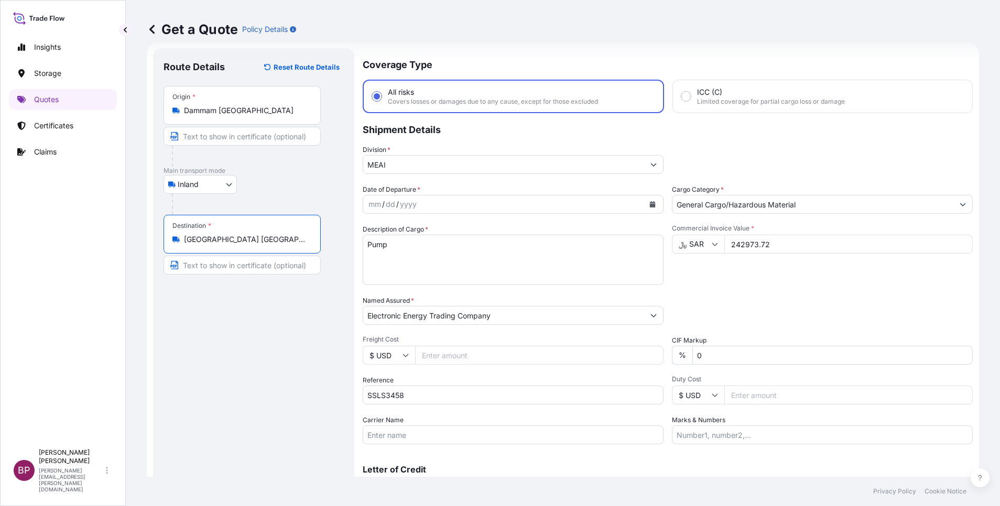
scroll to position [69, 0]
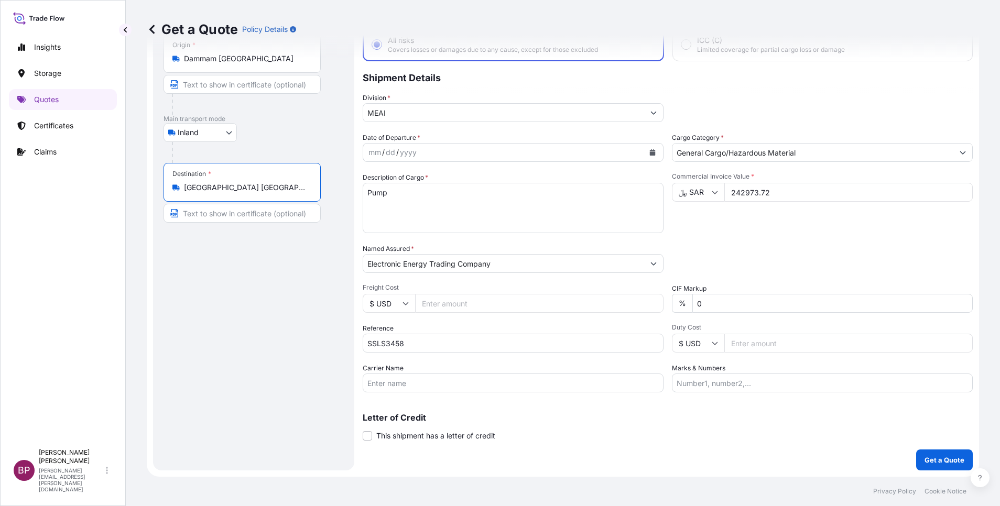
type input "[GEOGRAPHIC_DATA] [GEOGRAPHIC_DATA]"
click at [647, 156] on button "Calendar" at bounding box center [652, 152] width 17 height 17
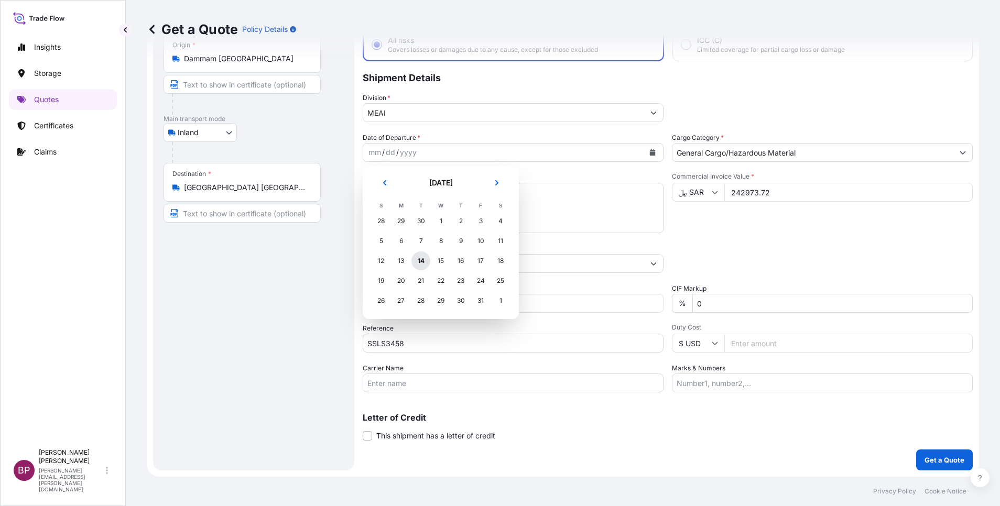
click at [420, 262] on div "14" at bounding box center [420, 261] width 19 height 19
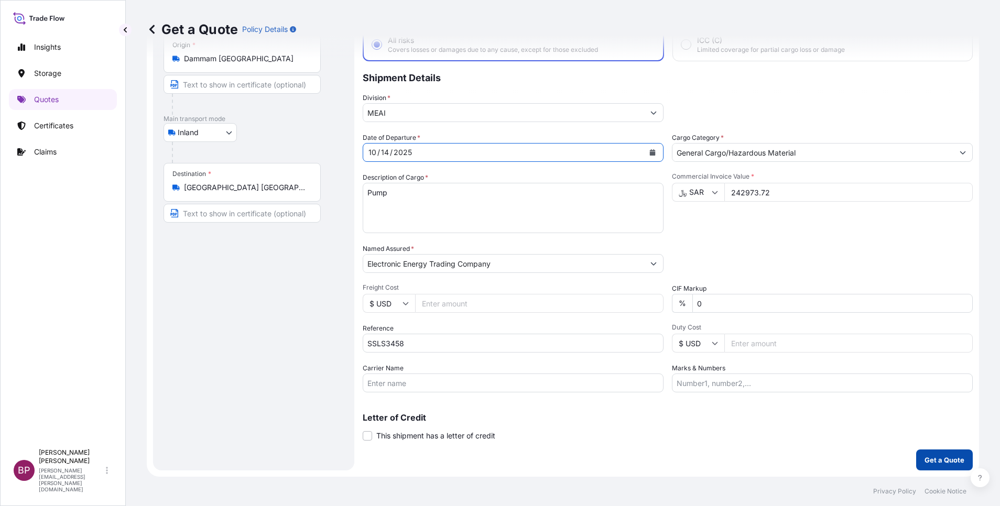
click at [928, 460] on p "Get a Quote" at bounding box center [945, 460] width 40 height 10
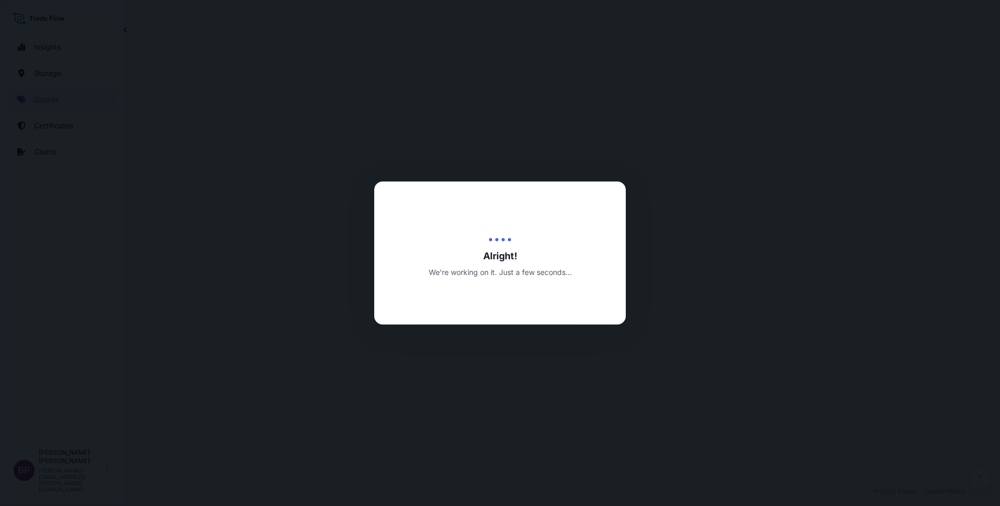
select select "Inland"
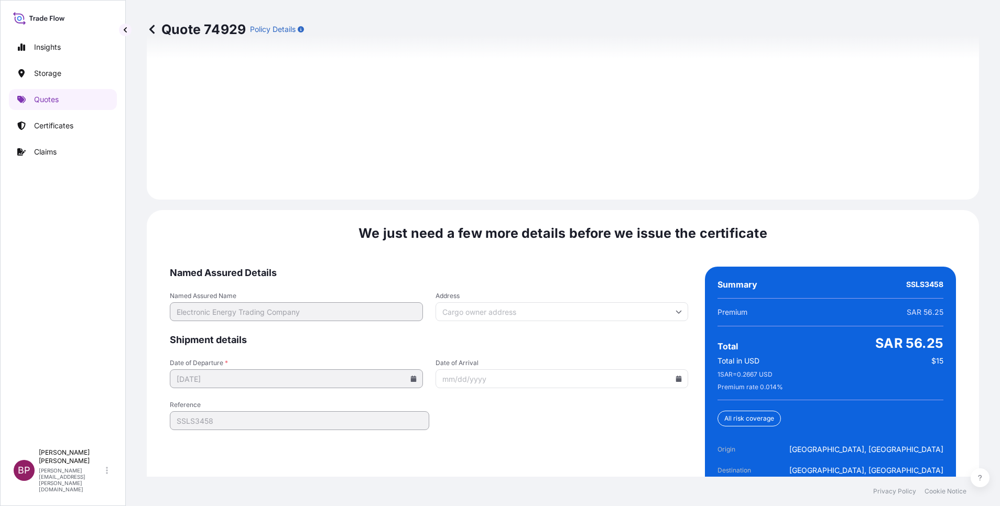
scroll to position [1524, 0]
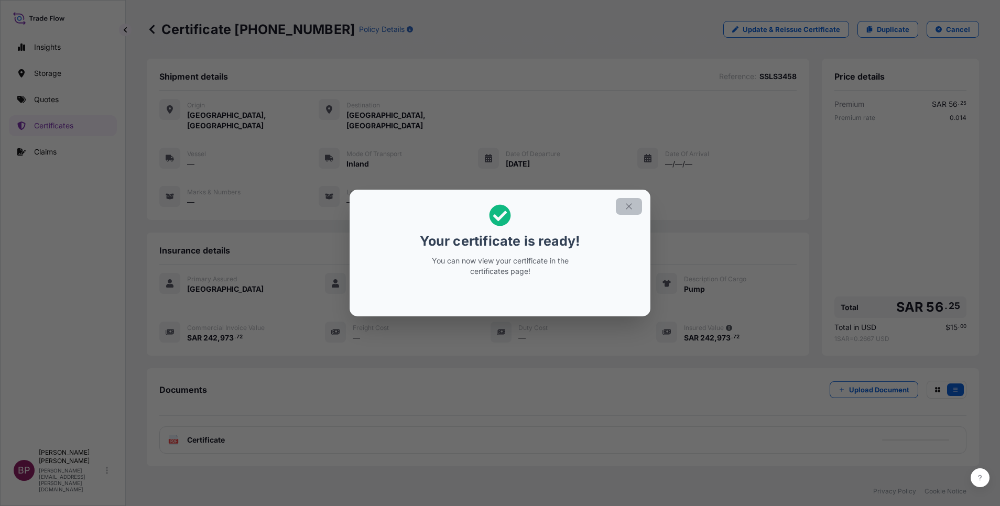
click at [630, 210] on icon "button" at bounding box center [628, 206] width 9 height 9
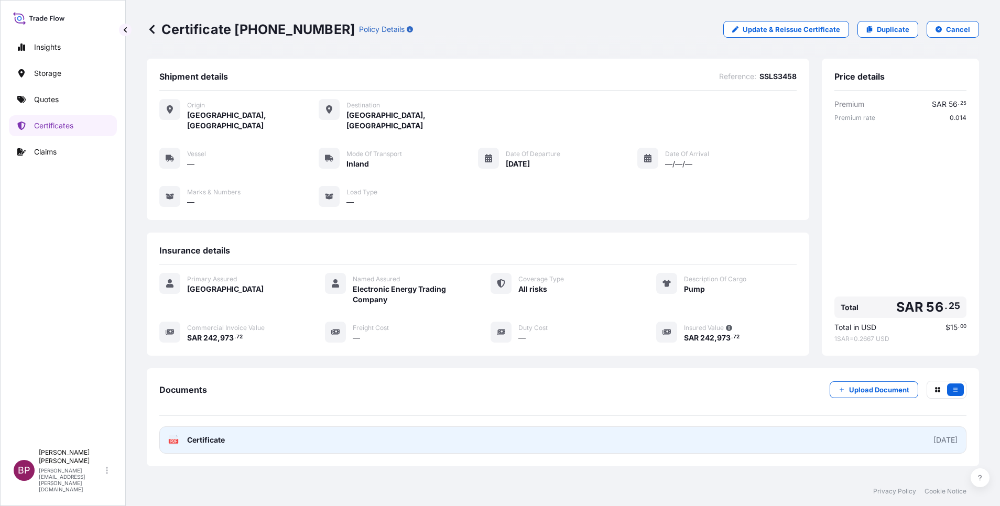
click at [218, 435] on span "Certificate" at bounding box center [206, 440] width 38 height 10
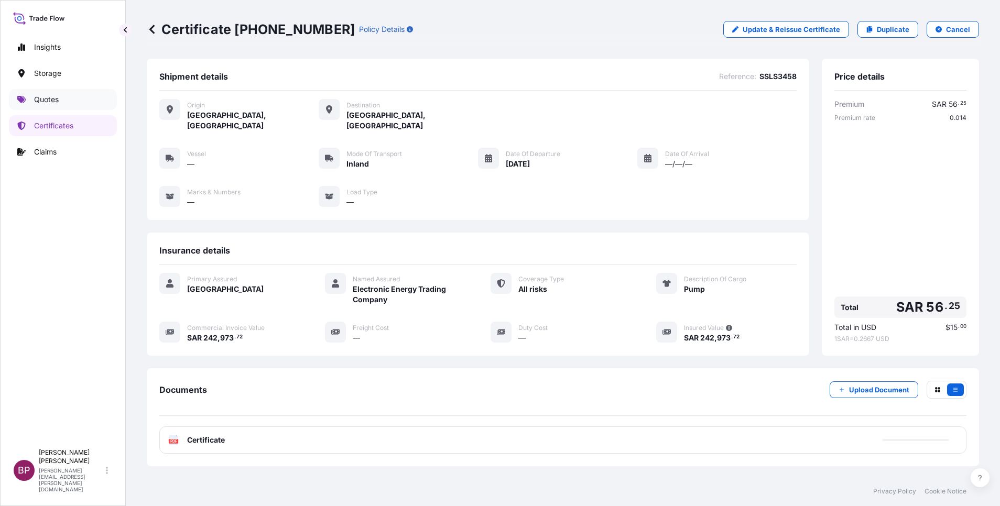
click at [51, 92] on link "Quotes" at bounding box center [63, 99] width 108 height 21
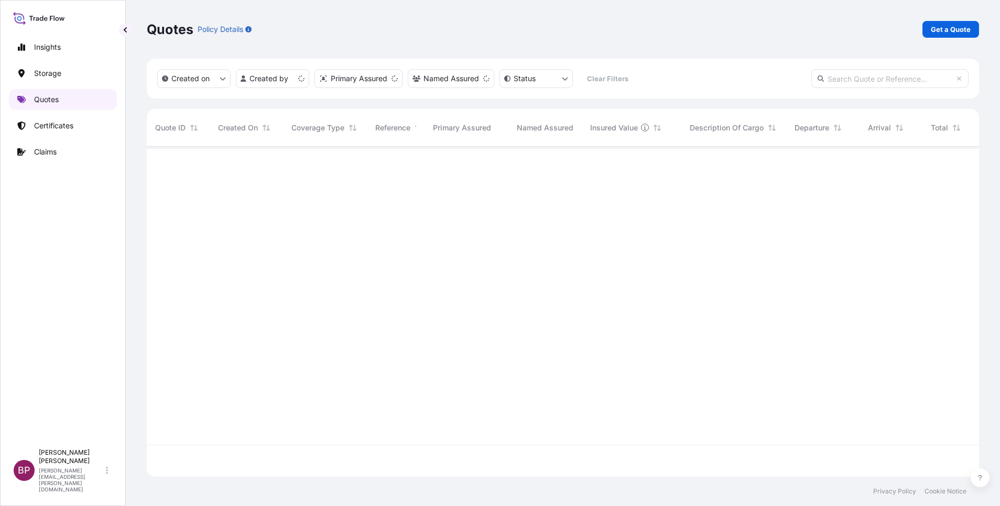
scroll to position [324, 820]
click at [949, 29] on p "Get a Quote" at bounding box center [951, 29] width 40 height 10
select select "Water"
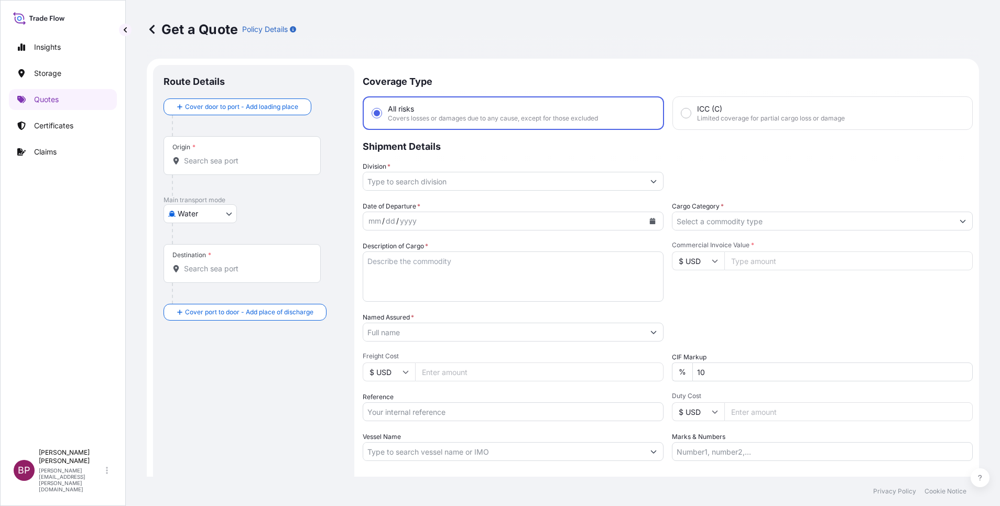
scroll to position [17, 0]
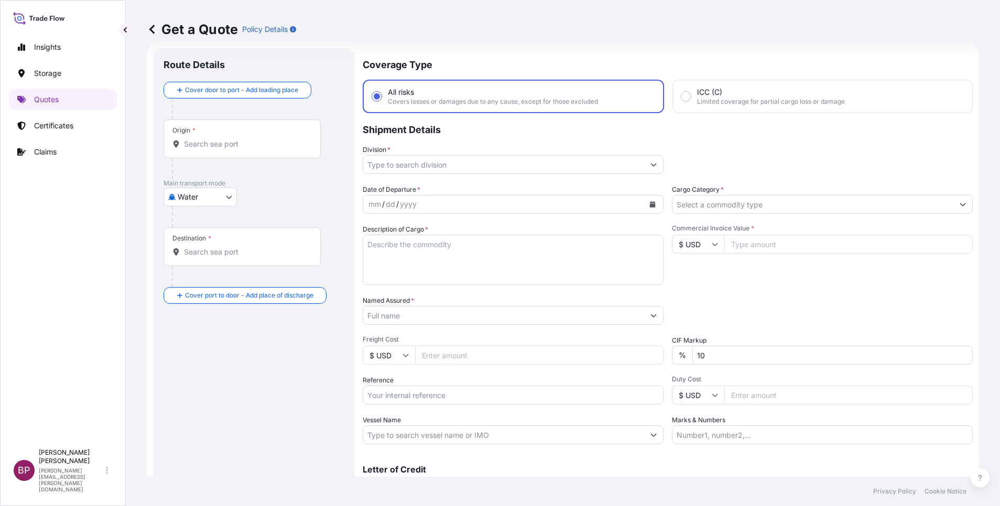
click at [440, 398] on input "Reference" at bounding box center [513, 395] width 301 height 19
paste input "SSLS3436"
type input "SSLS3436"
click at [456, 317] on input "Named Assured *" at bounding box center [503, 315] width 281 height 19
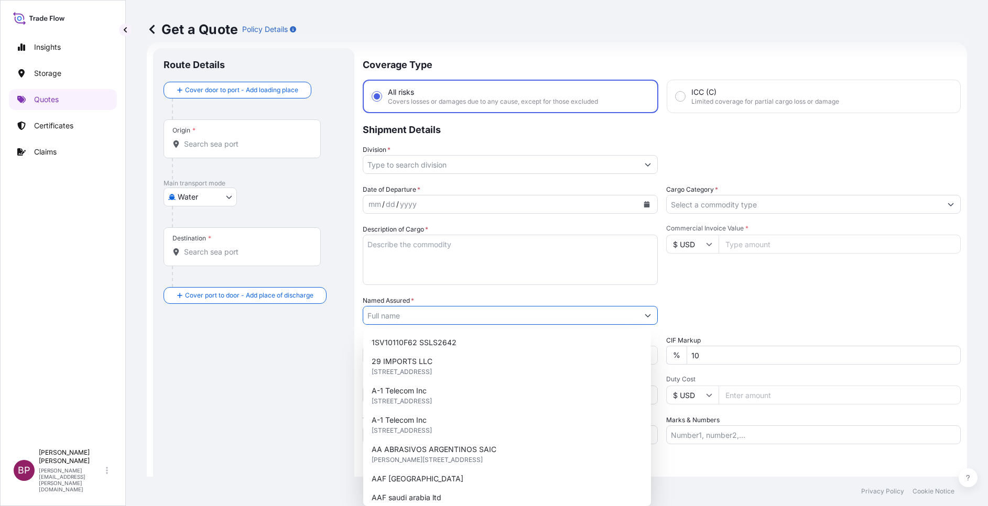
paste input "AUMA Saudi Manufacturing Company"
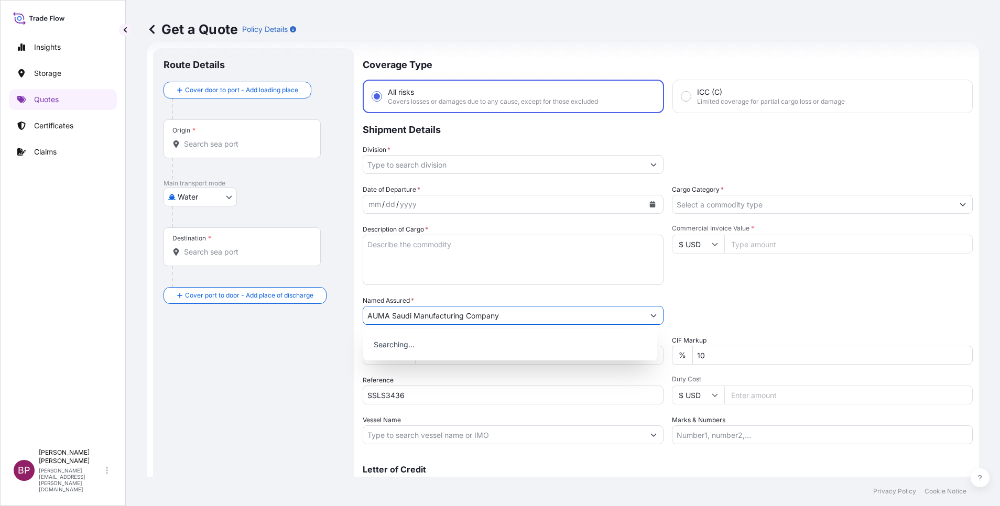
type input "AUMA Saudi Manufacturing Company"
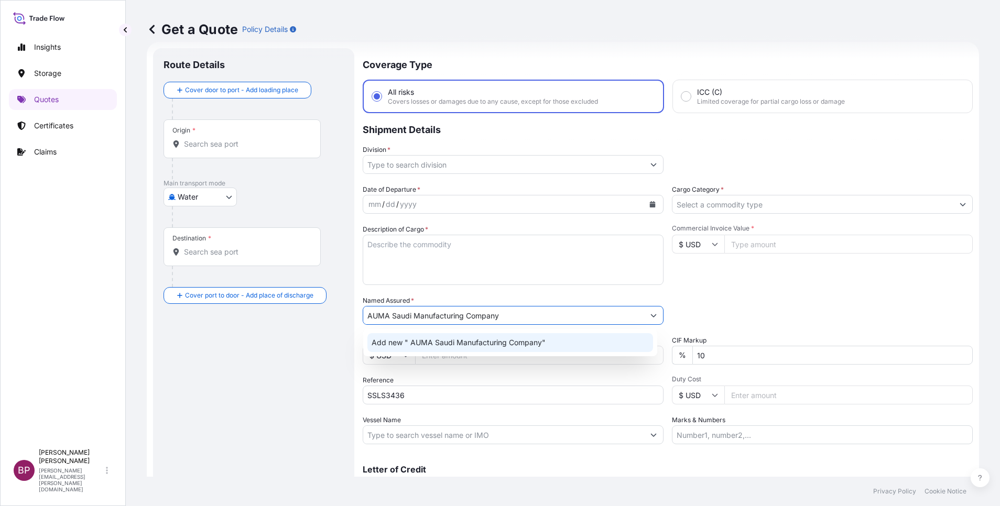
click at [499, 260] on textarea "Description of Cargo *" at bounding box center [513, 260] width 301 height 50
paste textarea "OIL-TELLUS-S2-VX68-10L-INCL.CAN"
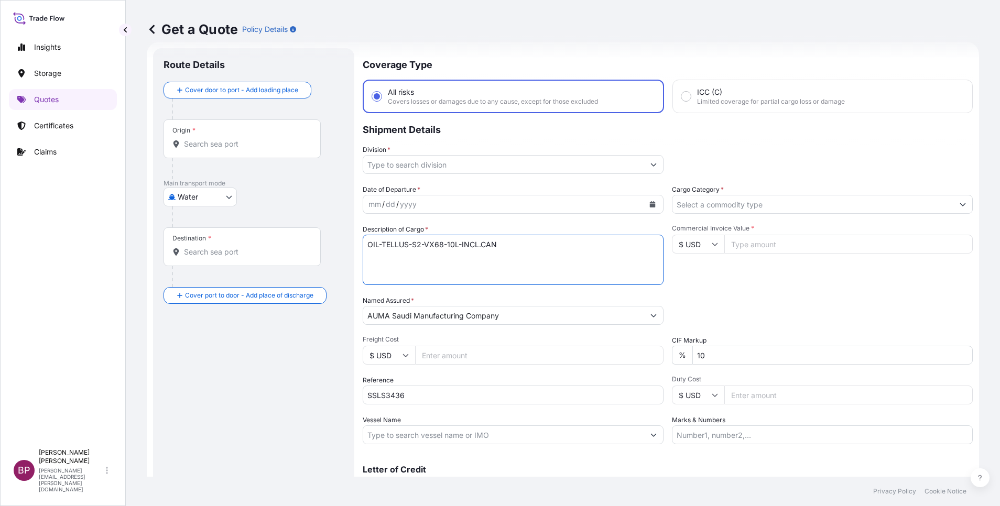
type textarea "OIL-TELLUS-S2-VX68-10L-INCL.CAN"
click at [700, 248] on input "$ USD" at bounding box center [698, 244] width 52 height 19
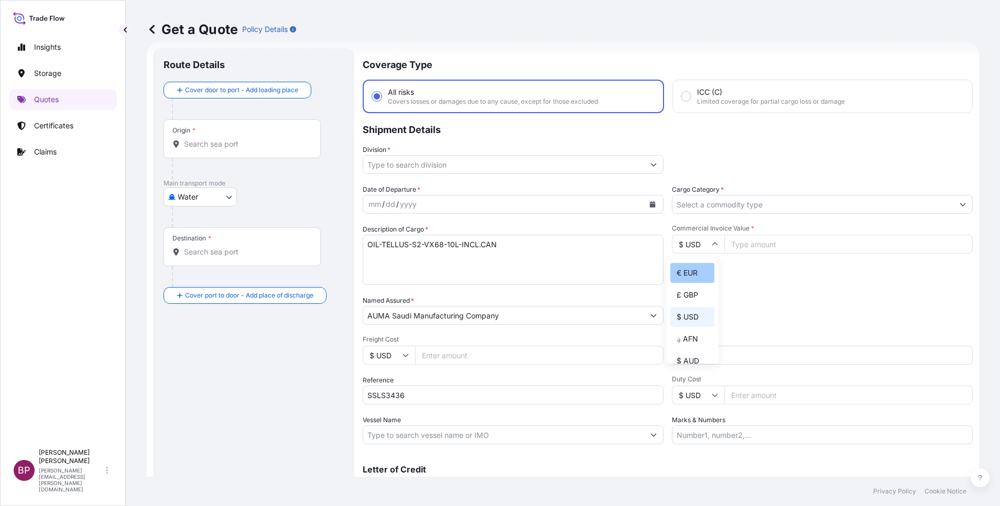
click at [688, 283] on div "€ EUR" at bounding box center [692, 273] width 44 height 20
type input "€ EUR"
click at [746, 248] on input "Commercial Invoice Value *" at bounding box center [848, 244] width 248 height 19
paste input "15823.78"
type input "15823.78"
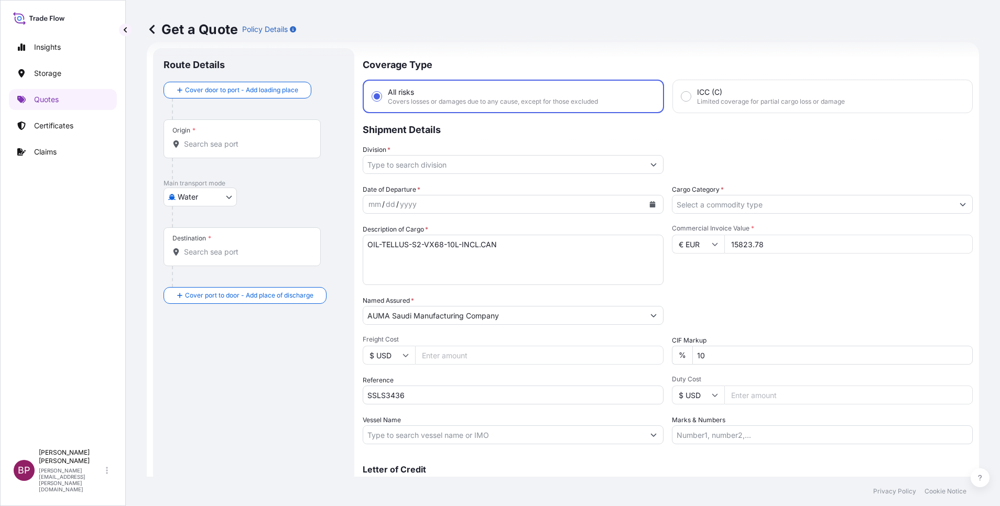
drag, startPoint x: 714, startPoint y: 357, endPoint x: 582, endPoint y: 359, distance: 132.6
click at [600, 357] on div "Date of Departure * mm / dd / yyyy Cargo Category * Description of Cargo * OIL-…" at bounding box center [668, 315] width 610 height 260
type input "0"
click at [778, 300] on div "Packing Category Type to search a container mode Please select a primary mode o…" at bounding box center [822, 310] width 301 height 29
click at [202, 199] on body "0 Insights Storage Quotes Certificates Claims BP [PERSON_NAME] Kurian [EMAIL_AD…" at bounding box center [500, 253] width 1000 height 506
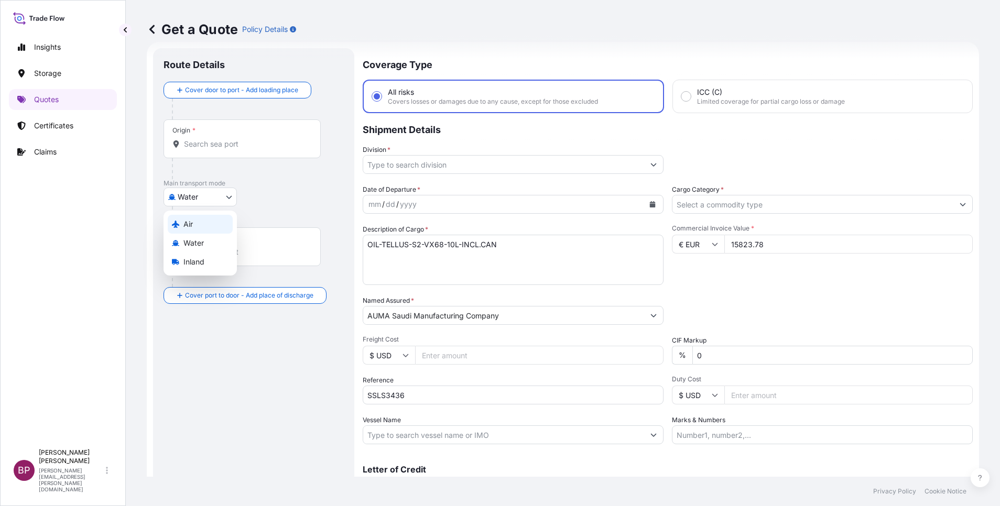
click at [199, 219] on div "Air" at bounding box center [200, 224] width 65 height 19
select select "Air"
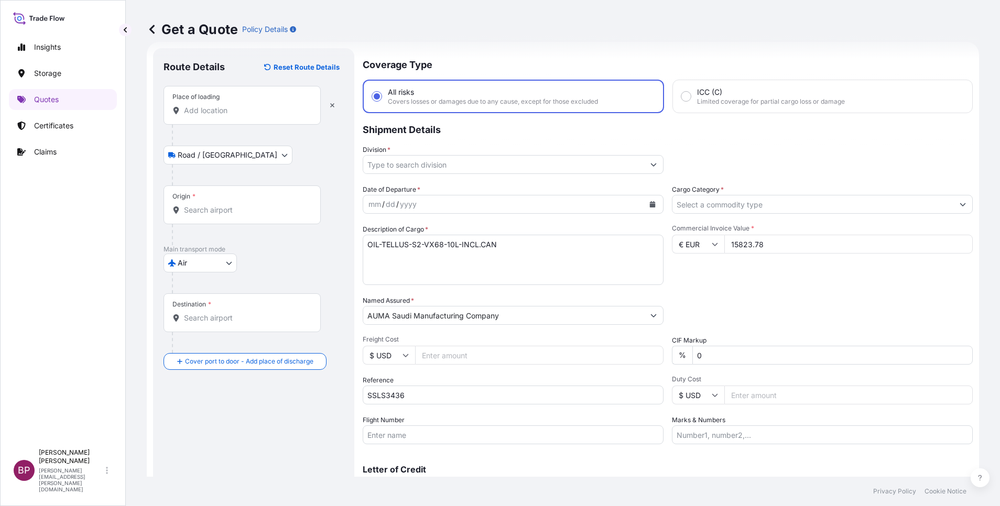
click at [227, 116] on div "Place of loading" at bounding box center [242, 105] width 157 height 39
click at [227, 116] on input "Place of loading" at bounding box center [246, 110] width 124 height 10
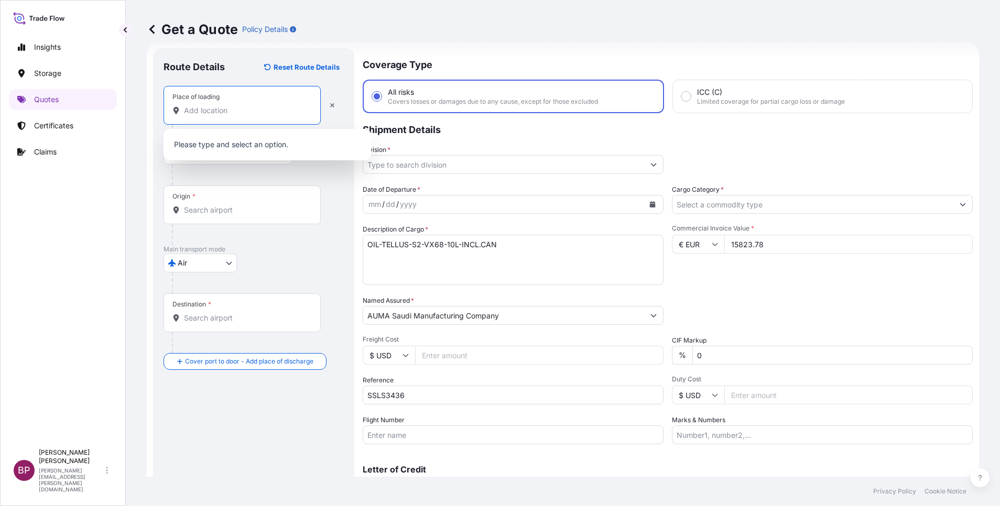
paste input "[GEOGRAPHIC_DATA]"
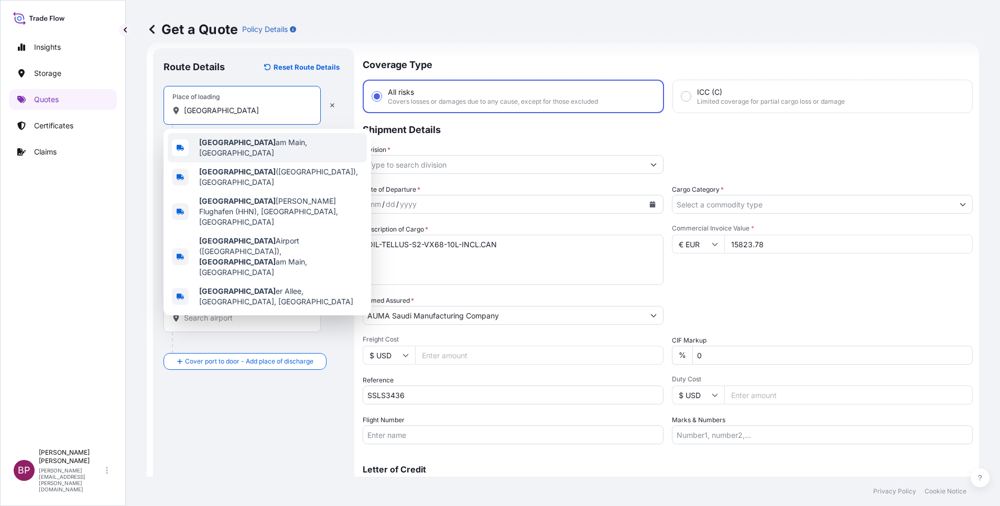
click at [256, 148] on span "[GEOGRAPHIC_DATA], [GEOGRAPHIC_DATA]" at bounding box center [281, 147] width 164 height 21
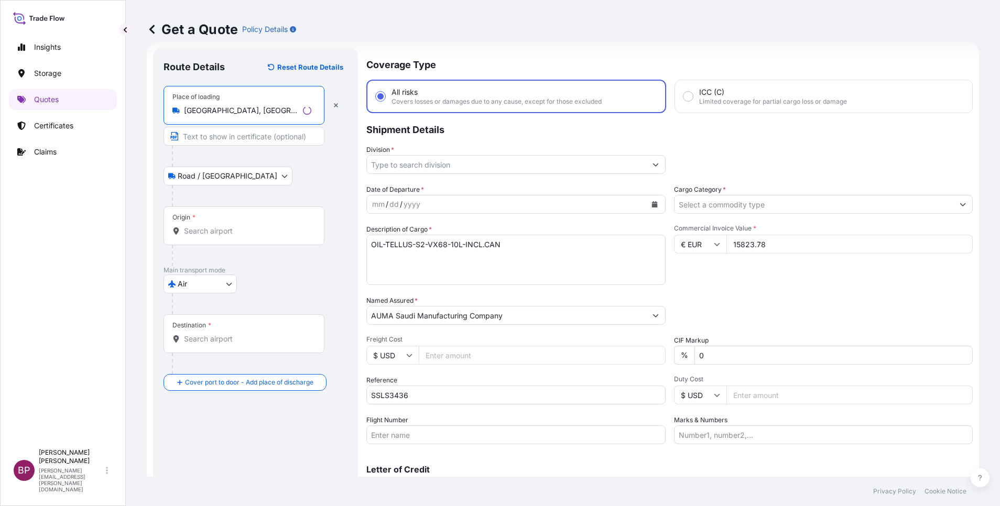
type input "[GEOGRAPHIC_DATA], [GEOGRAPHIC_DATA]"
click at [225, 221] on div "Origin *" at bounding box center [244, 226] width 161 height 39
click at [225, 226] on input "Origin *" at bounding box center [247, 231] width 127 height 10
paste input "[GEOGRAPHIC_DATA]"
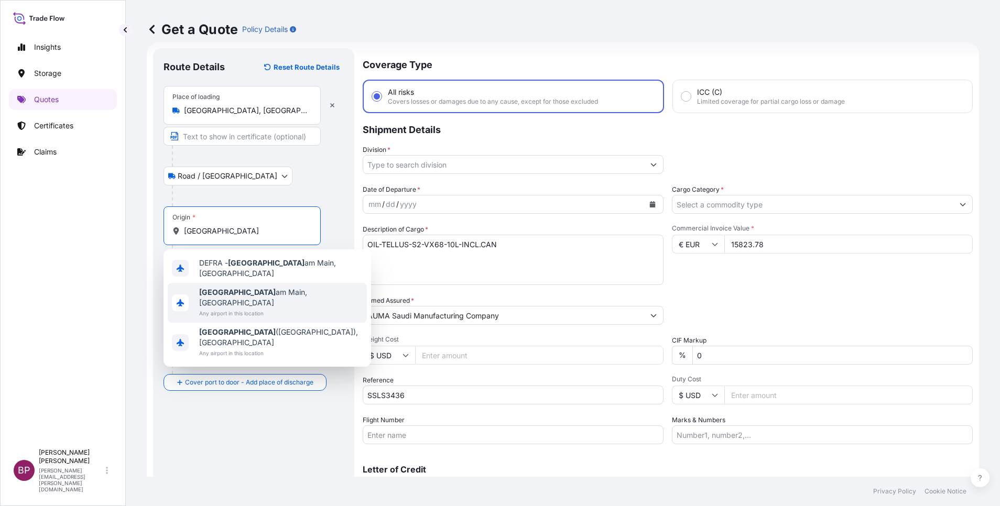
click at [248, 289] on span "[GEOGRAPHIC_DATA], [GEOGRAPHIC_DATA]" at bounding box center [281, 297] width 164 height 21
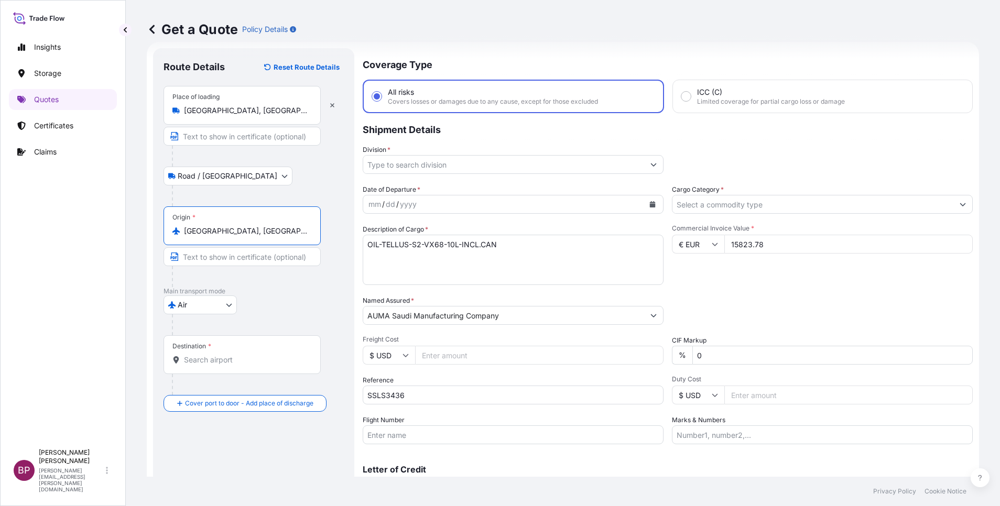
type input "[GEOGRAPHIC_DATA], [GEOGRAPHIC_DATA]"
click at [236, 365] on div "Destination *" at bounding box center [242, 354] width 157 height 39
click at [236, 365] on input "Destination *" at bounding box center [246, 360] width 124 height 10
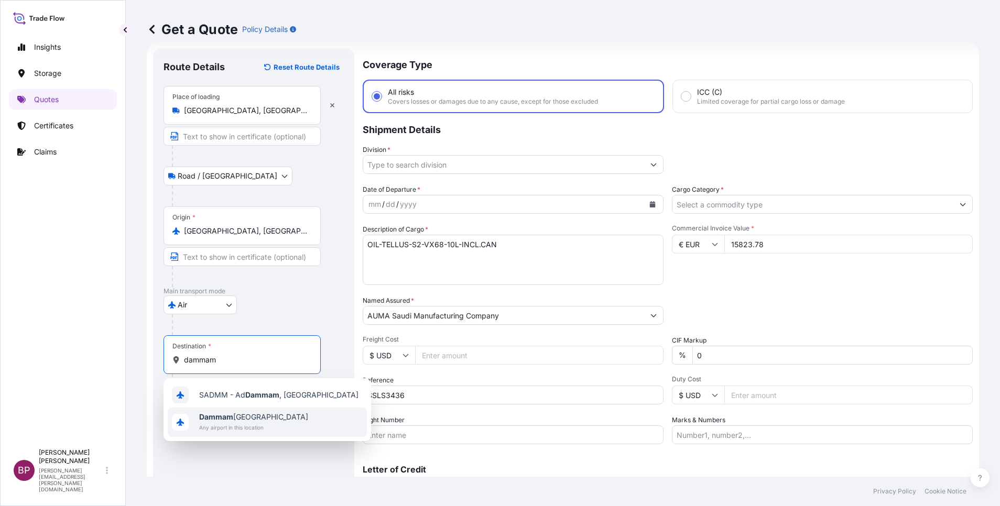
click at [253, 426] on span "Any airport in this location" at bounding box center [253, 427] width 109 height 10
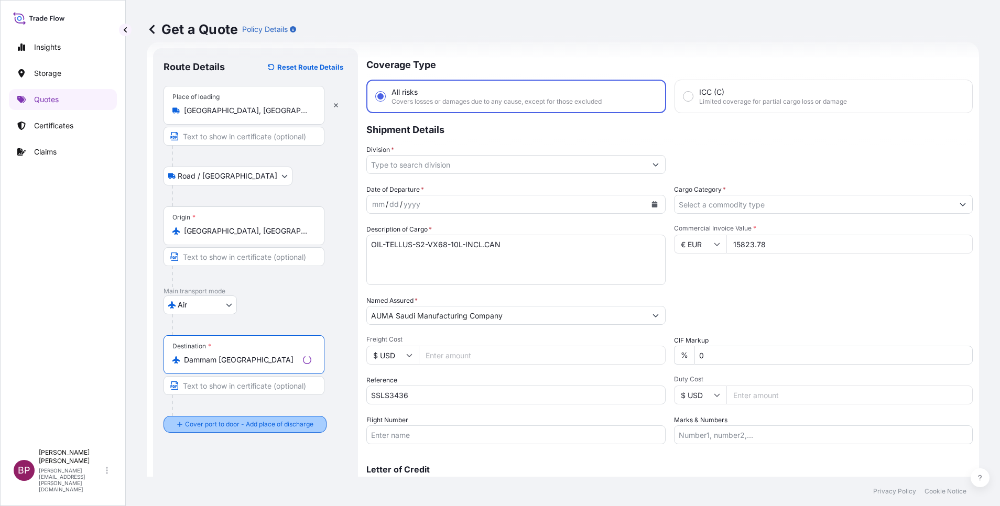
type input "Dammam [GEOGRAPHIC_DATA]"
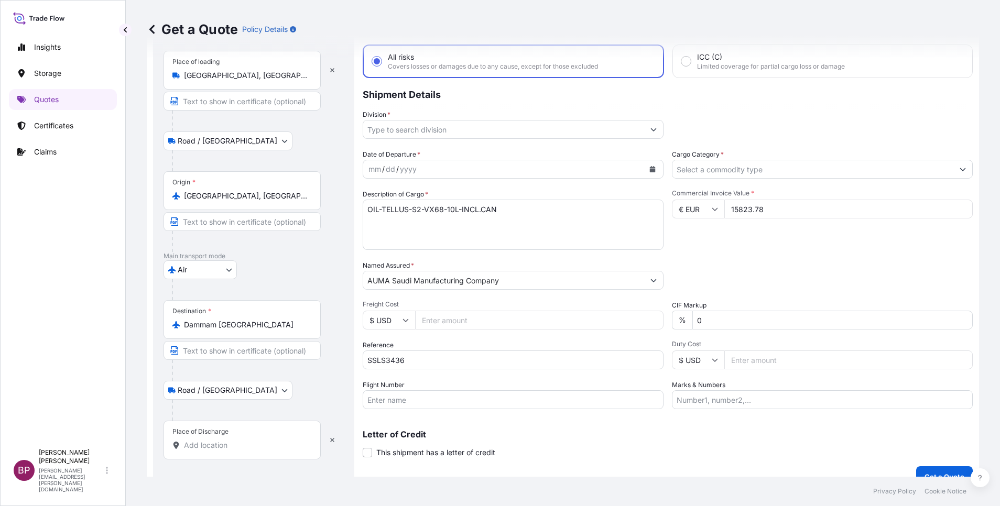
scroll to position [69, 0]
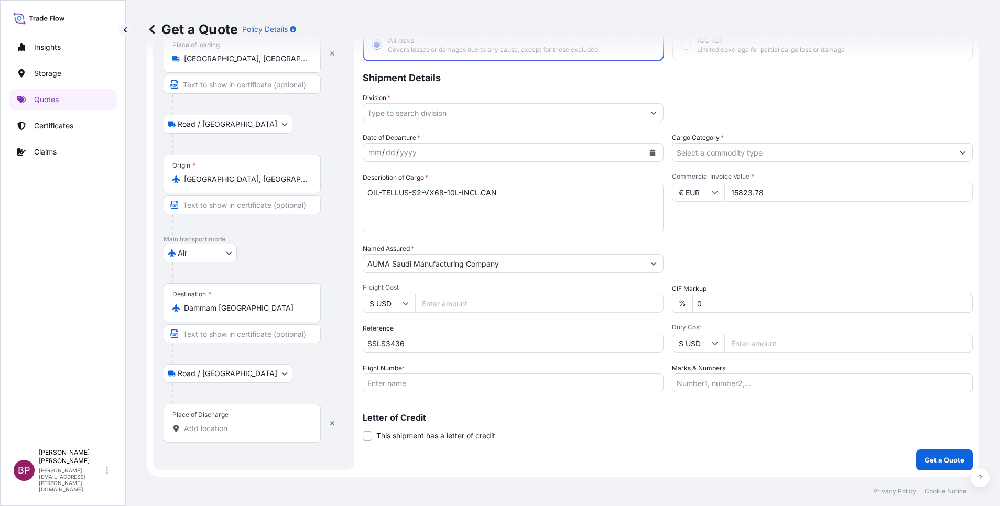
click at [242, 419] on div "Place of Discharge" at bounding box center [242, 423] width 157 height 39
click at [242, 424] on input "Place of Discharge" at bounding box center [246, 429] width 124 height 10
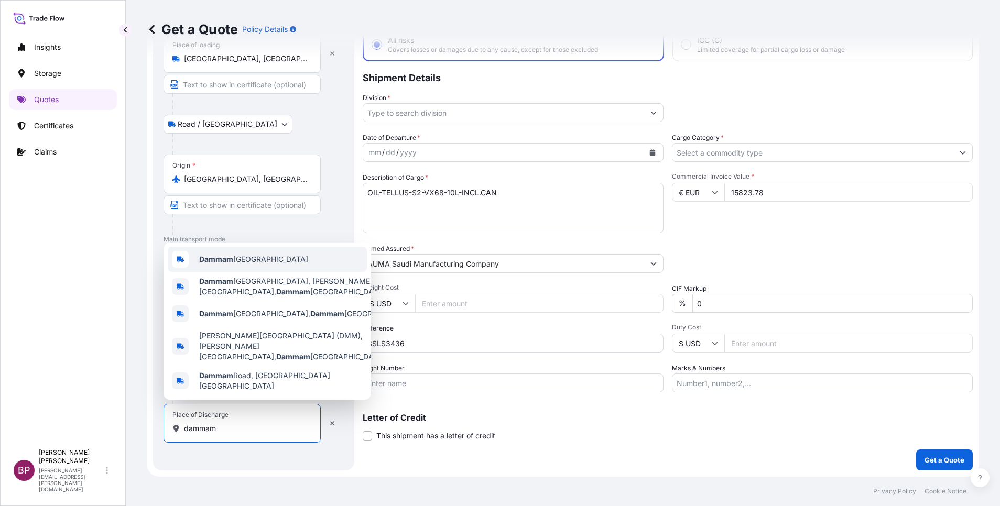
click at [272, 265] on span "Dammam [GEOGRAPHIC_DATA]" at bounding box center [253, 259] width 109 height 10
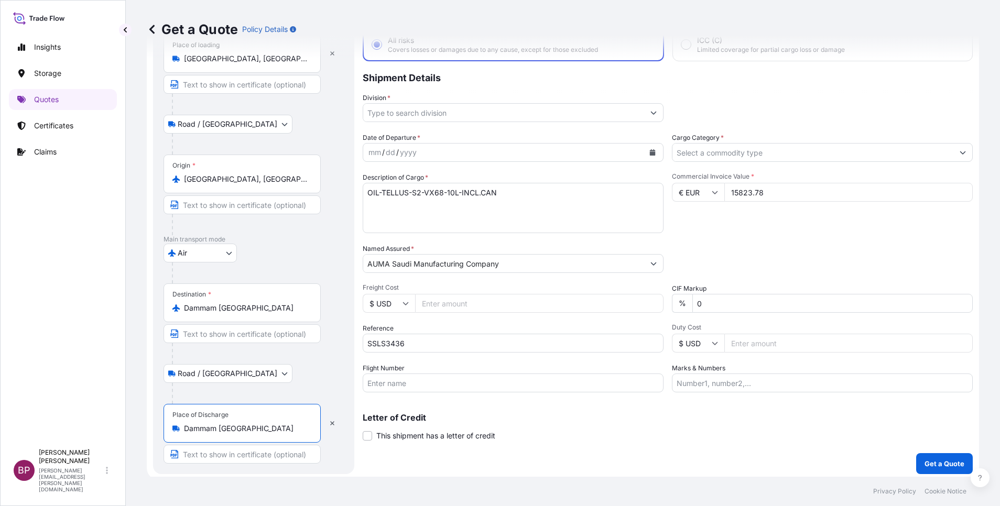
type input "Dammam [GEOGRAPHIC_DATA]"
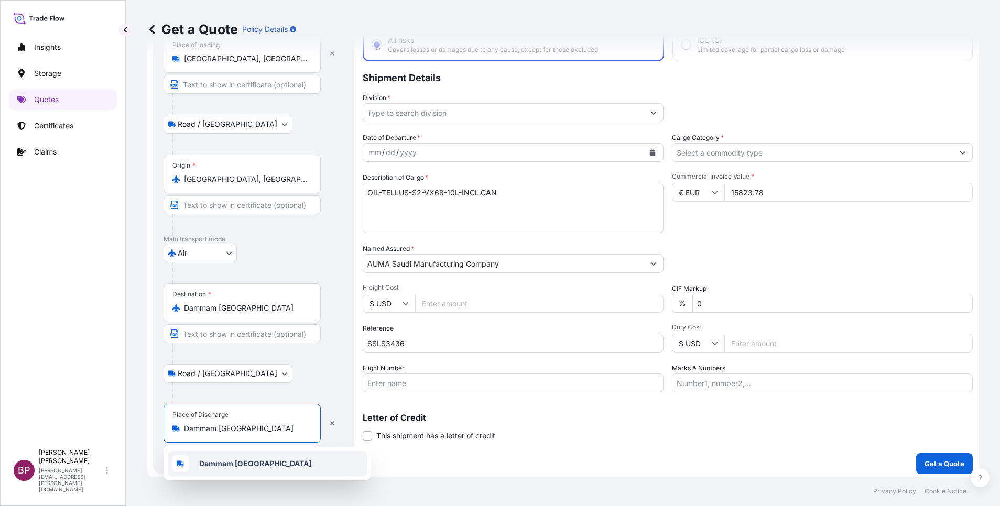
click at [953, 156] on button "Show suggestions" at bounding box center [962, 152] width 19 height 19
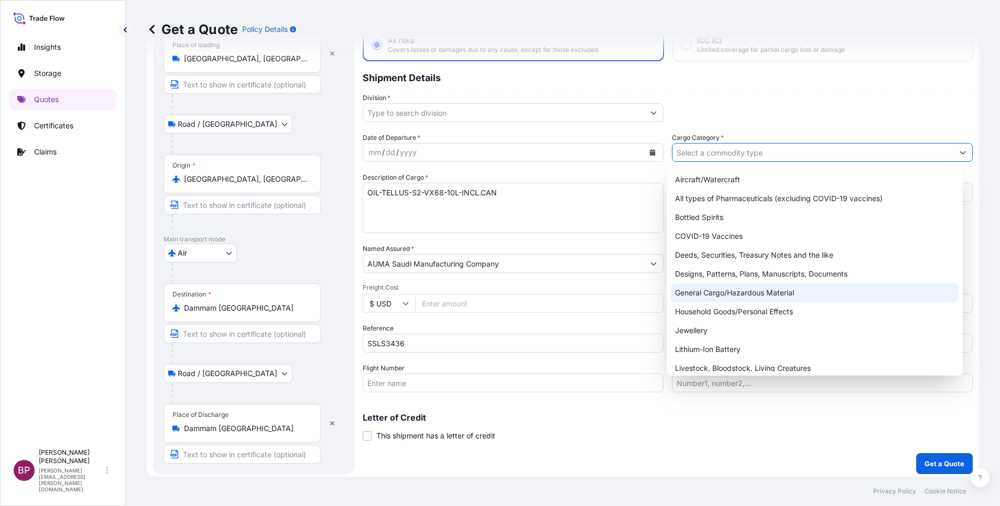
click at [755, 297] on div "General Cargo/Hazardous Material" at bounding box center [815, 293] width 288 height 19
type input "General Cargo/Hazardous Material"
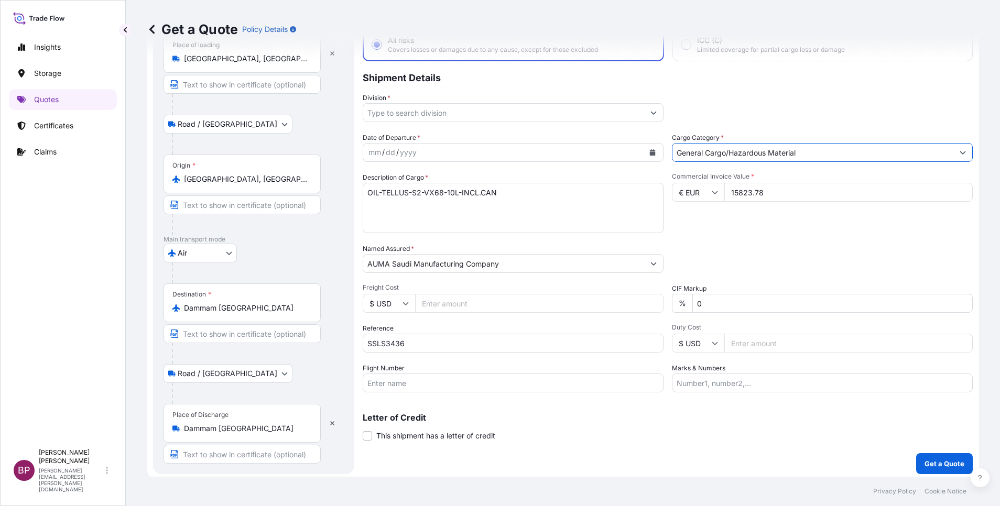
click at [651, 113] on icon "Show suggestions" at bounding box center [654, 113] width 6 height 6
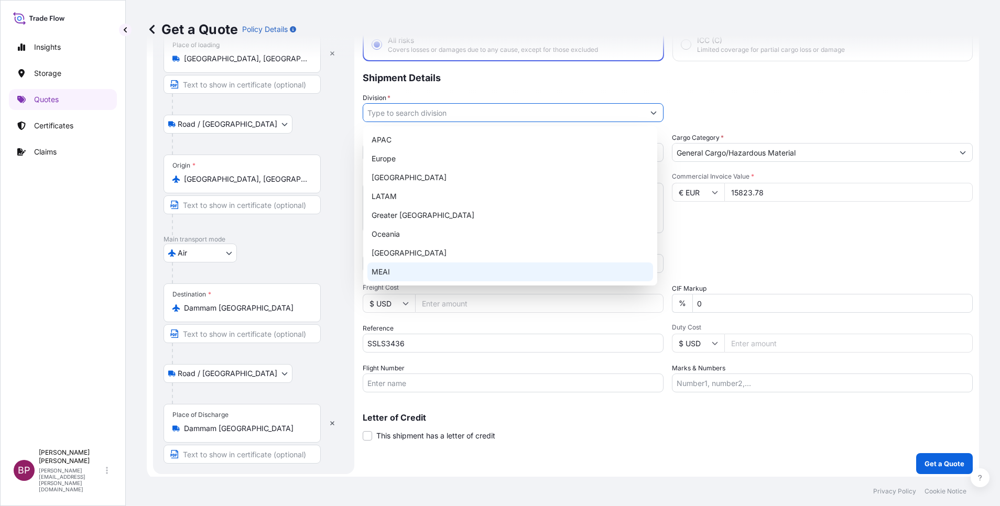
click at [452, 269] on div "MEAI" at bounding box center [510, 272] width 286 height 19
type input "MEAI"
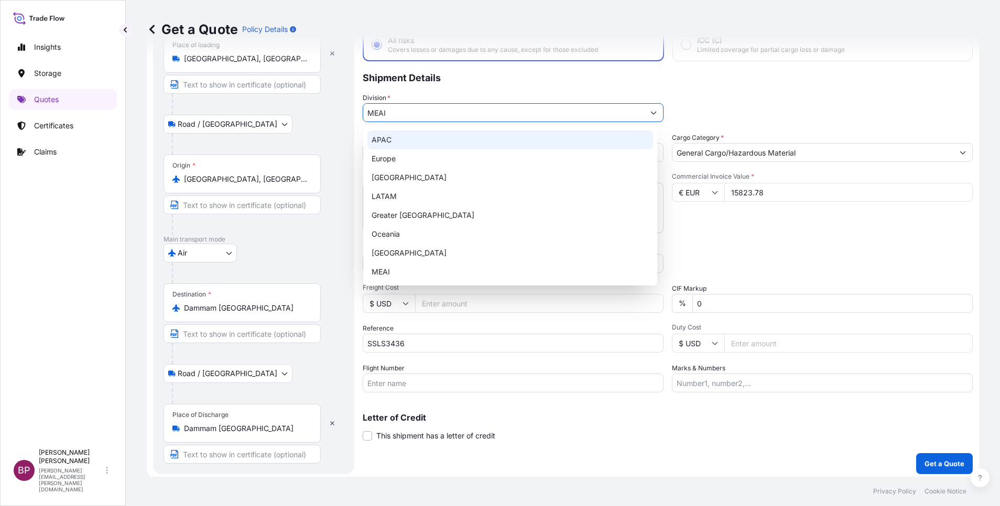
click at [730, 109] on div "Division * MEAI" at bounding box center [668, 107] width 610 height 29
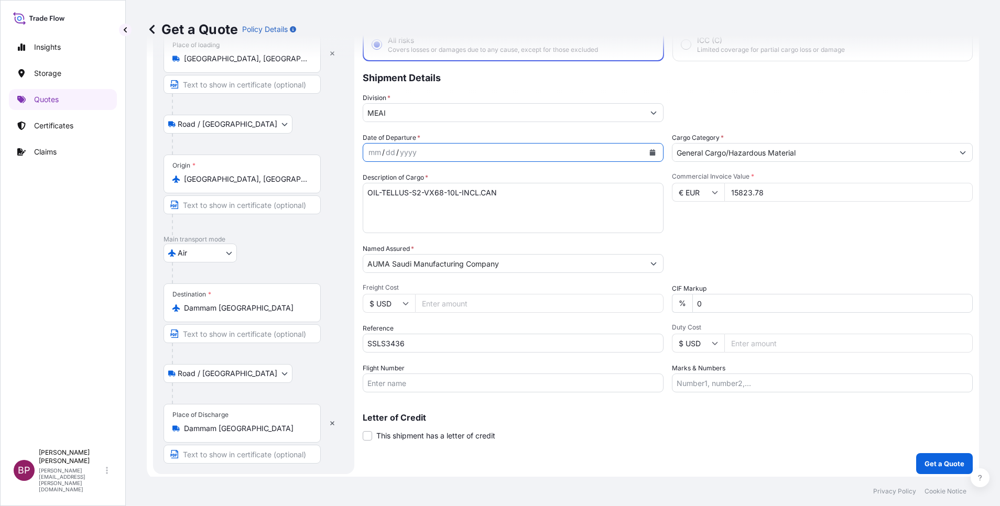
click at [650, 154] on icon "Calendar" at bounding box center [653, 152] width 6 height 6
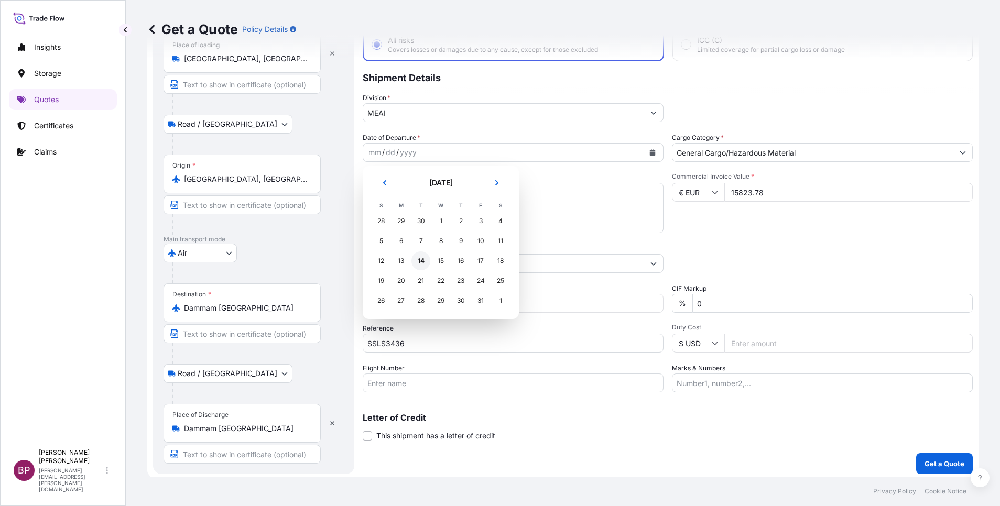
click at [418, 263] on div "14" at bounding box center [420, 261] width 19 height 19
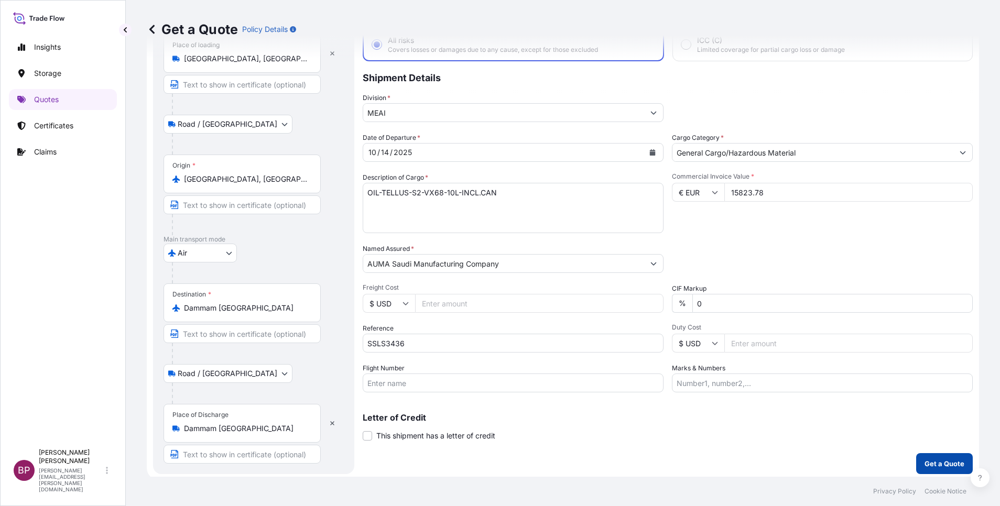
click at [933, 469] on p "Get a Quote" at bounding box center [945, 464] width 40 height 10
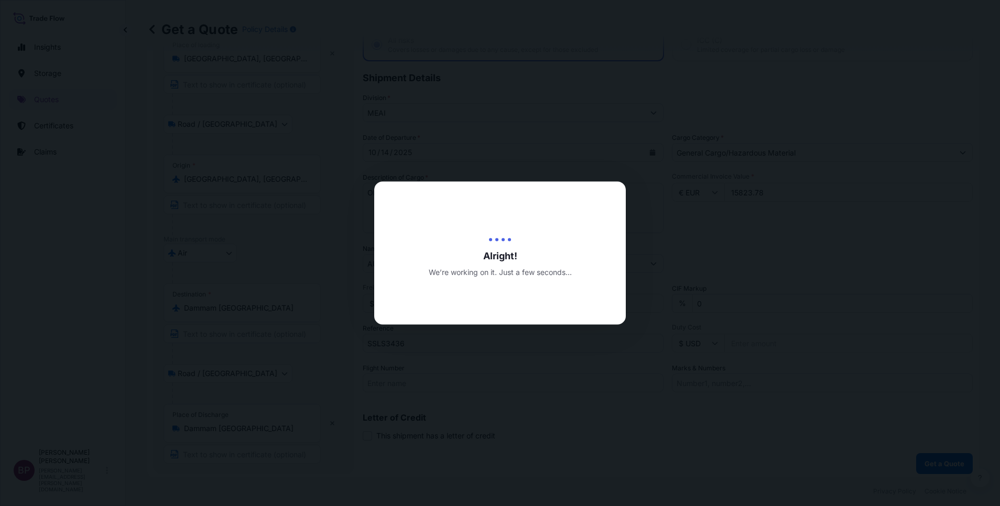
select select "Road / [GEOGRAPHIC_DATA]"
select select "Air"
select select "Road / [GEOGRAPHIC_DATA]"
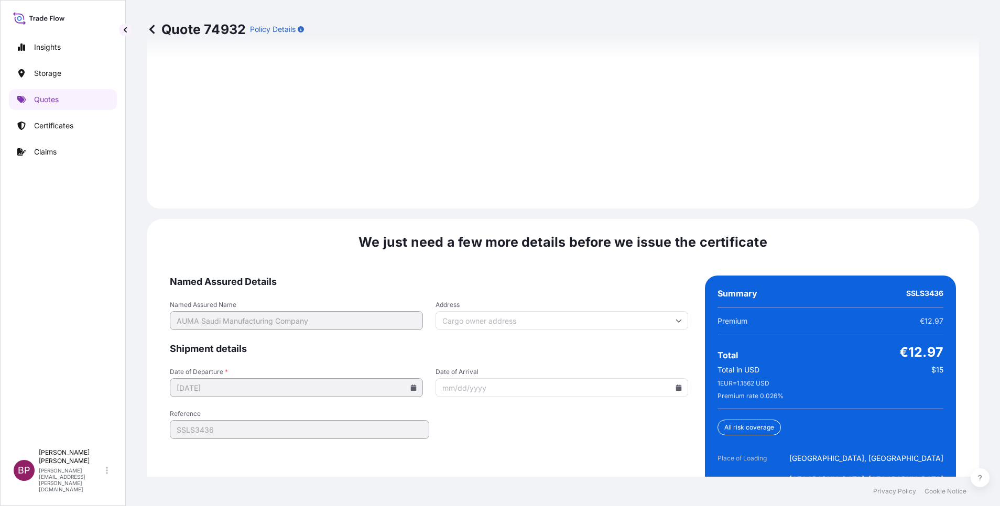
scroll to position [1608, 0]
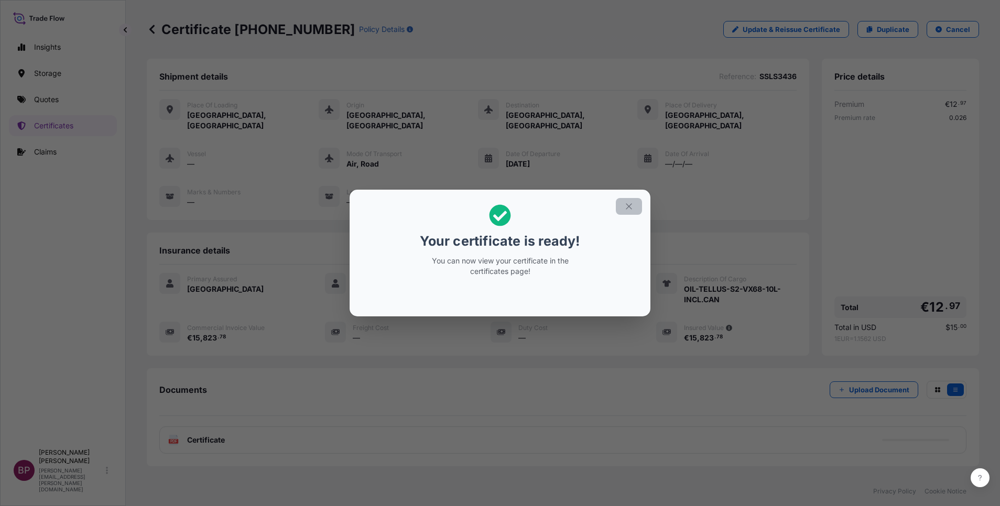
click at [631, 207] on icon "button" at bounding box center [628, 206] width 9 height 9
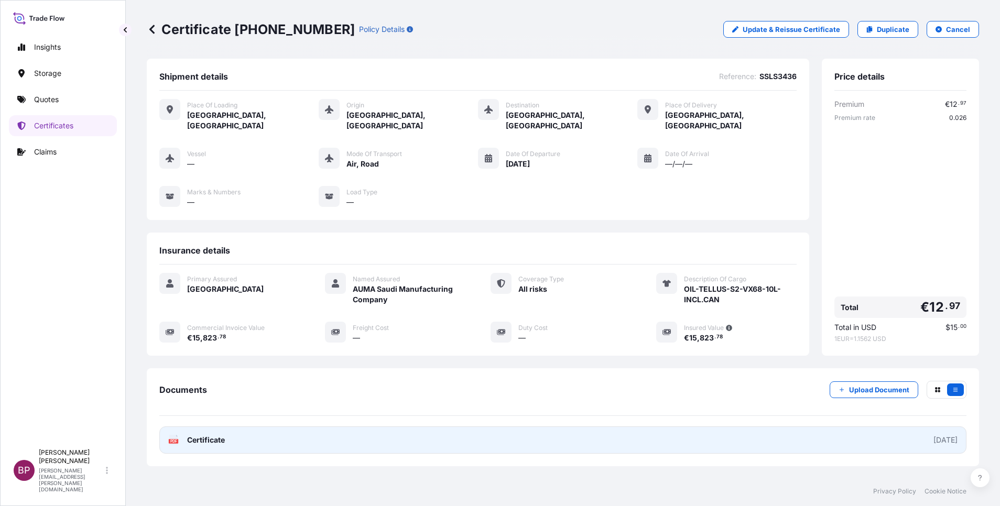
click at [222, 435] on span "Certificate" at bounding box center [206, 440] width 38 height 10
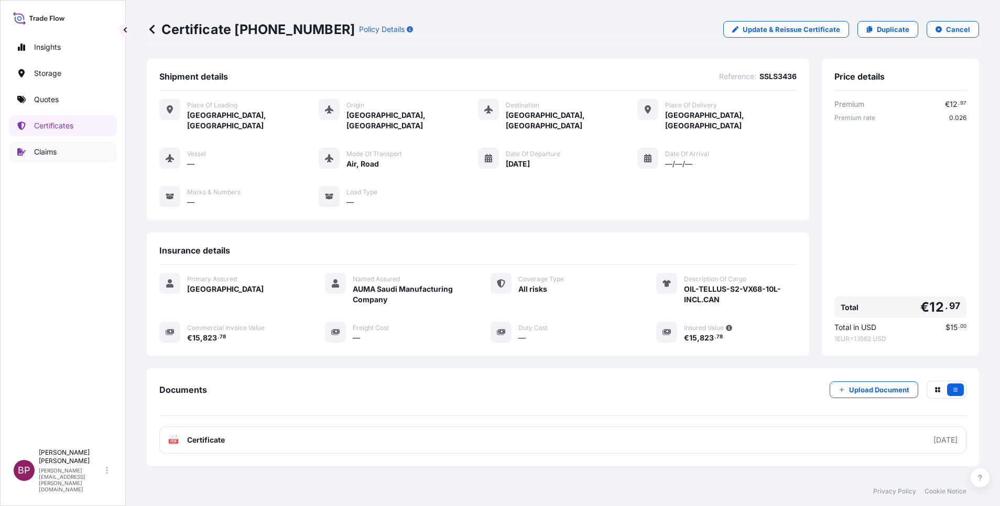
click at [49, 152] on p "Claims" at bounding box center [45, 152] width 23 height 10
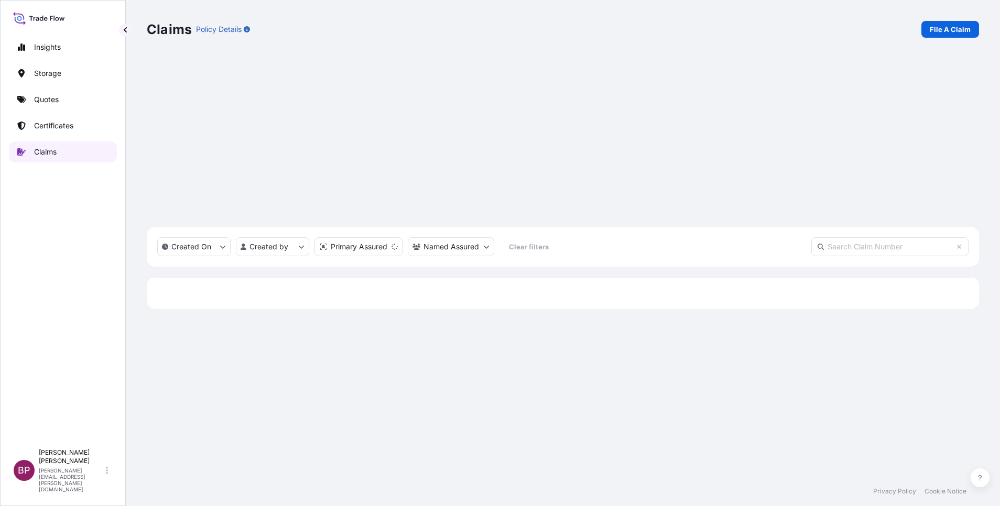
scroll to position [324, 820]
click at [961, 28] on p "File A Claim" at bounding box center [950, 29] width 41 height 10
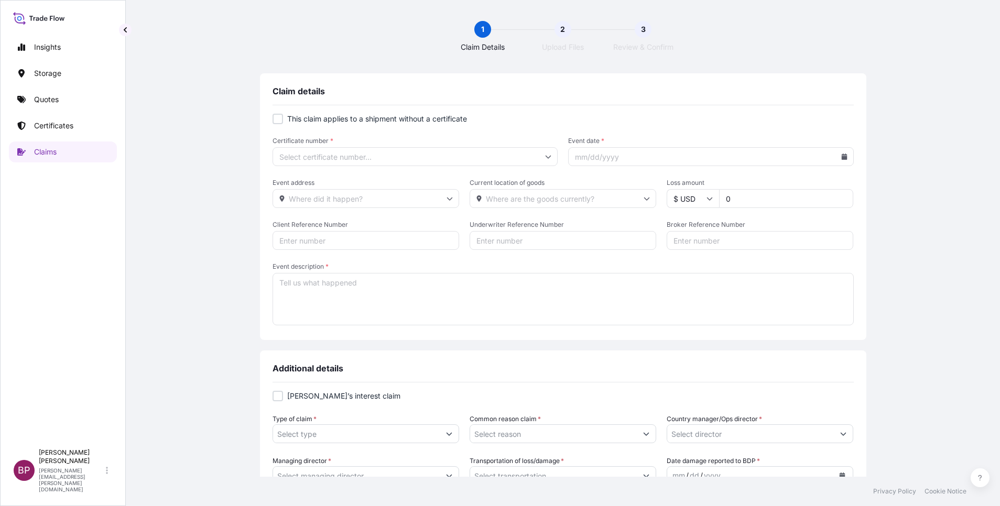
click at [312, 153] on input "Certificate number *" at bounding box center [416, 156] width 286 height 19
paste input "[PHONE_NUMBER]"
type input "[PHONE_NUMBER]"
click at [841, 159] on icon at bounding box center [844, 157] width 6 height 6
click at [710, 247] on button "7" at bounding box center [718, 238] width 17 height 17
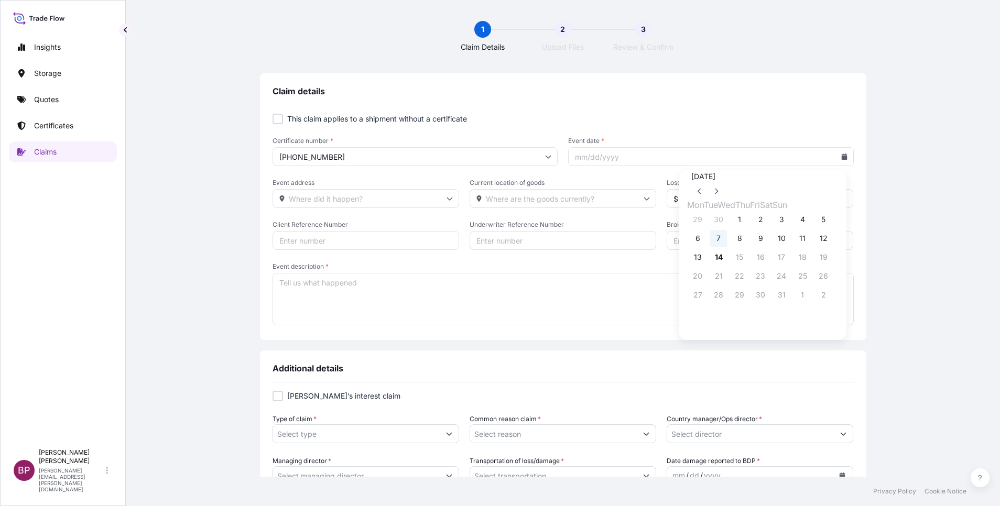
type input "[DATE]"
click at [345, 244] on input "Client Reference Number" at bounding box center [366, 240] width 187 height 19
click at [388, 196] on input "Event address" at bounding box center [366, 198] width 187 height 19
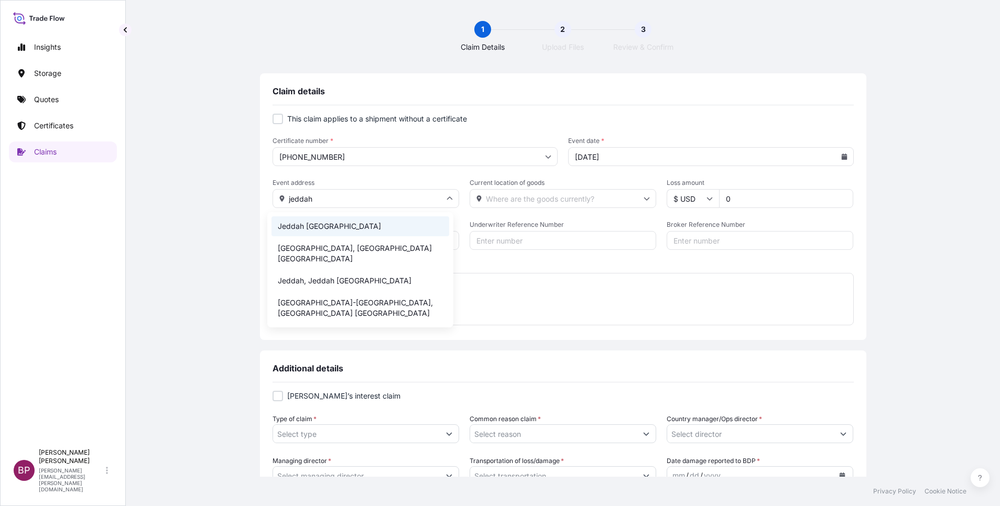
click at [355, 222] on li "Jeddah [GEOGRAPHIC_DATA]" at bounding box center [361, 226] width 178 height 20
type input "Jeddah [GEOGRAPHIC_DATA]"
